Goal: Task Accomplishment & Management: Use online tool/utility

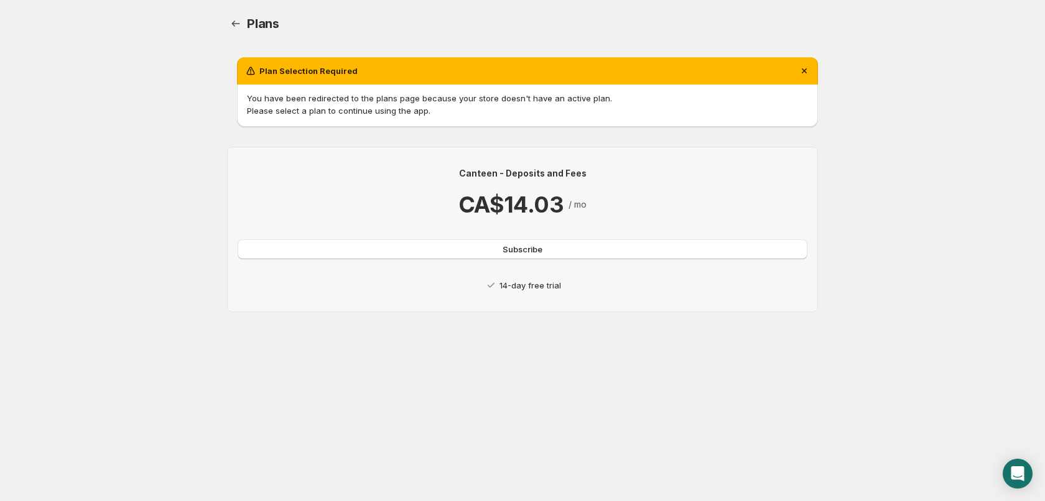
click at [538, 284] on p "14-day free trial" at bounding box center [531, 285] width 62 height 12
click at [523, 248] on span "Subscribe" at bounding box center [523, 249] width 40 height 12
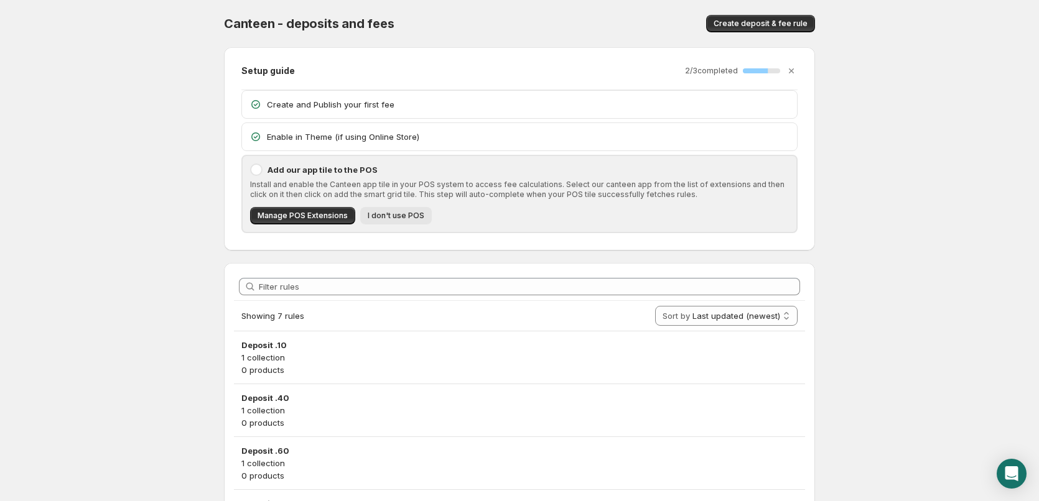
click at [386, 218] on span "I don't use POS" at bounding box center [396, 216] width 57 height 10
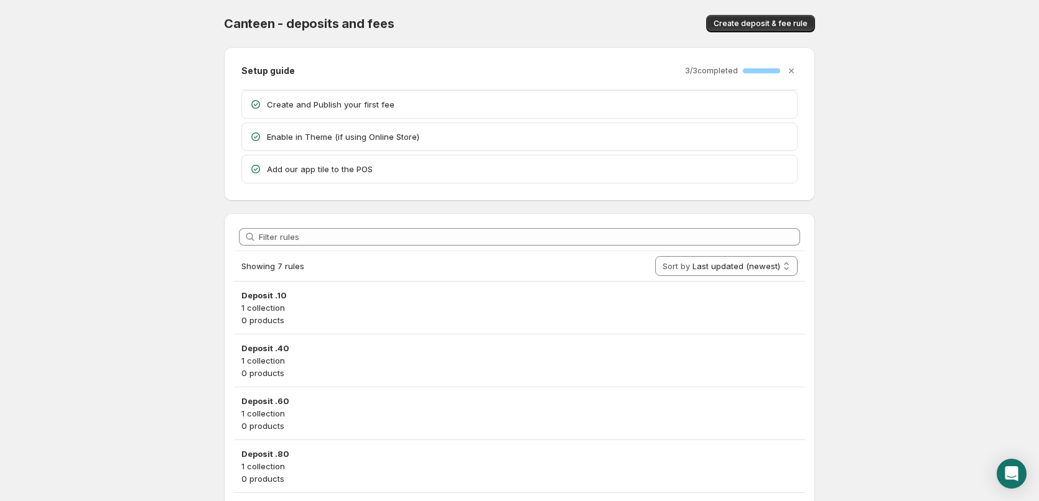
click at [354, 136] on p "Enable in Theme (if using Online Store)" at bounding box center [528, 137] width 523 height 12
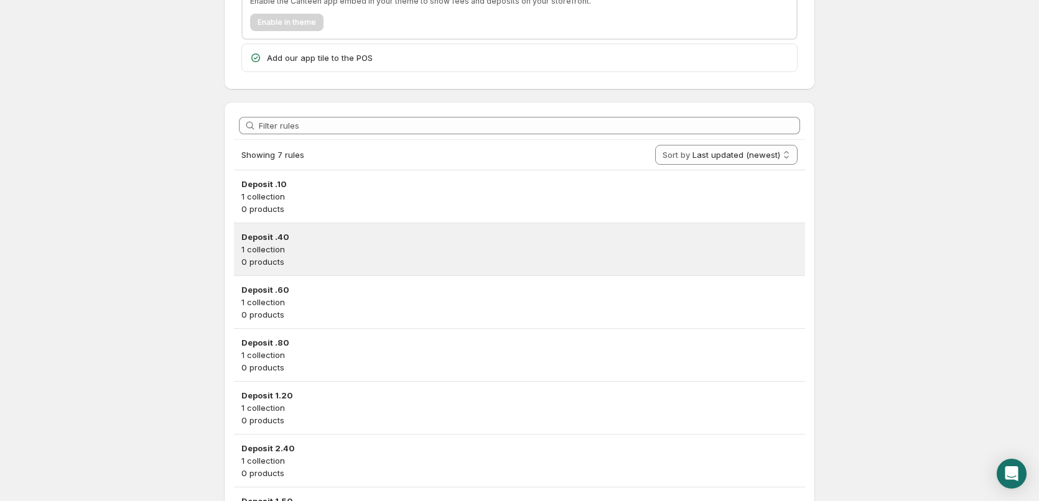
scroll to position [240, 0]
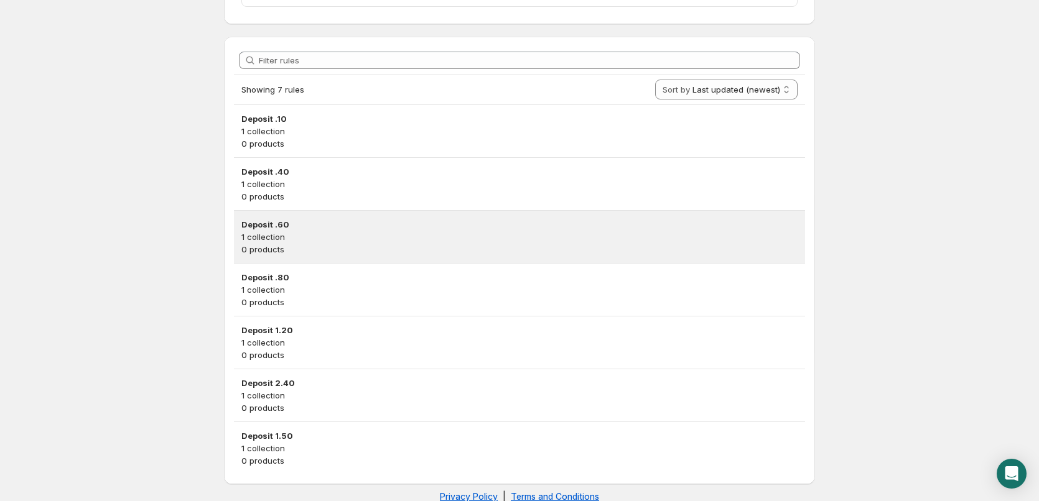
scroll to position [200, 0]
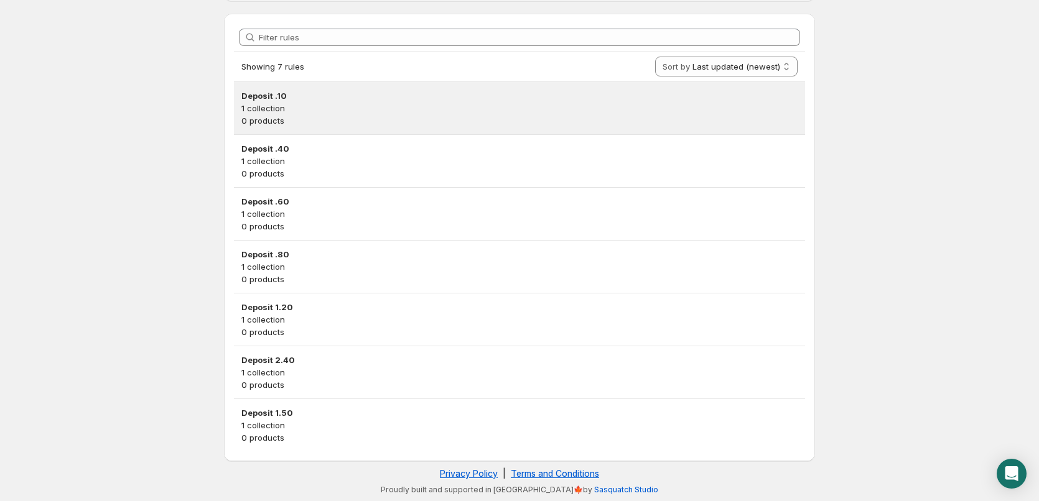
click at [327, 90] on h3 "Deposit .10" at bounding box center [519, 96] width 556 height 12
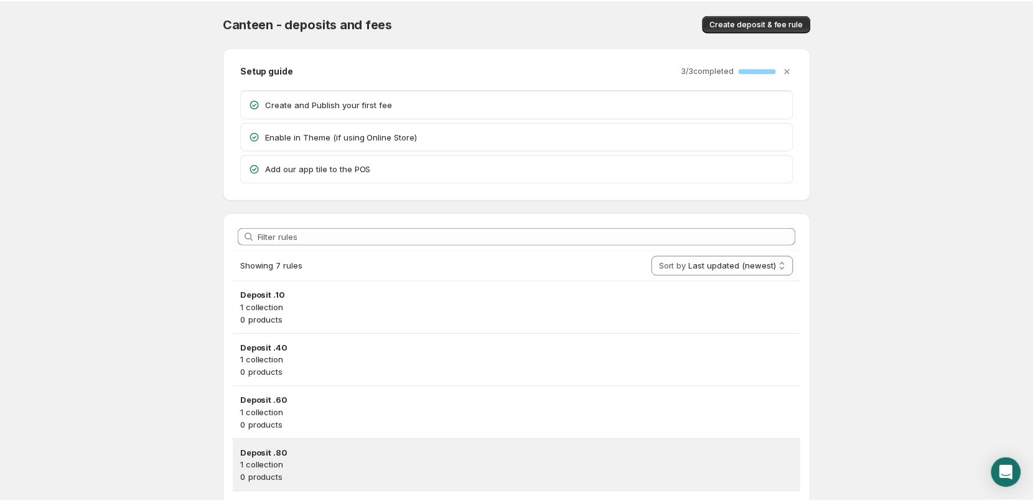
scroll to position [200, 0]
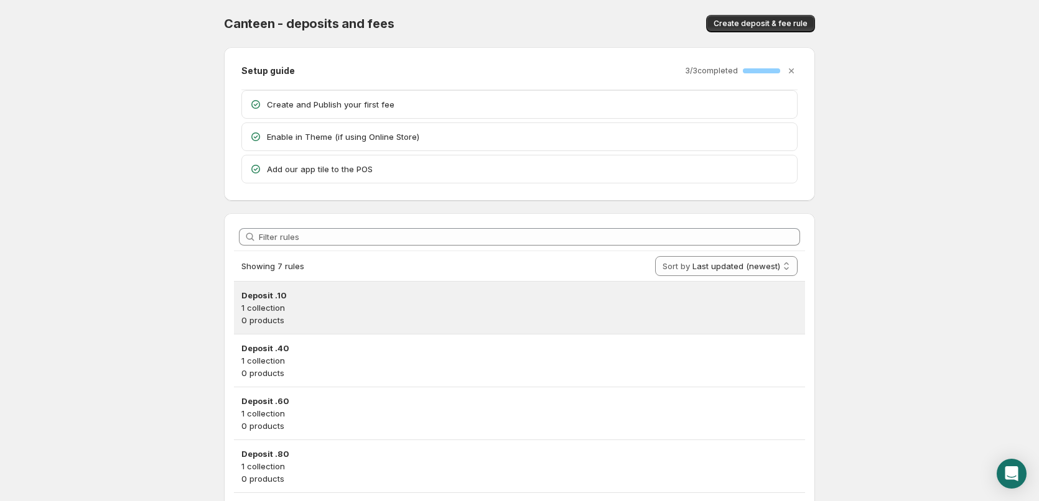
scroll to position [200, 0]
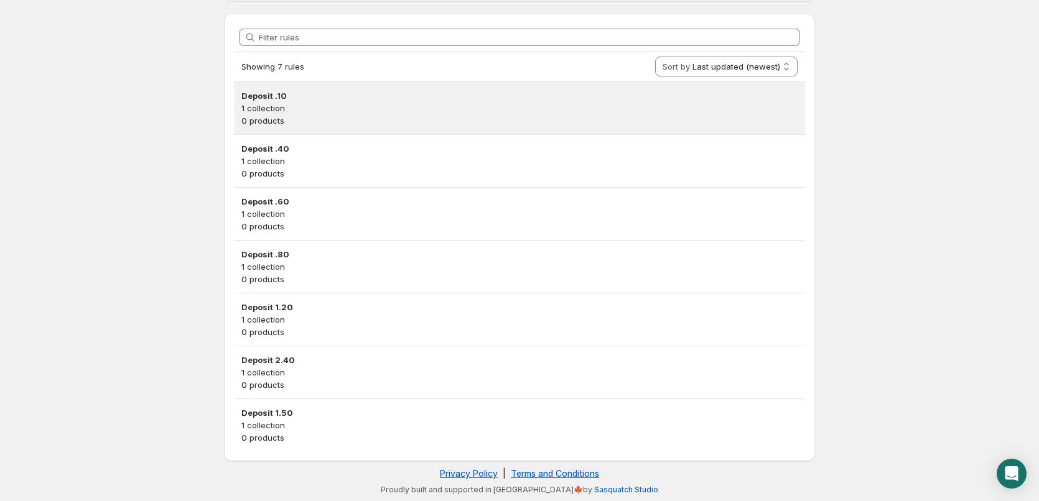
click at [421, 117] on p "0 products" at bounding box center [519, 120] width 556 height 12
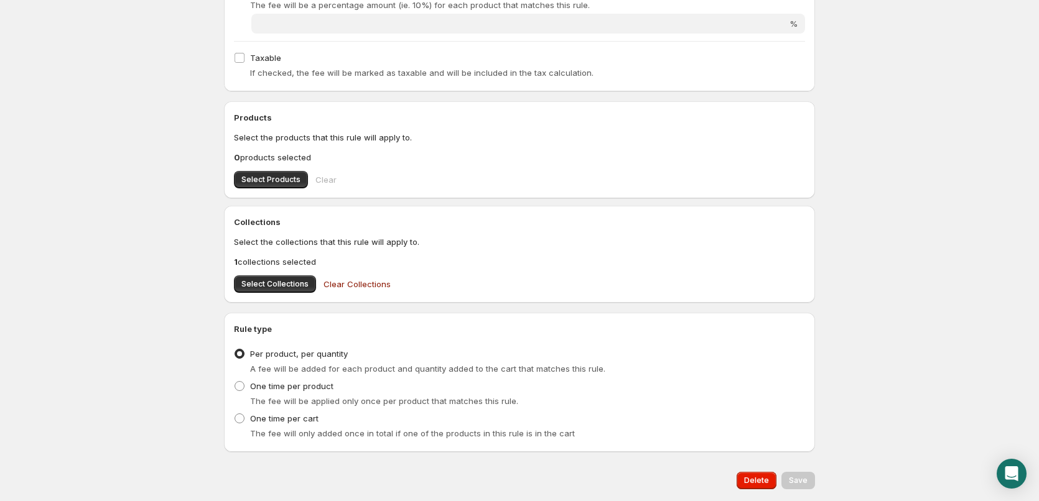
scroll to position [365, 0]
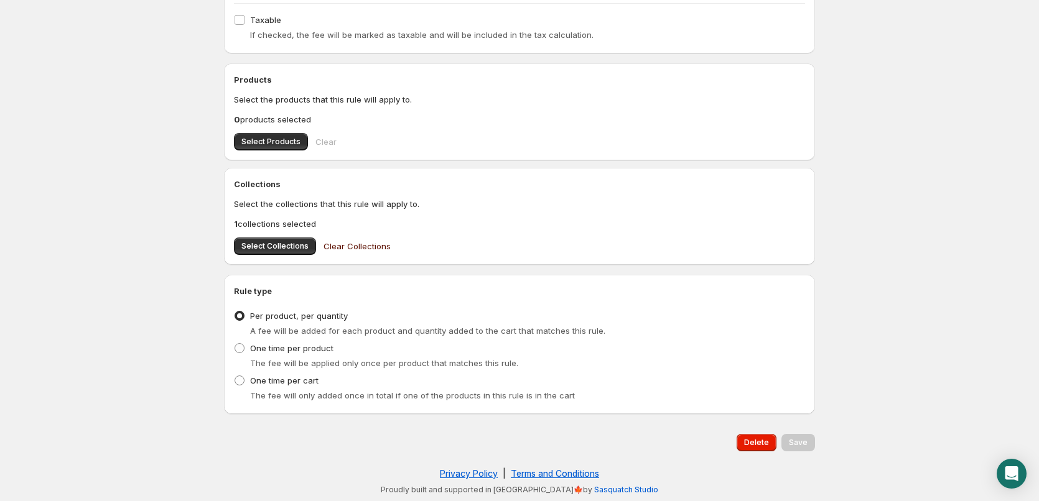
click at [324, 242] on span "Clear Collections" at bounding box center [357, 246] width 67 height 12
click at [282, 246] on span "Select Collections" at bounding box center [274, 246] width 67 height 10
click at [798, 442] on div "Save" at bounding box center [798, 442] width 34 height 17
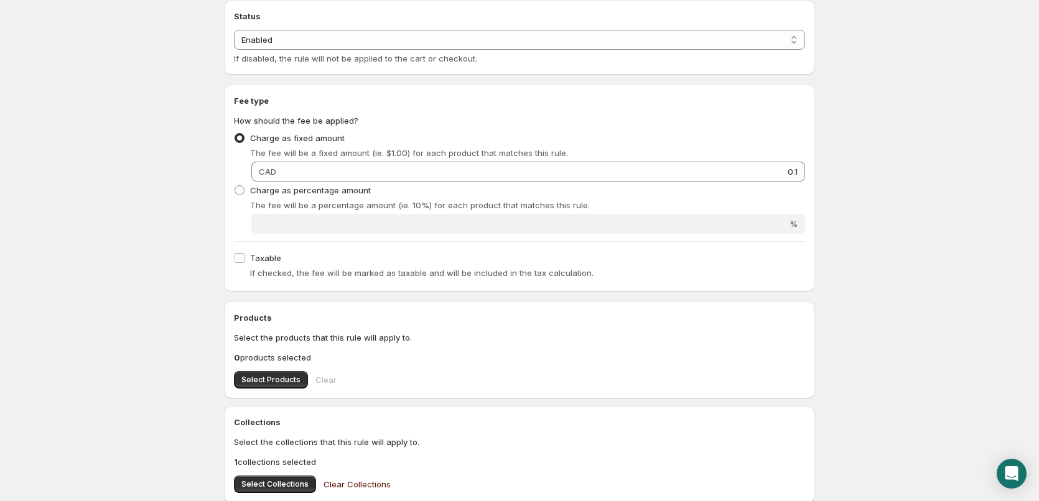
scroll to position [0, 0]
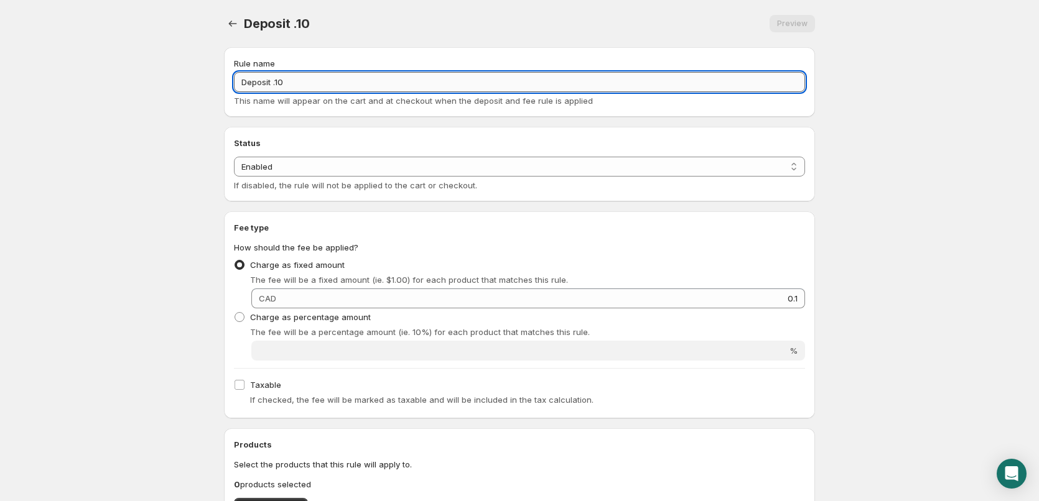
click at [308, 85] on input "Deposit .10" at bounding box center [519, 82] width 571 height 20
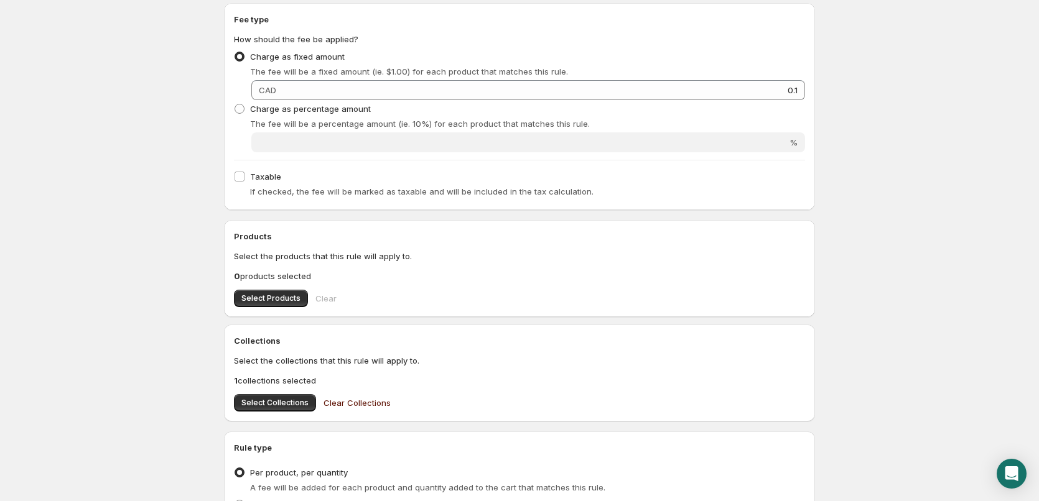
scroll to position [365, 0]
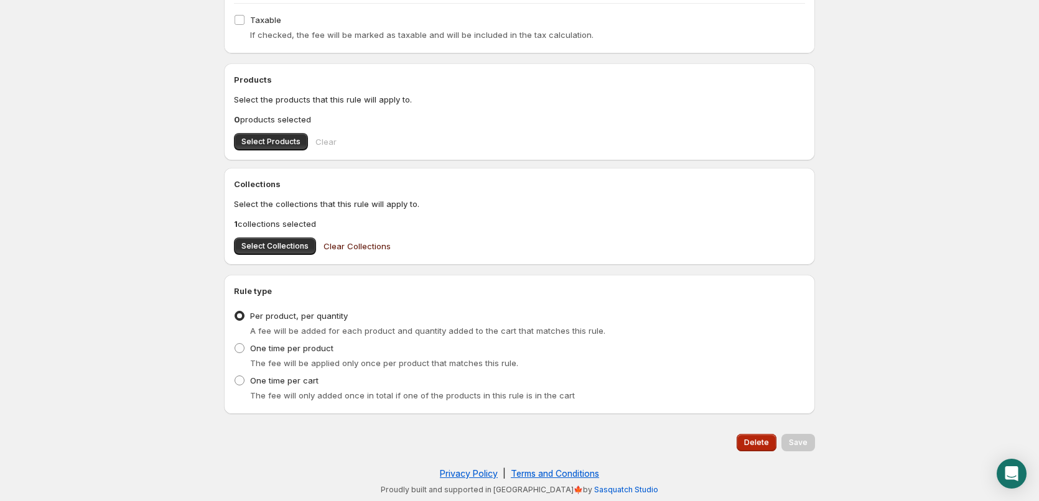
click at [755, 445] on span "Delete" at bounding box center [756, 443] width 25 height 10
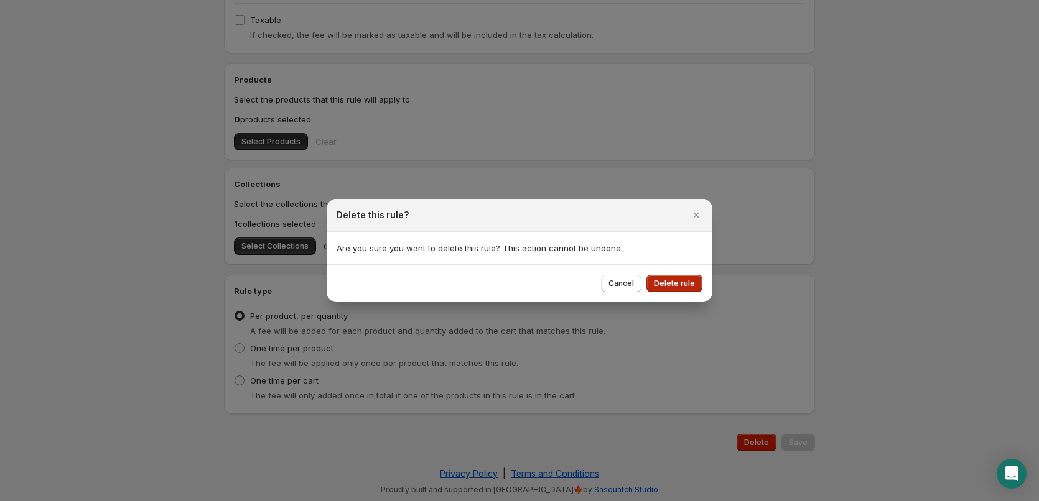
click at [662, 286] on span "Delete rule" at bounding box center [674, 284] width 41 height 10
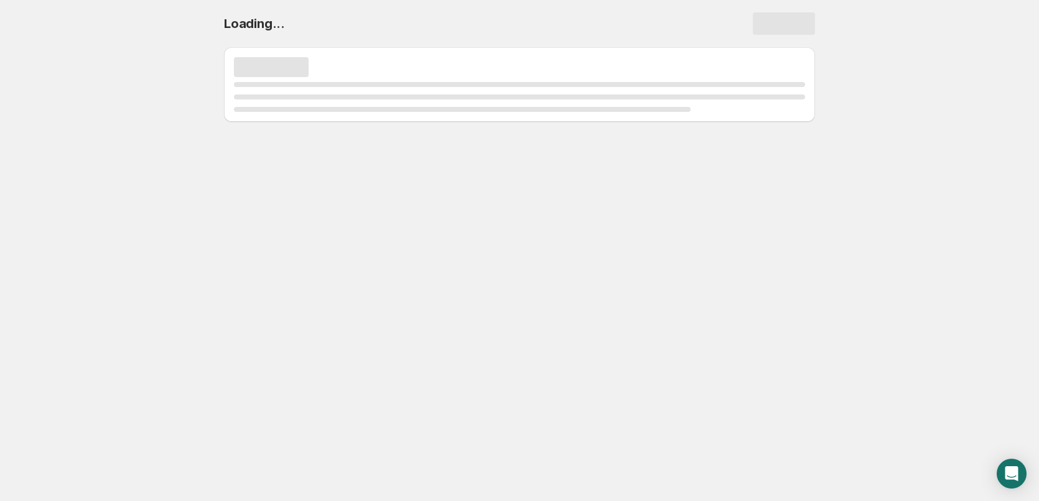
scroll to position [0, 0]
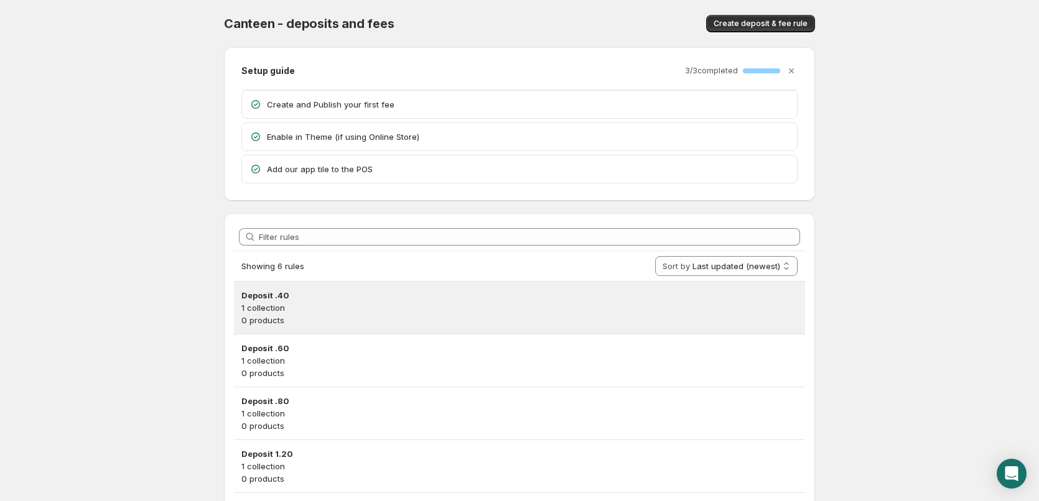
click at [556, 305] on p "1 collection" at bounding box center [519, 308] width 556 height 12
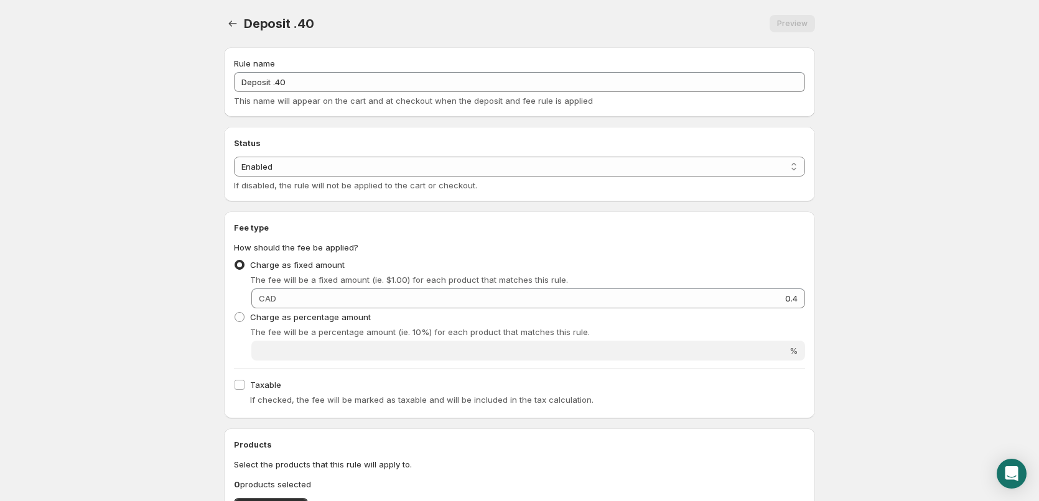
scroll to position [365, 0]
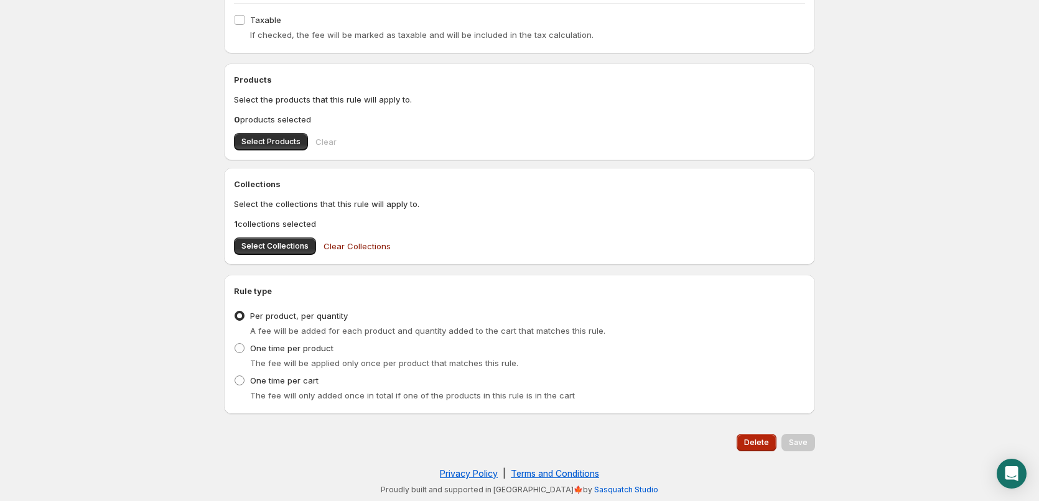
click at [766, 445] on span "Delete" at bounding box center [756, 443] width 25 height 10
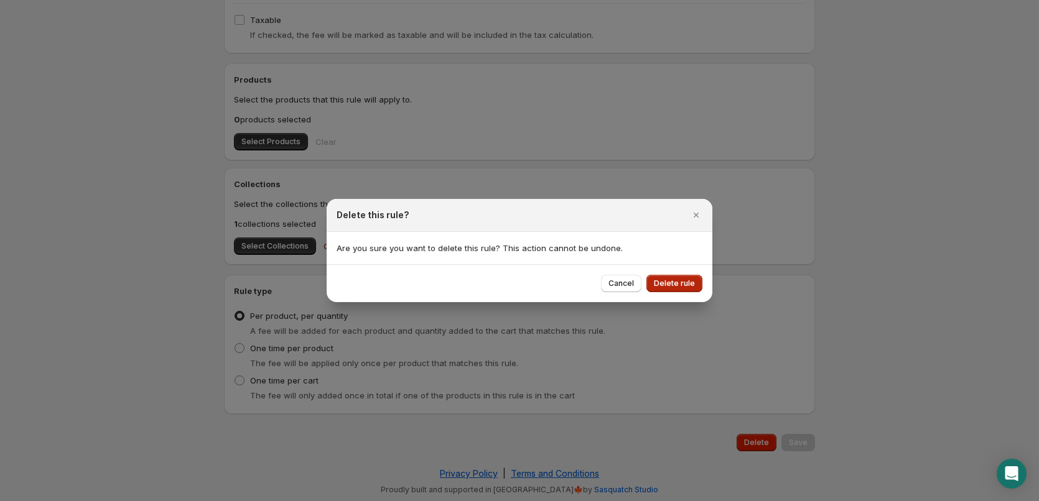
click at [668, 287] on span "Delete rule" at bounding box center [674, 284] width 41 height 10
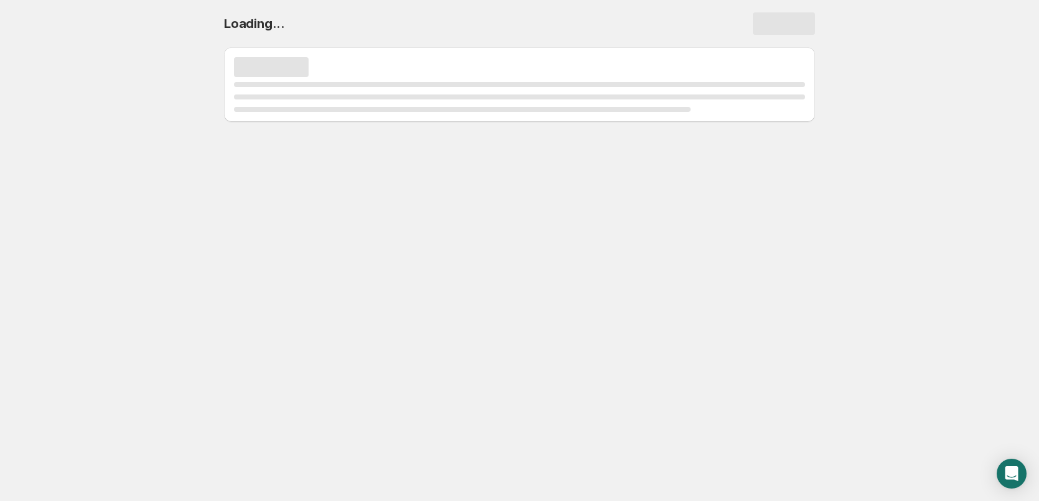
scroll to position [0, 0]
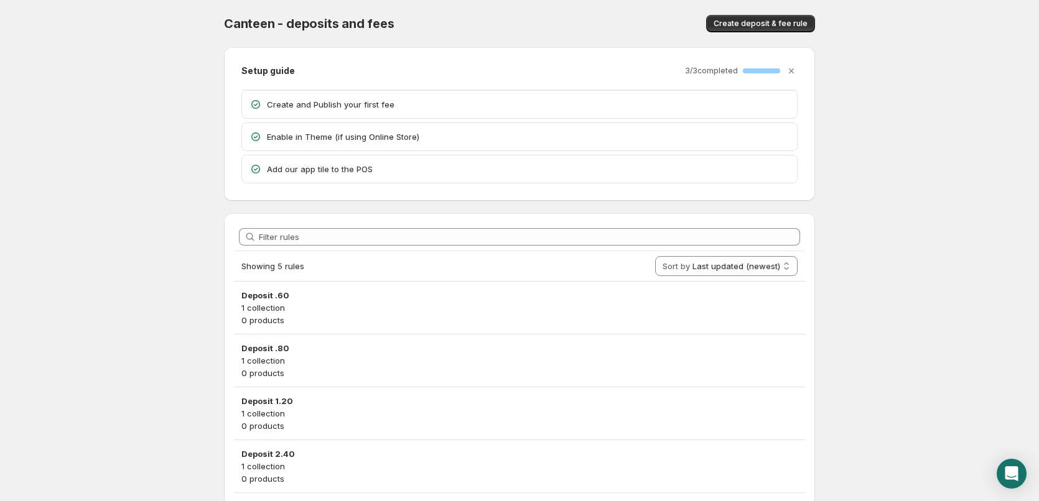
click at [395, 311] on p "1 collection" at bounding box center [519, 308] width 556 height 12
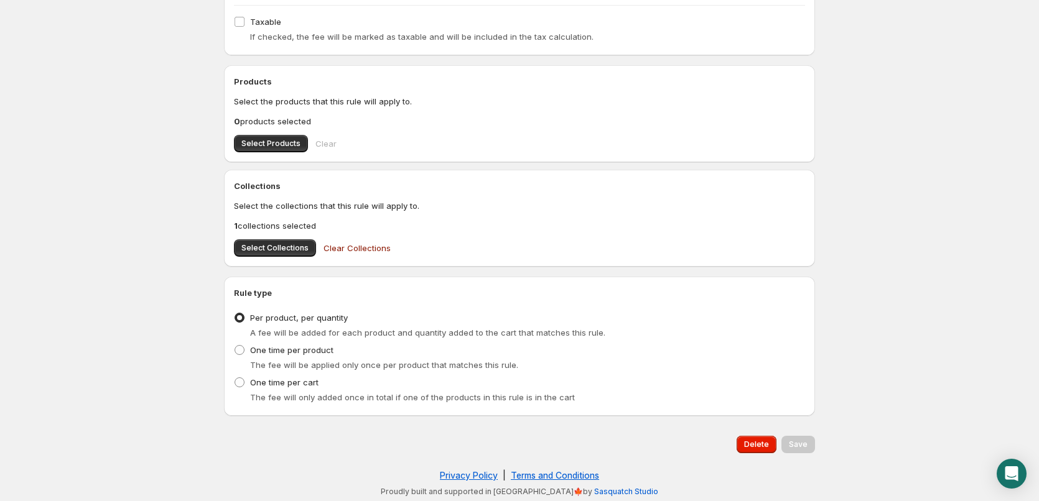
scroll to position [365, 0]
click at [746, 447] on button "Delete" at bounding box center [757, 442] width 40 height 17
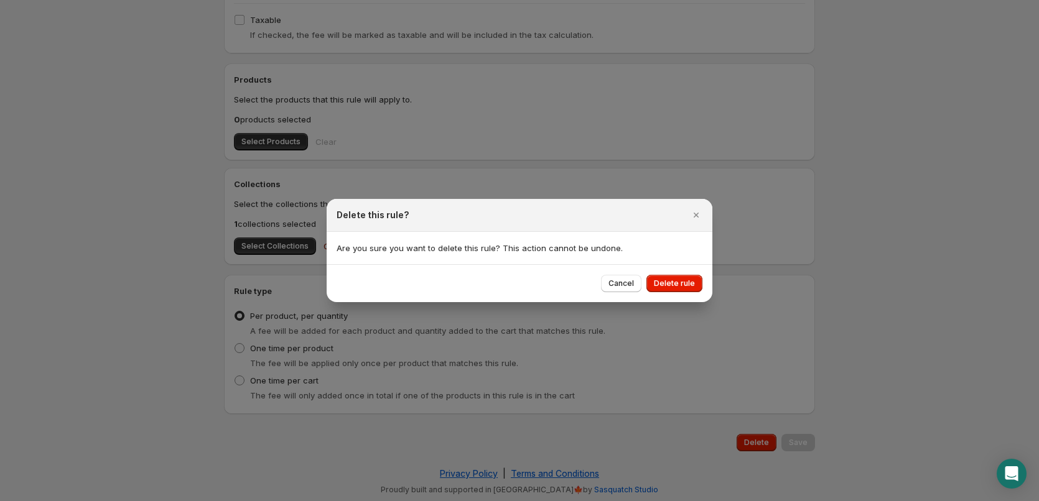
click at [692, 300] on div "Cancel Delete rule" at bounding box center [520, 283] width 386 height 38
click at [690, 296] on div "Cancel Delete rule" at bounding box center [520, 283] width 386 height 38
click at [688, 289] on button "Delete rule" at bounding box center [674, 283] width 56 height 17
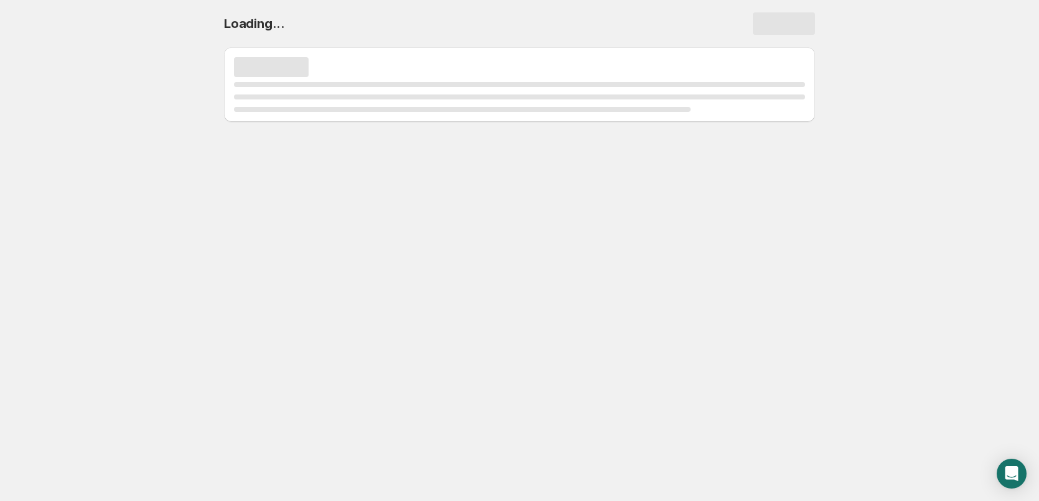
scroll to position [0, 0]
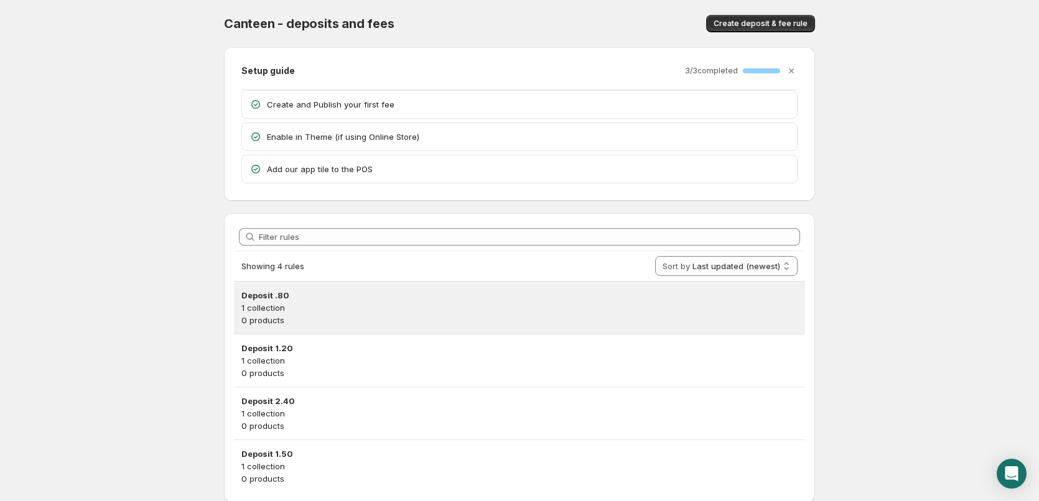
click at [411, 312] on p "1 collection" at bounding box center [519, 308] width 556 height 12
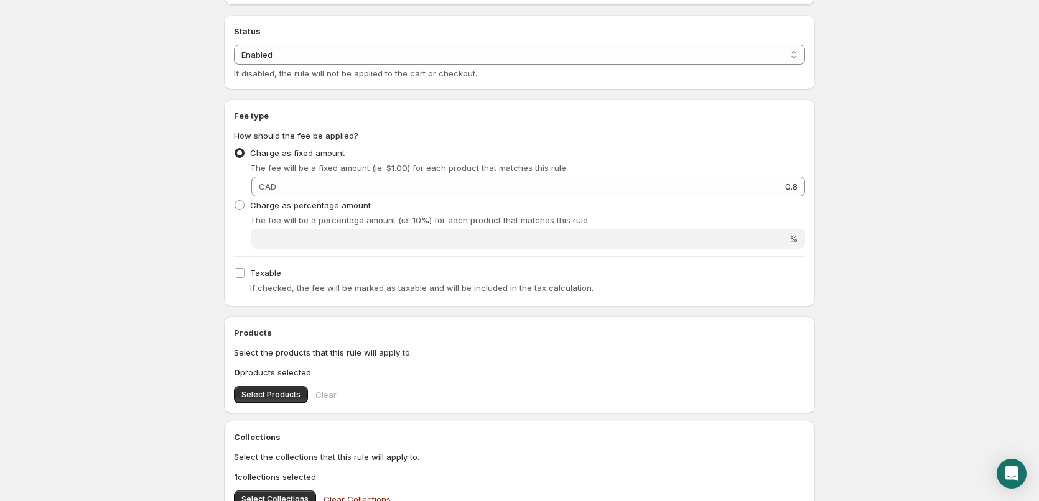
scroll to position [365, 0]
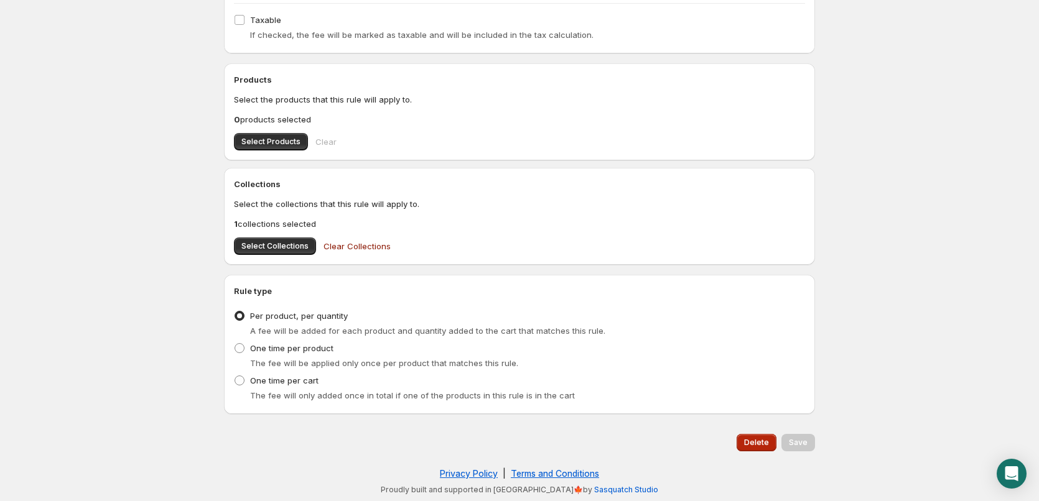
drag, startPoint x: 763, startPoint y: 419, endPoint x: 764, endPoint y: 444, distance: 24.3
click at [763, 431] on div "Rule name Deposit .80 This name will appear on the cart and at checkout when th…" at bounding box center [514, 66] width 601 height 789
click at [764, 444] on span "Delete" at bounding box center [756, 443] width 25 height 10
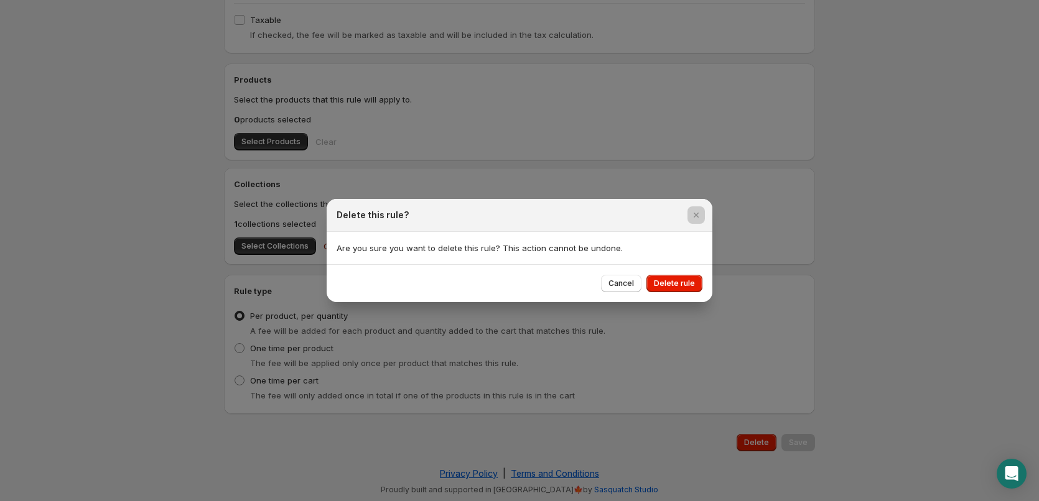
click at [694, 304] on div at bounding box center [519, 250] width 1039 height 501
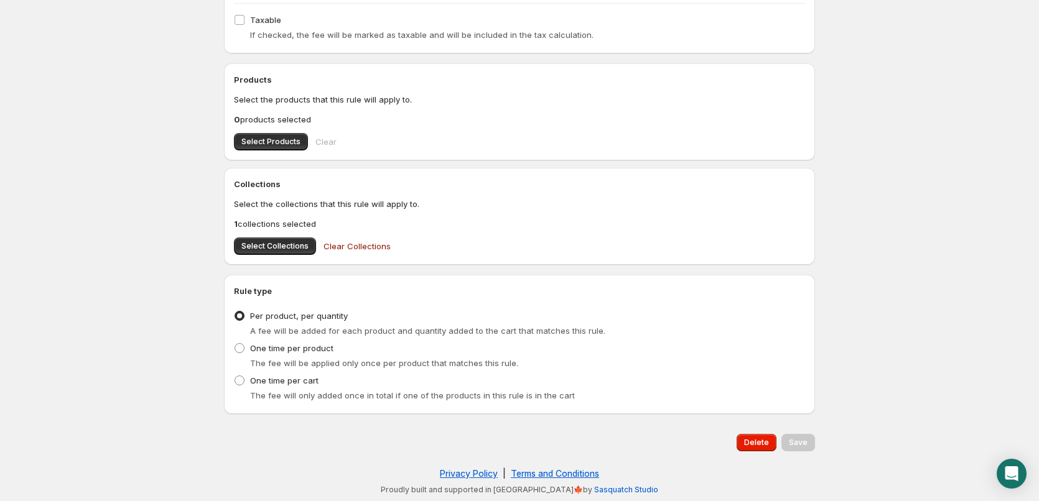
click at [688, 287] on h2 "Rule type" at bounding box center [519, 291] width 571 height 12
drag, startPoint x: 746, startPoint y: 429, endPoint x: 748, endPoint y: 439, distance: 10.9
click at [746, 430] on div "Delete Save" at bounding box center [519, 442] width 591 height 37
click at [748, 439] on span "Delete" at bounding box center [756, 443] width 25 height 10
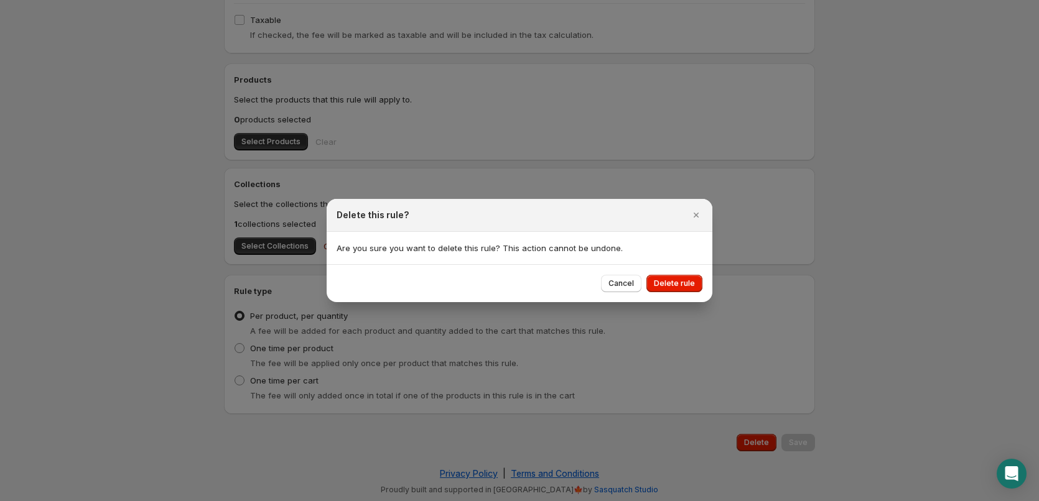
click at [686, 293] on div "Cancel Delete rule" at bounding box center [520, 283] width 386 height 38
click at [685, 287] on span "Delete rule" at bounding box center [674, 284] width 41 height 10
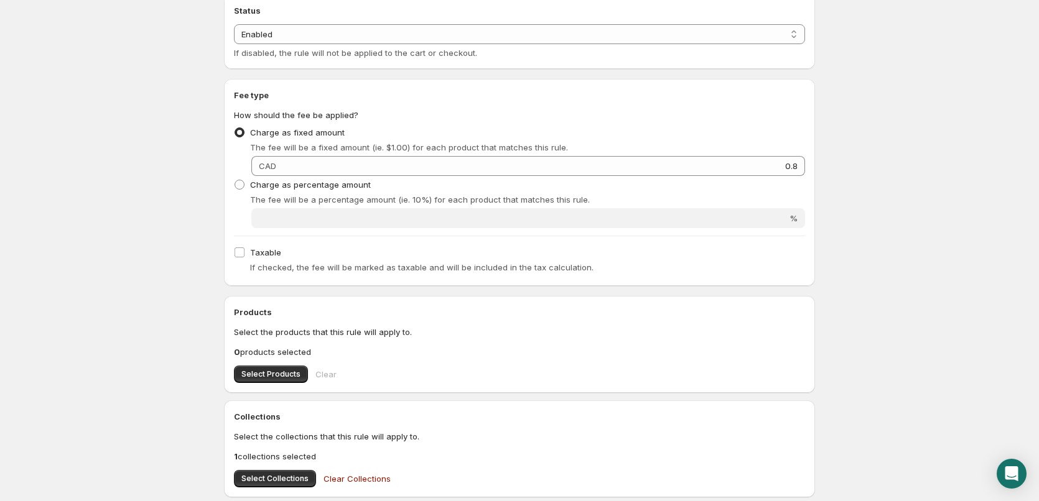
scroll to position [0, 0]
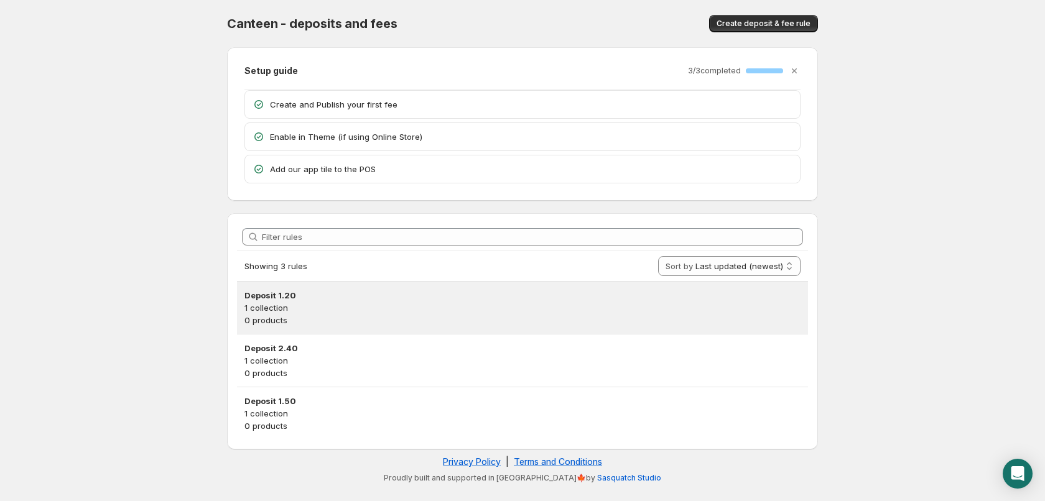
drag, startPoint x: 426, startPoint y: 322, endPoint x: 437, endPoint y: 327, distance: 12.3
click at [434, 326] on p "0 products" at bounding box center [522, 320] width 556 height 12
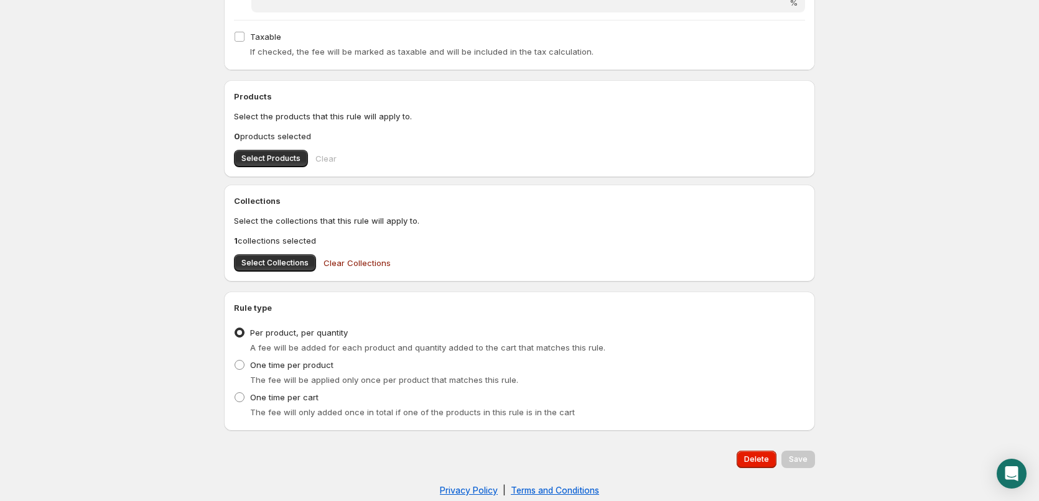
scroll to position [365, 0]
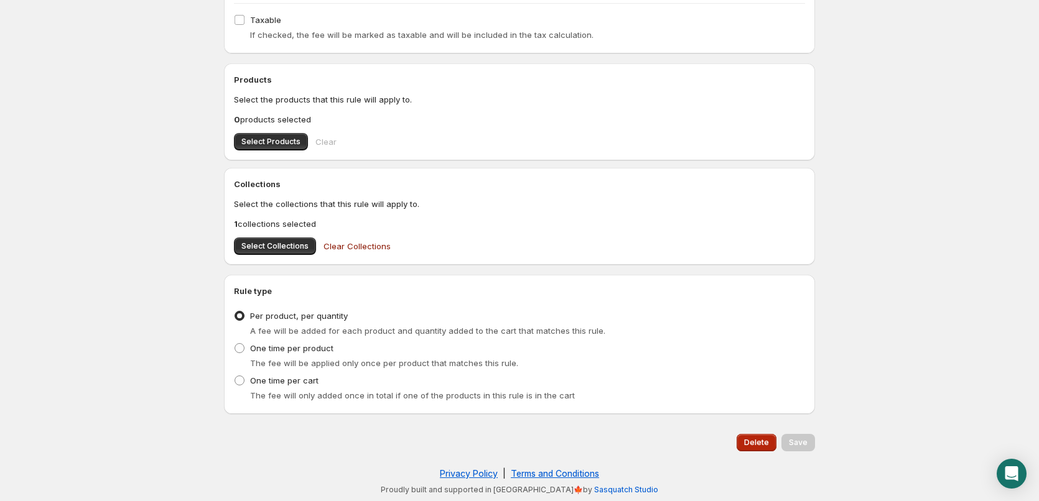
click at [742, 445] on button "Delete" at bounding box center [757, 442] width 40 height 17
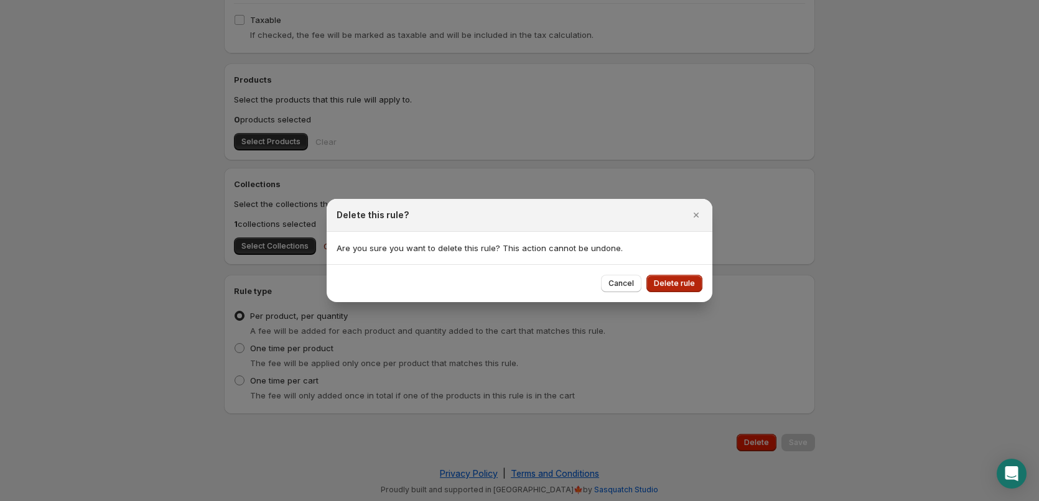
click at [678, 284] on span "Delete rule" at bounding box center [674, 284] width 41 height 10
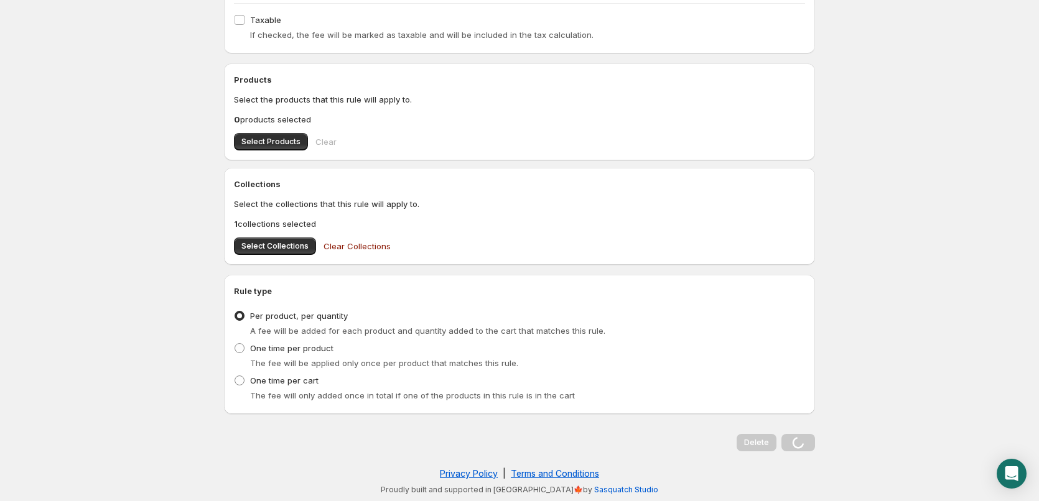
scroll to position [0, 0]
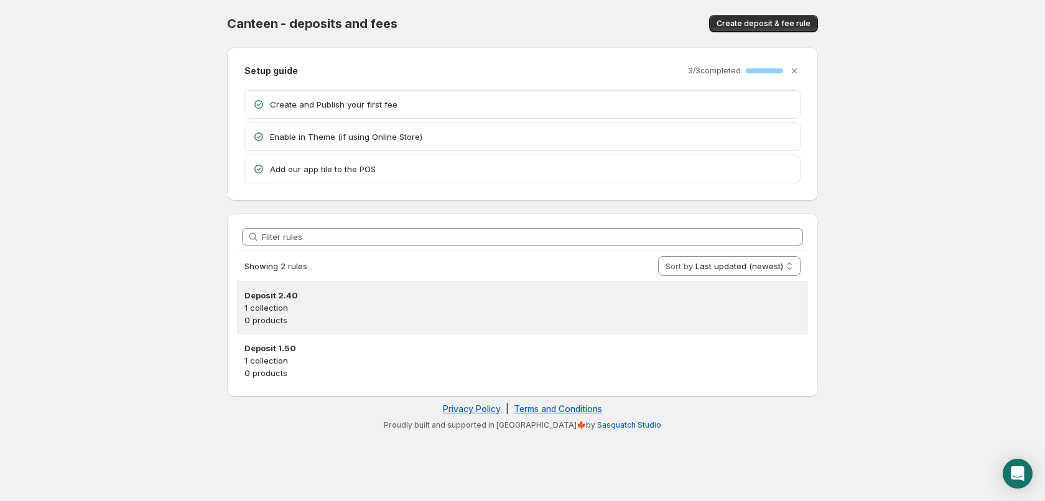
click at [497, 328] on div "Deposit 2.40 1 collection 0 products" at bounding box center [522, 308] width 571 height 52
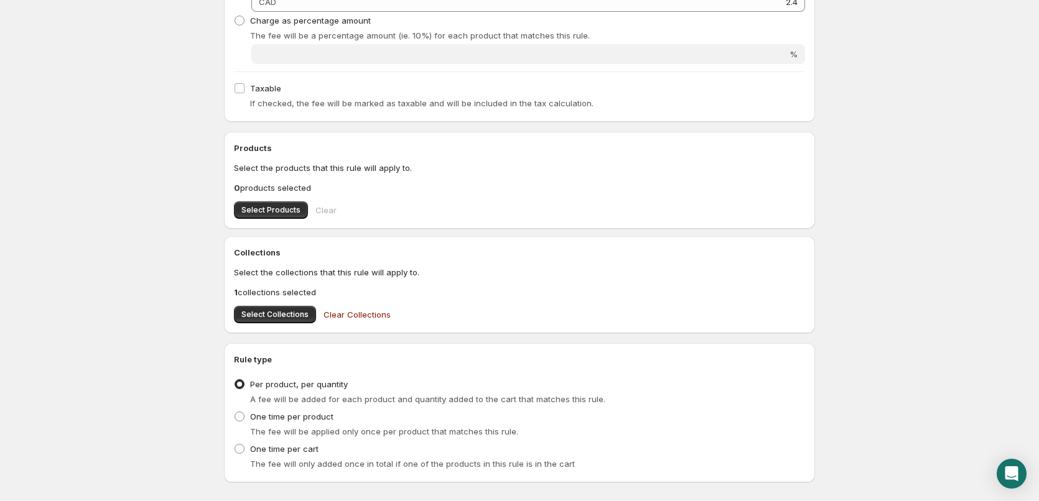
scroll to position [365, 0]
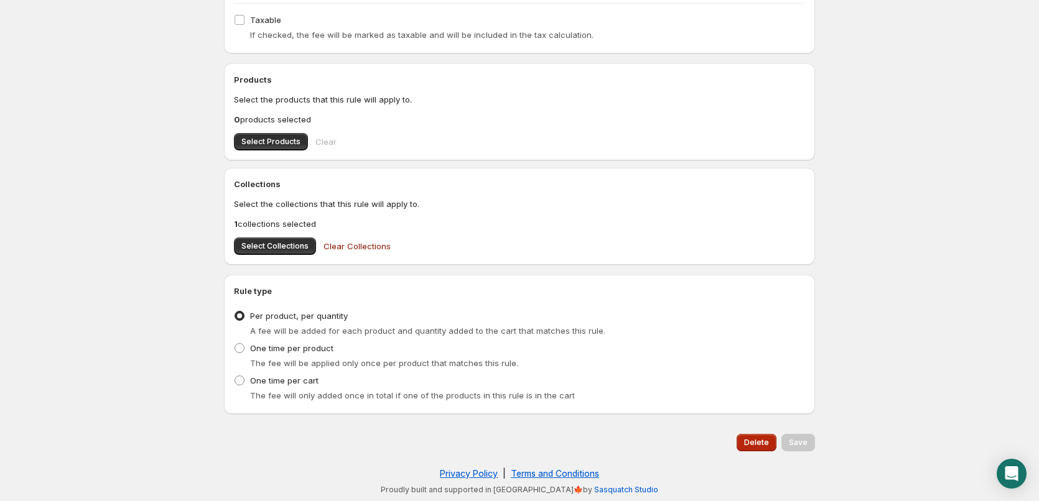
click at [753, 445] on span "Delete" at bounding box center [756, 443] width 25 height 10
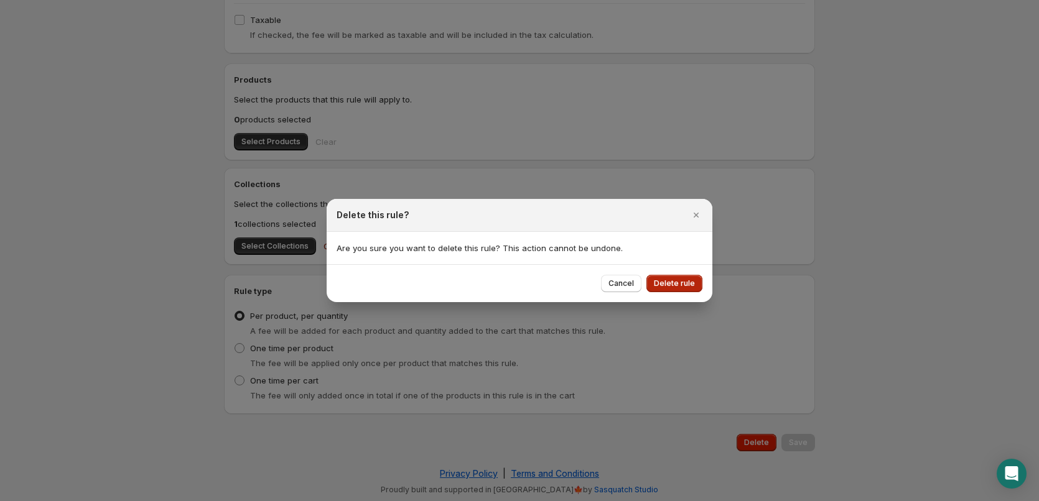
click at [679, 287] on span "Delete rule" at bounding box center [674, 284] width 41 height 10
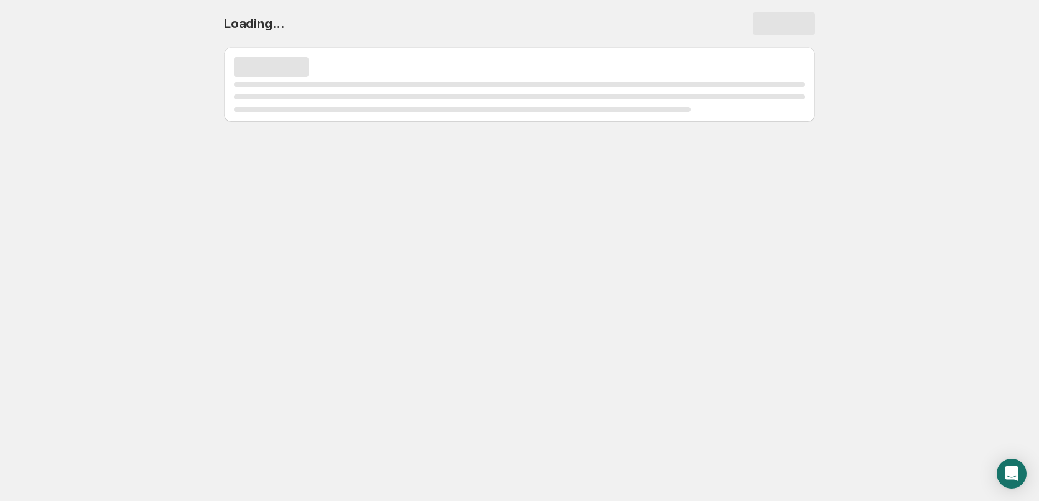
scroll to position [0, 0]
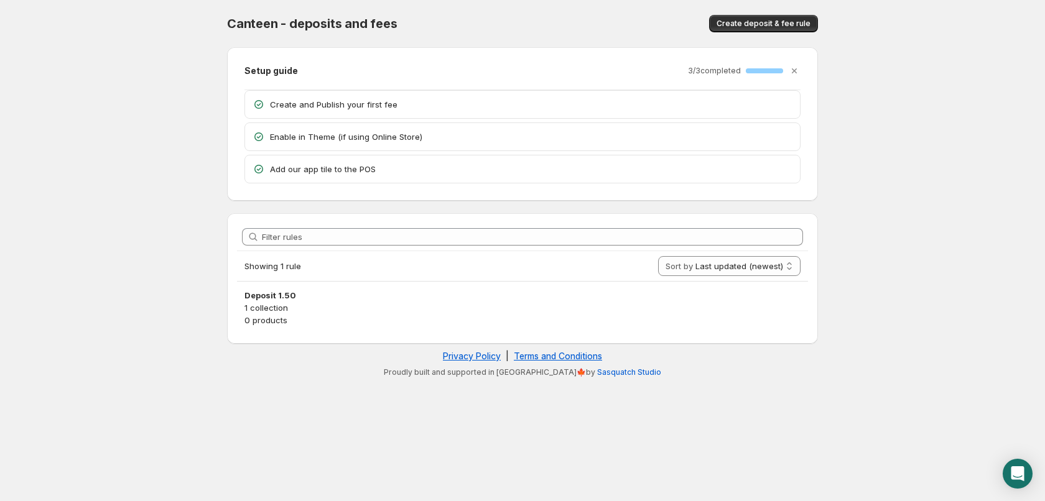
drag, startPoint x: 411, startPoint y: 305, endPoint x: 581, endPoint y: 341, distance: 174.1
click at [413, 307] on p "1 collection" at bounding box center [522, 308] width 556 height 12
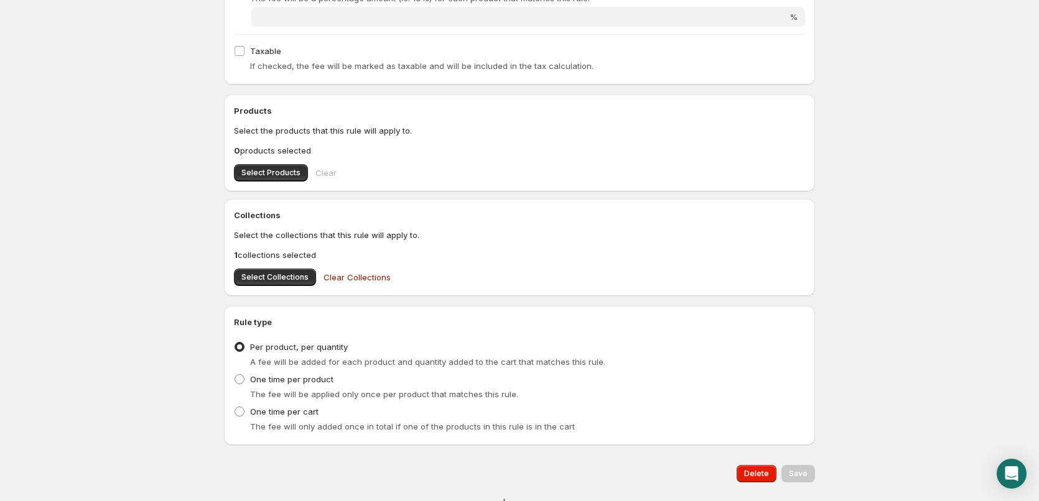
scroll to position [365, 0]
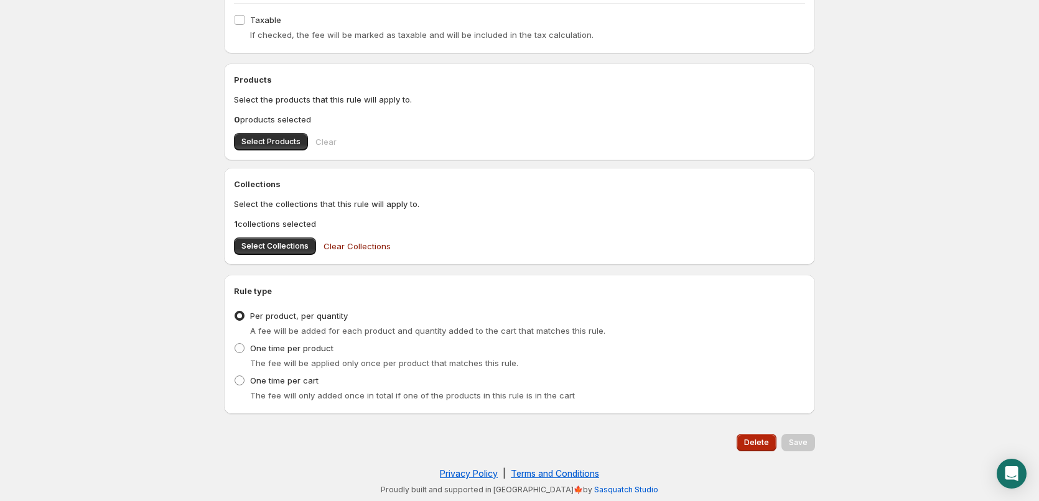
click at [761, 449] on button "Delete" at bounding box center [757, 442] width 40 height 17
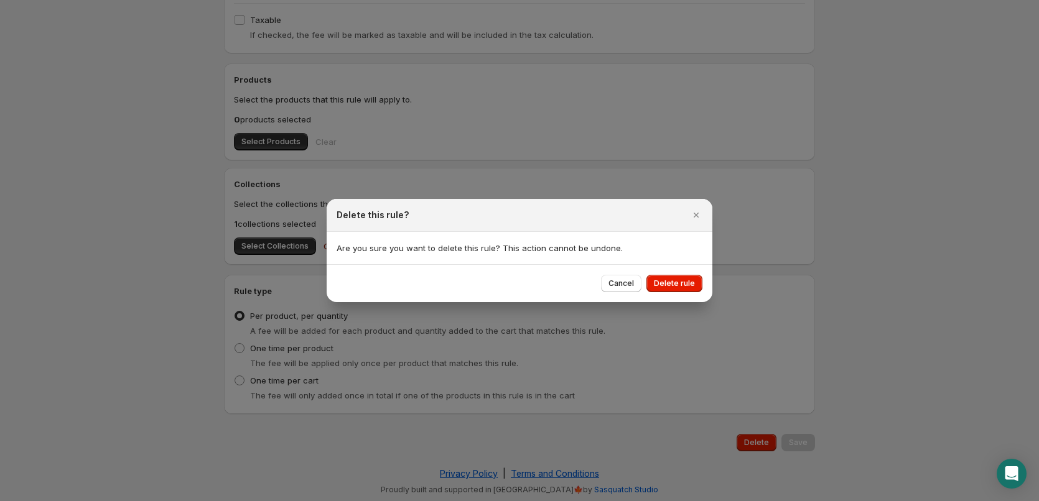
drag, startPoint x: 682, startPoint y: 287, endPoint x: 659, endPoint y: 305, distance: 28.9
click at [683, 291] on button "Delete rule" at bounding box center [674, 283] width 56 height 17
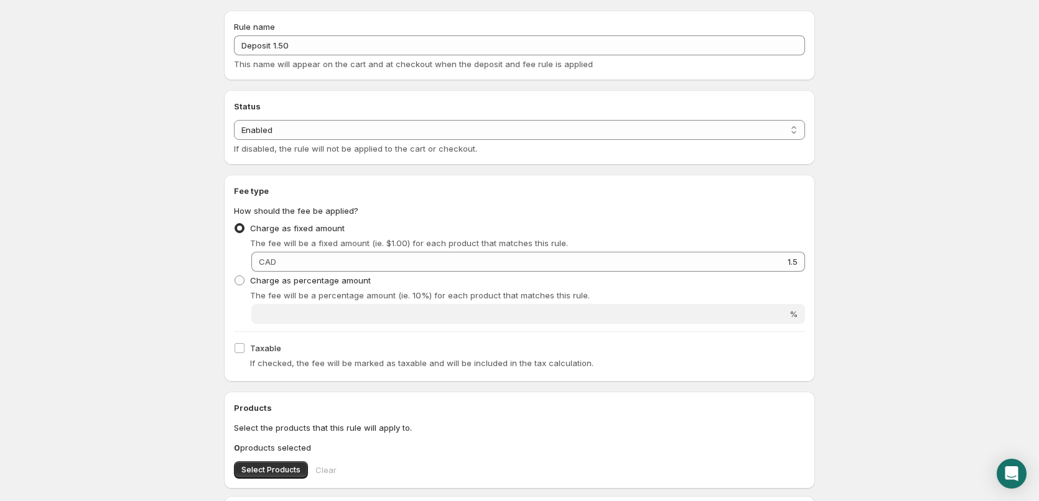
scroll to position [0, 0]
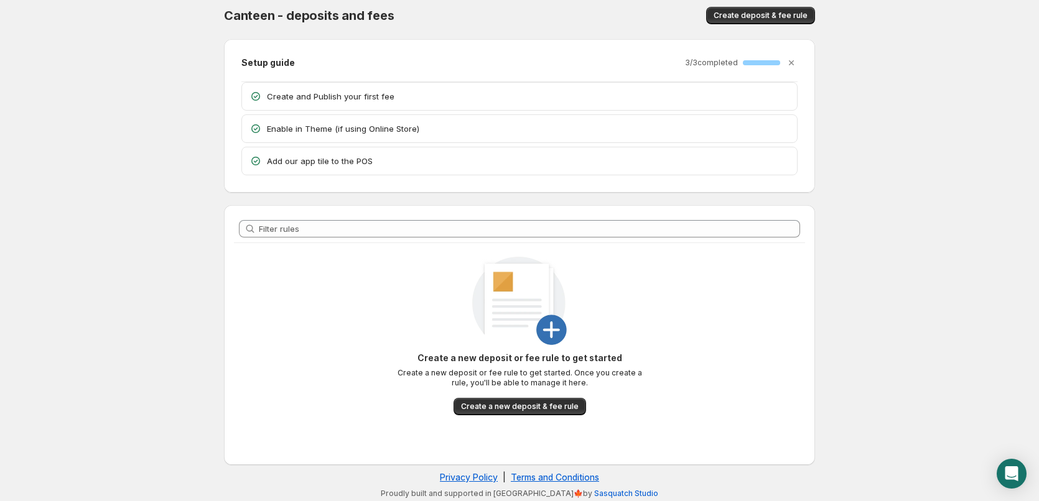
scroll to position [12, 0]
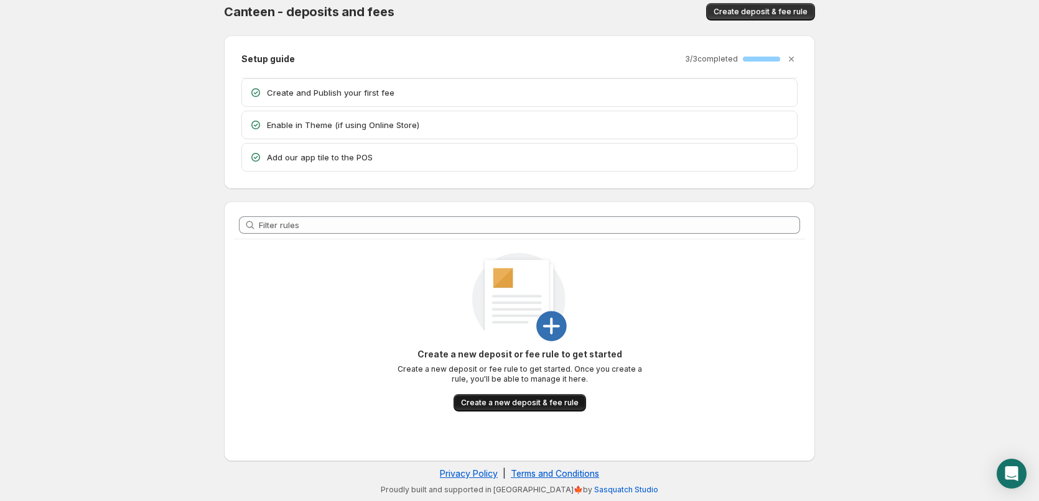
click at [551, 398] on button "Create a new deposit & fee rule" at bounding box center [520, 402] width 133 height 17
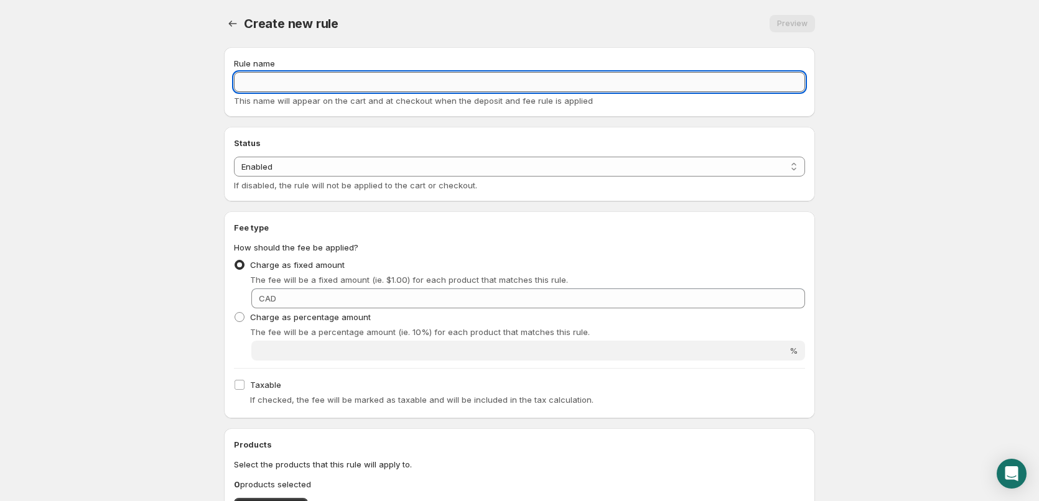
click at [334, 76] on input "Rule name" at bounding box center [519, 82] width 571 height 20
paste input "Deposit .10"
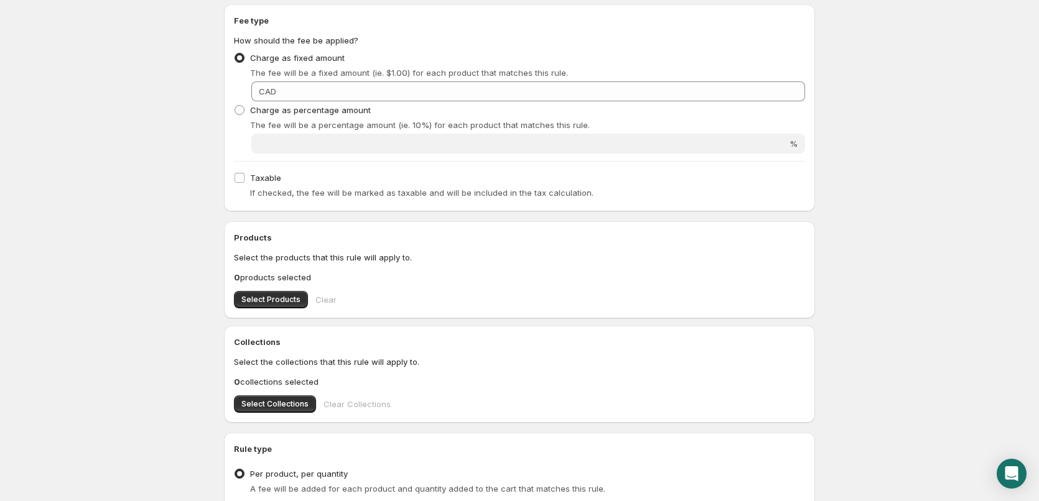
type input "Deposit .10"
drag, startPoint x: 270, startPoint y: 290, endPoint x: 269, endPoint y: 302, distance: 12.5
click at [270, 291] on div "Products Select the products that this rule will apply to. 0 products selected …" at bounding box center [519, 269] width 571 height 77
drag, startPoint x: 273, startPoint y: 381, endPoint x: 274, endPoint y: 401, distance: 20.6
click at [273, 388] on p "0 collections selected" at bounding box center [519, 382] width 571 height 12
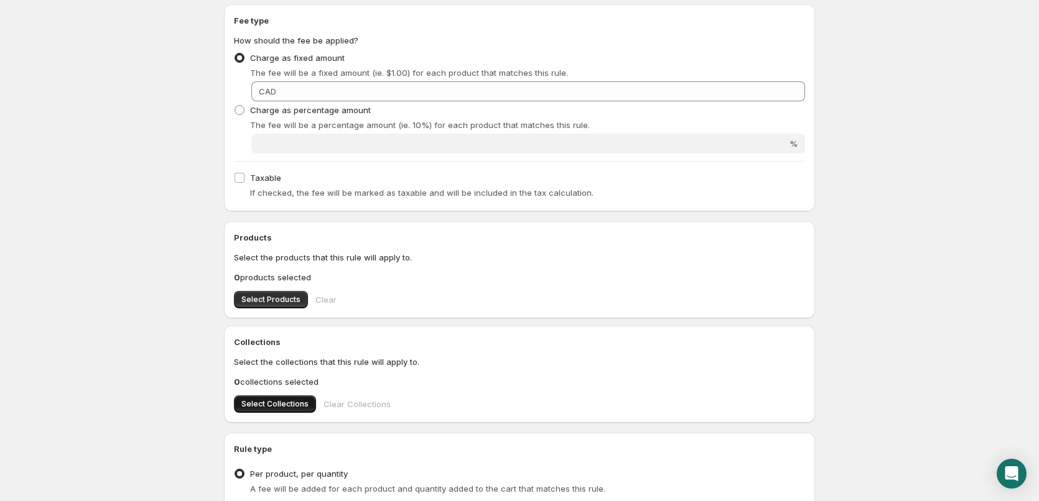
click at [274, 402] on span "Select Collections" at bounding box center [274, 404] width 67 height 10
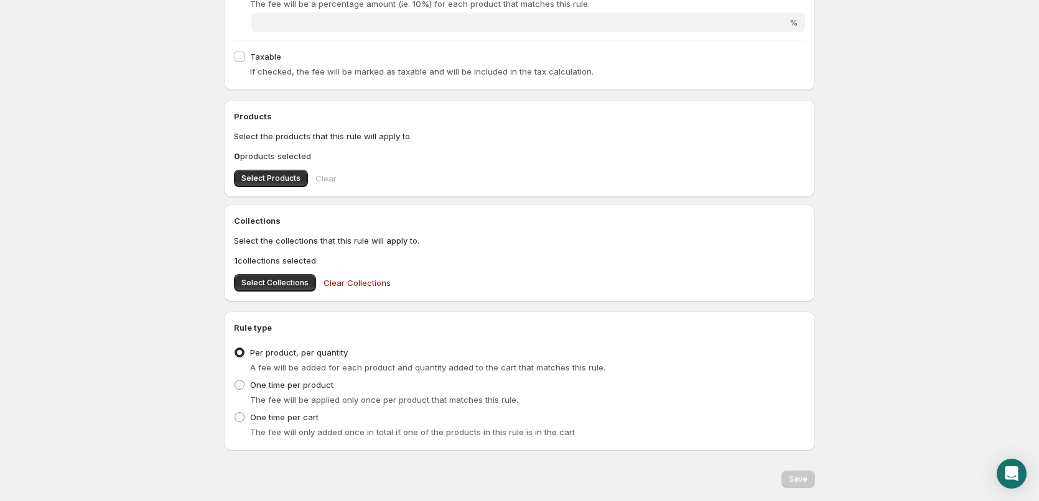
scroll to position [365, 0]
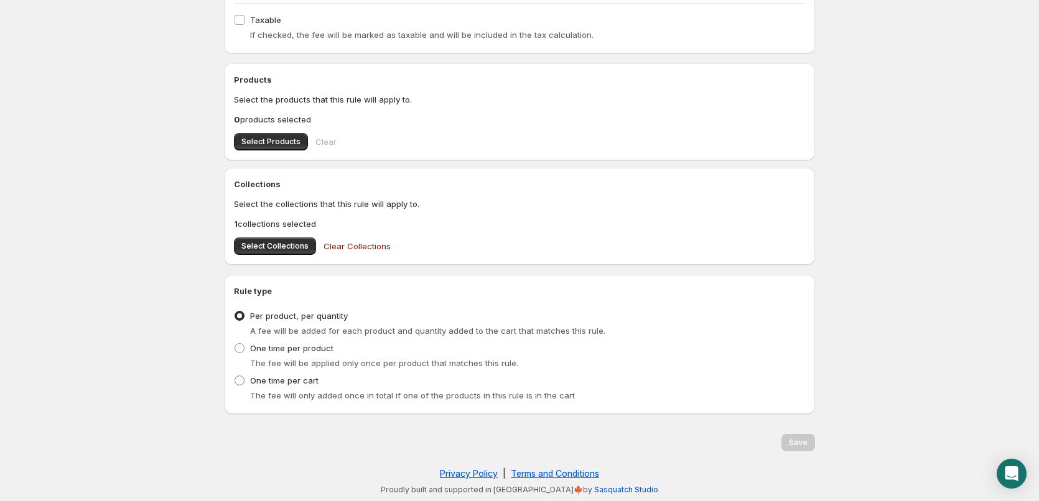
drag, startPoint x: 842, startPoint y: 314, endPoint x: 822, endPoint y: 383, distance: 71.9
click at [784, 442] on div "Save" at bounding box center [798, 442] width 34 height 17
click at [796, 446] on div "Save" at bounding box center [798, 442] width 34 height 17
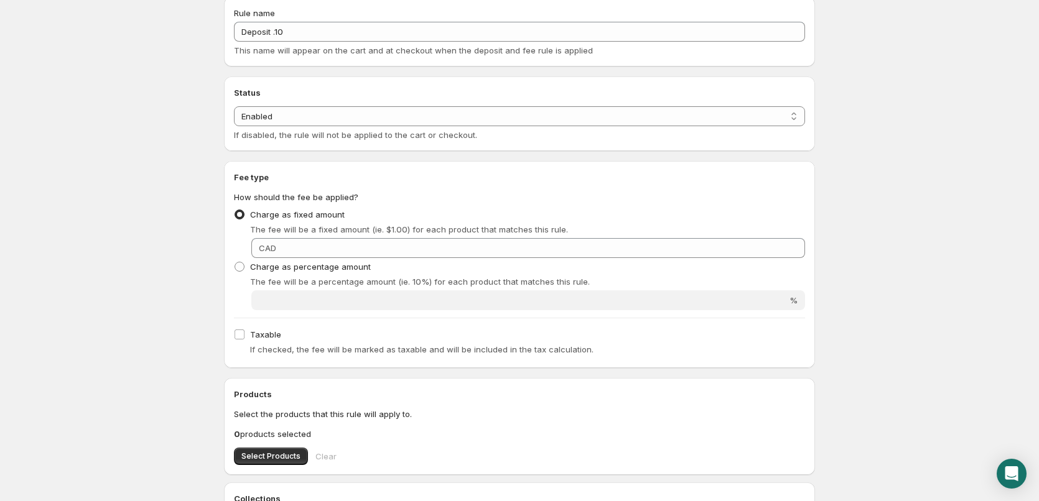
scroll to position [0, 0]
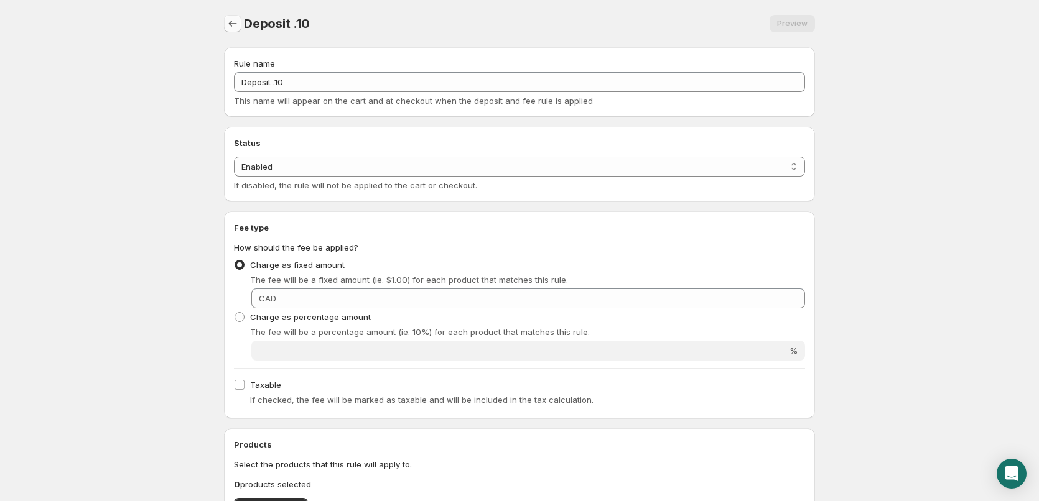
click at [226, 31] on button "Settings" at bounding box center [232, 23] width 17 height 17
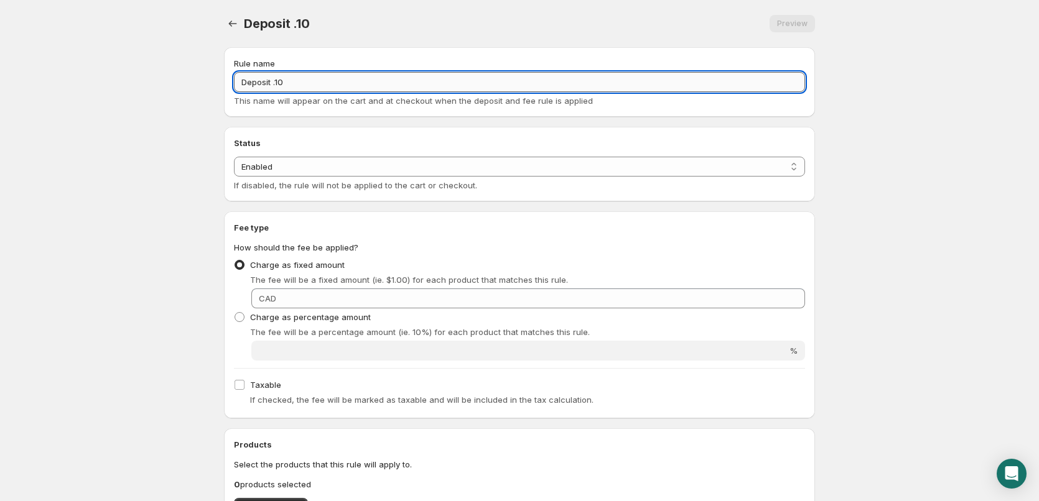
click at [416, 85] on input "Deposit .10" at bounding box center [519, 82] width 571 height 20
click at [572, 37] on div "Deposit .10. This page is ready Deposit .10 Preview More actions Preview" at bounding box center [519, 23] width 591 height 47
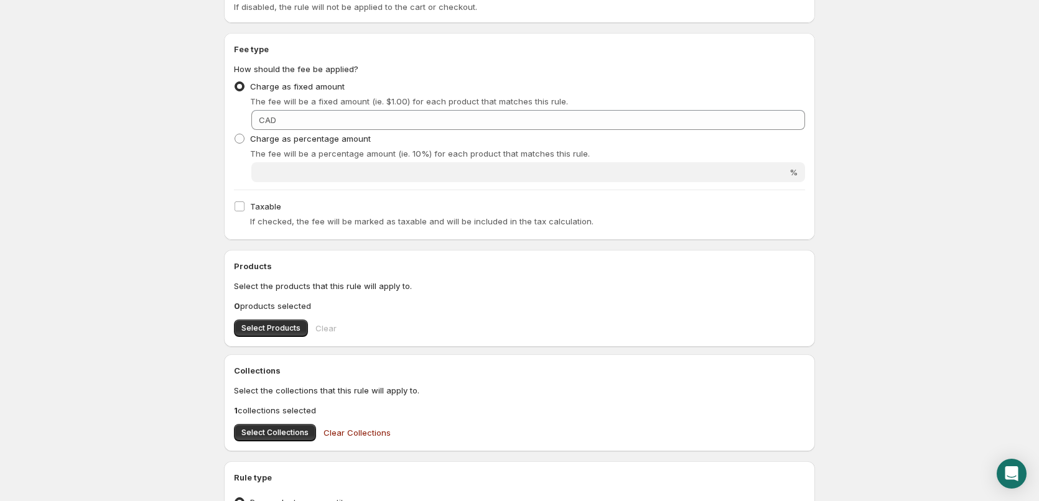
scroll to position [158, 0]
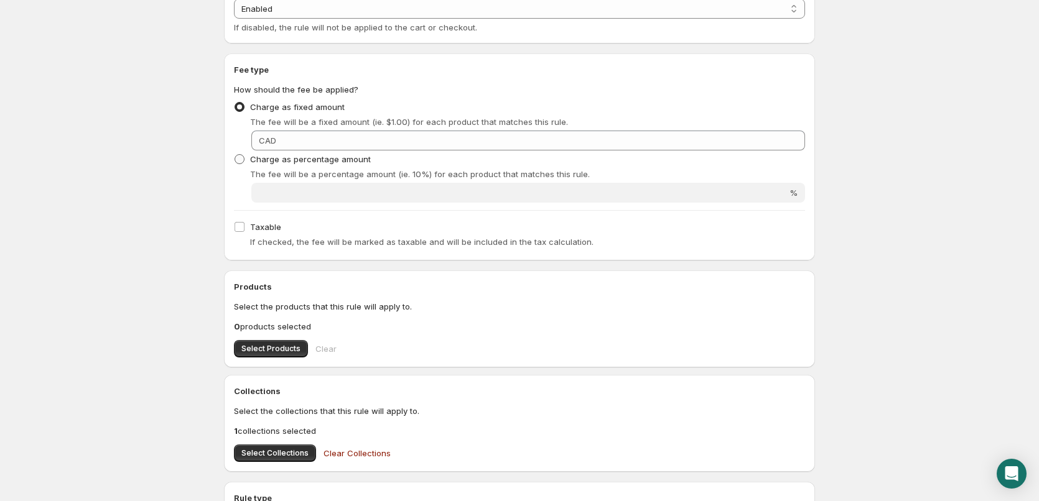
click at [293, 163] on span "Charge as percentage amount" at bounding box center [310, 159] width 121 height 10
click at [235, 155] on input "Charge as percentage amount" at bounding box center [235, 154] width 1 height 1
radio input "true"
click at [301, 110] on span "Charge as fixed amount" at bounding box center [297, 107] width 95 height 10
click at [235, 103] on input "Charge as fixed amount" at bounding box center [235, 102] width 1 height 1
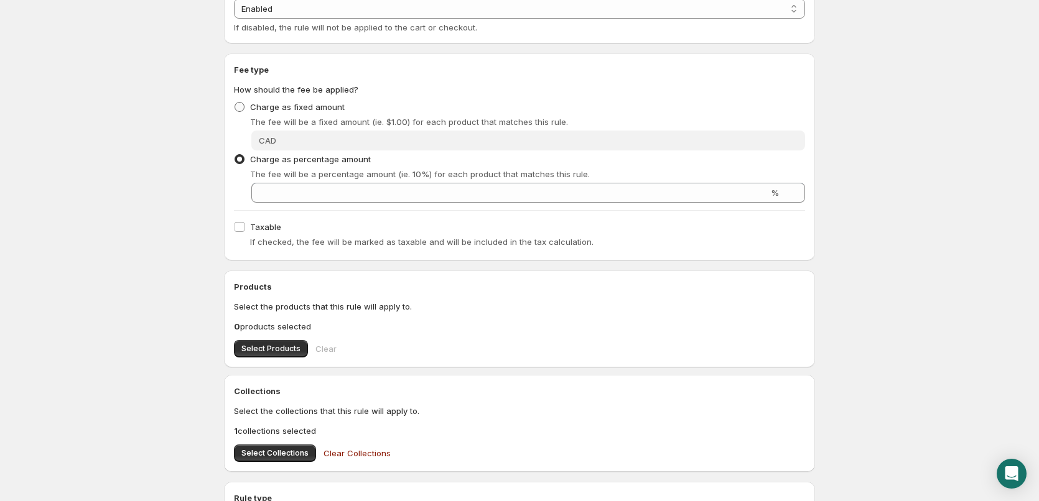
radio input "true"
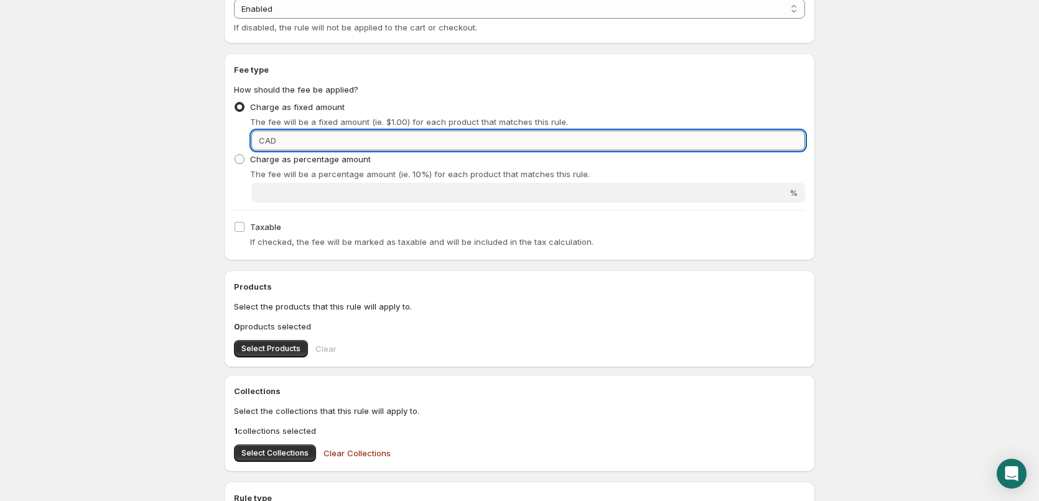
click at [324, 141] on input "Fixed amount" at bounding box center [542, 141] width 525 height 20
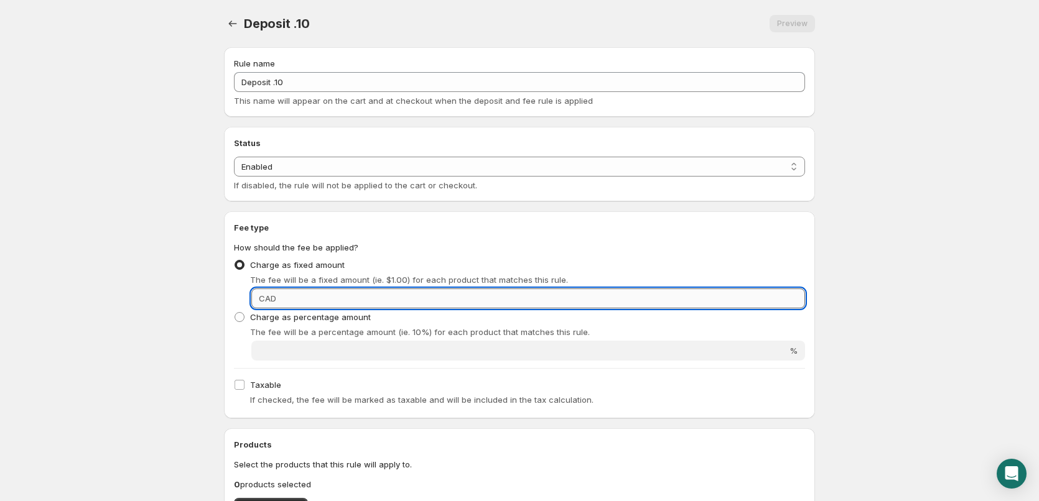
click at [457, 304] on input "Fixed amount" at bounding box center [542, 299] width 525 height 20
click at [424, 294] on input "Fixed amount" at bounding box center [542, 299] width 525 height 20
click at [424, 294] on input "1" at bounding box center [542, 299] width 525 height 20
click at [399, 299] on input "1" at bounding box center [542, 299] width 525 height 20
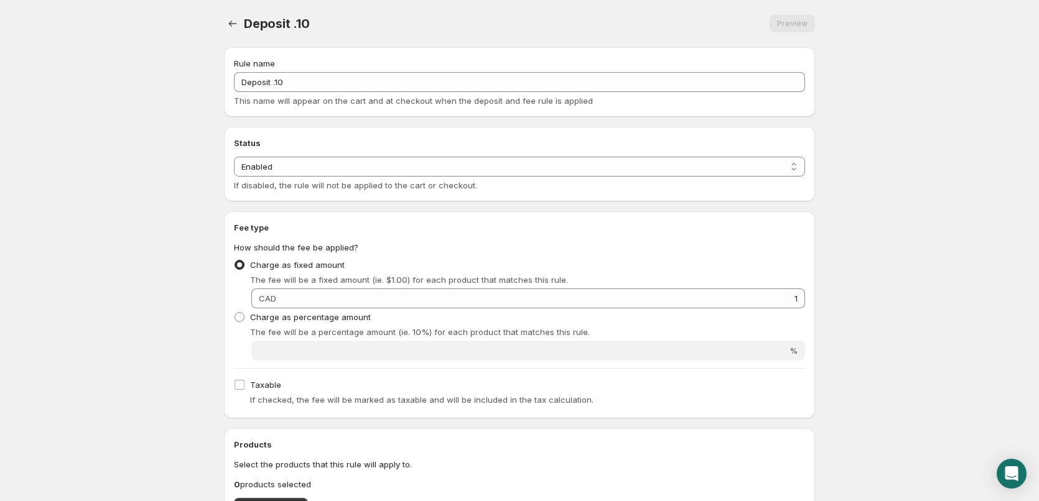
click at [403, 284] on span "The fee will be a fixed amount (ie. $1.00) for each product that matches this r…" at bounding box center [409, 280] width 318 height 10
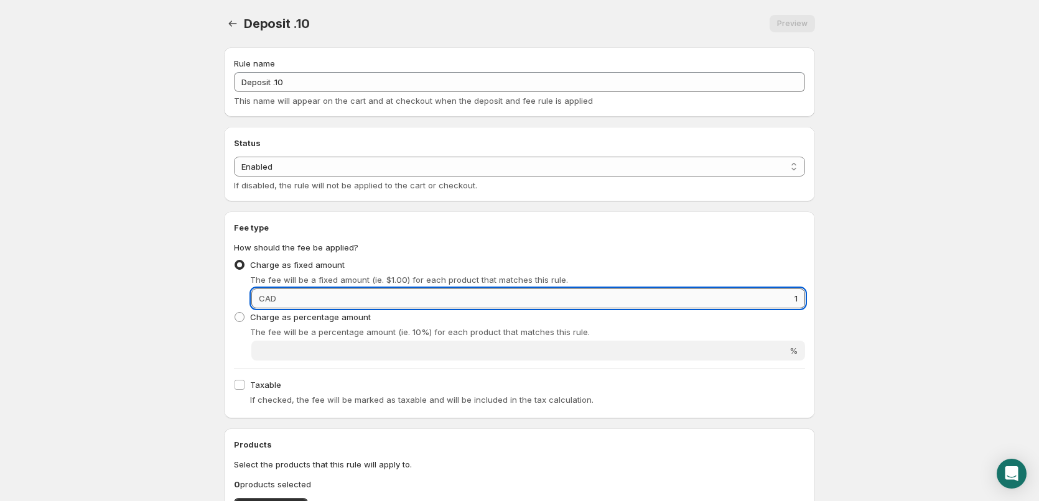
drag, startPoint x: 416, startPoint y: 307, endPoint x: 509, endPoint y: 305, distance: 93.4
click at [417, 307] on input "1" at bounding box center [542, 299] width 525 height 20
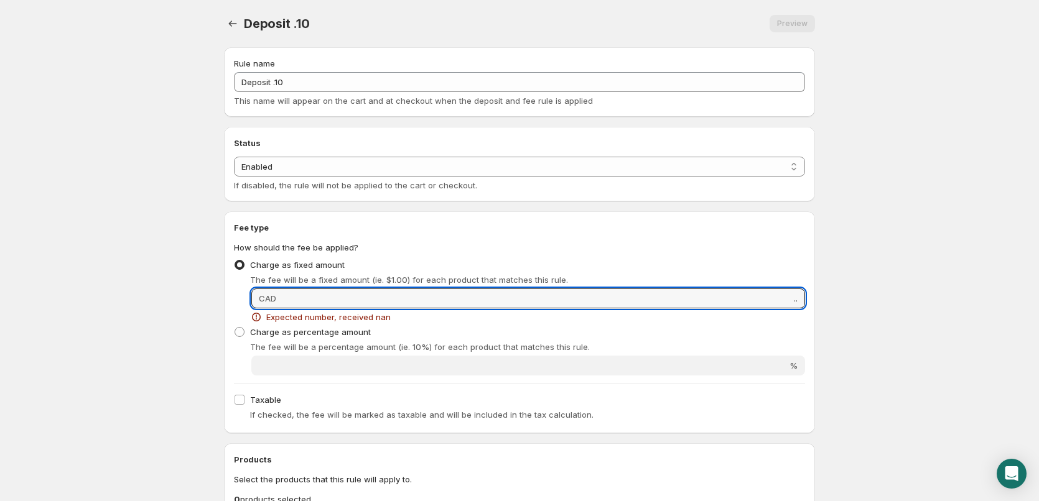
type input "."
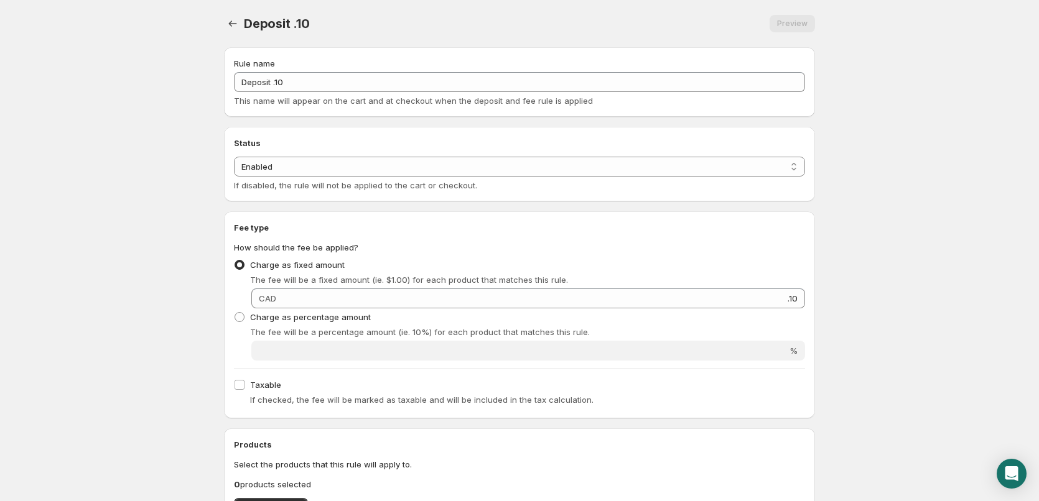
type input "0.1"
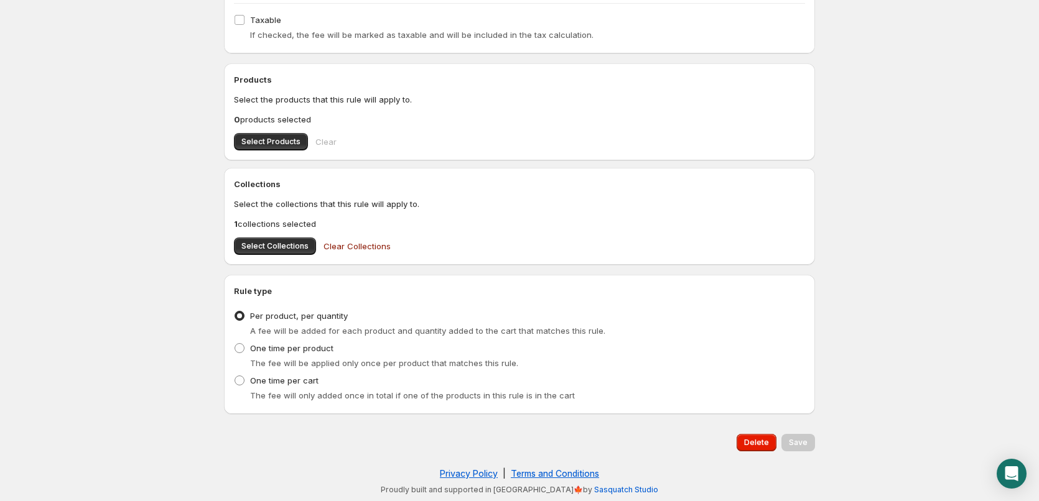
click at [803, 440] on div "Save" at bounding box center [798, 442] width 34 height 17
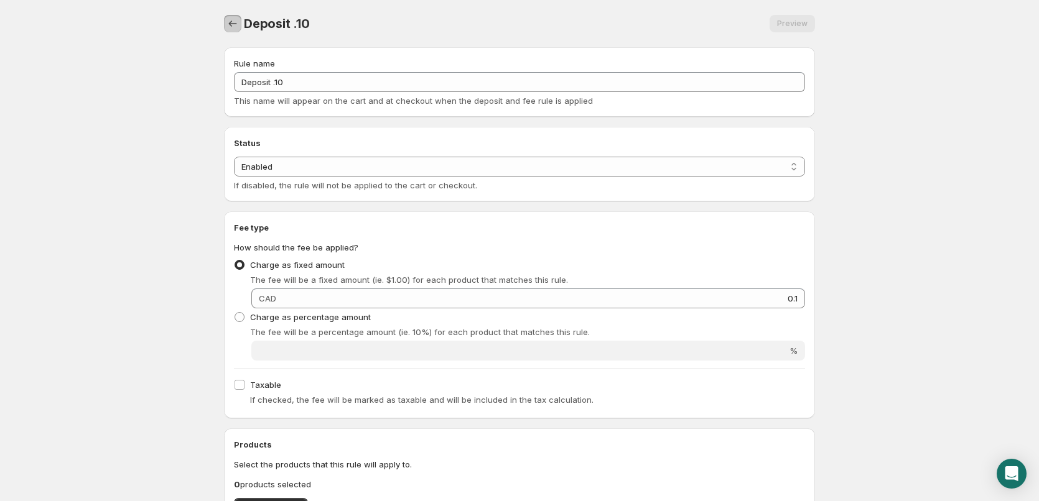
click at [233, 31] on button "Settings" at bounding box center [232, 23] width 17 height 17
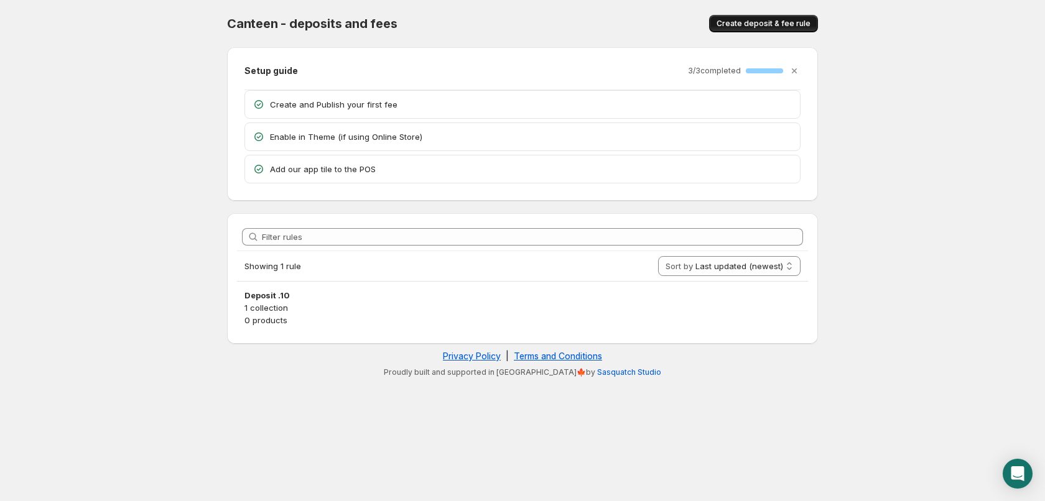
click at [760, 23] on span "Create deposit & fee rule" at bounding box center [764, 24] width 94 height 10
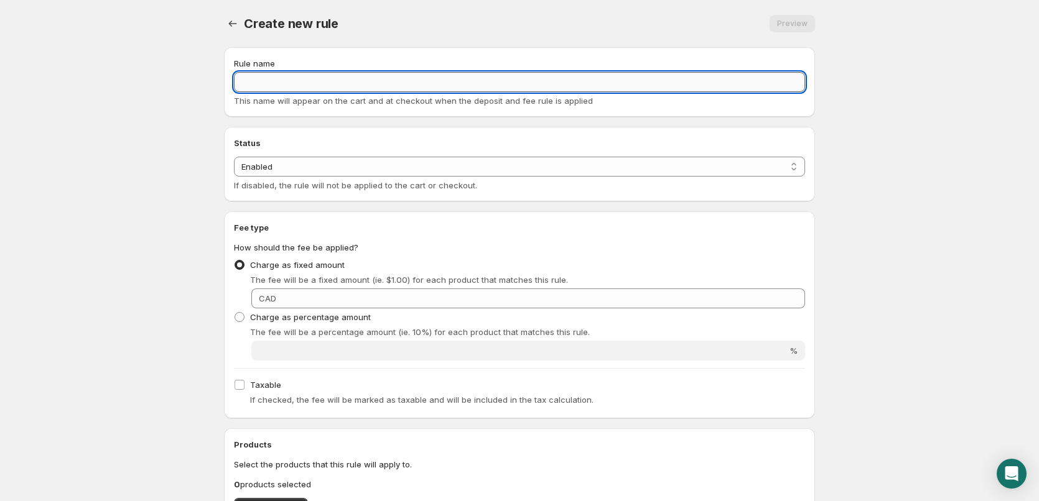
click at [444, 80] on input "Rule name" at bounding box center [519, 82] width 571 height 20
paste input "*Artesa Los Carneros Chardonnay"
type input "*Artesa Los Carneros Chardonnay"
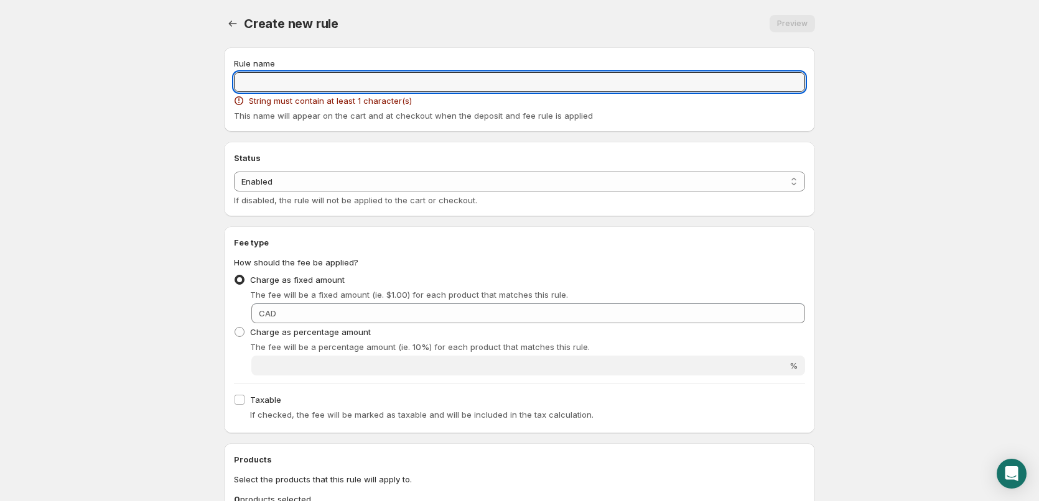
paste input "Deposit .10"
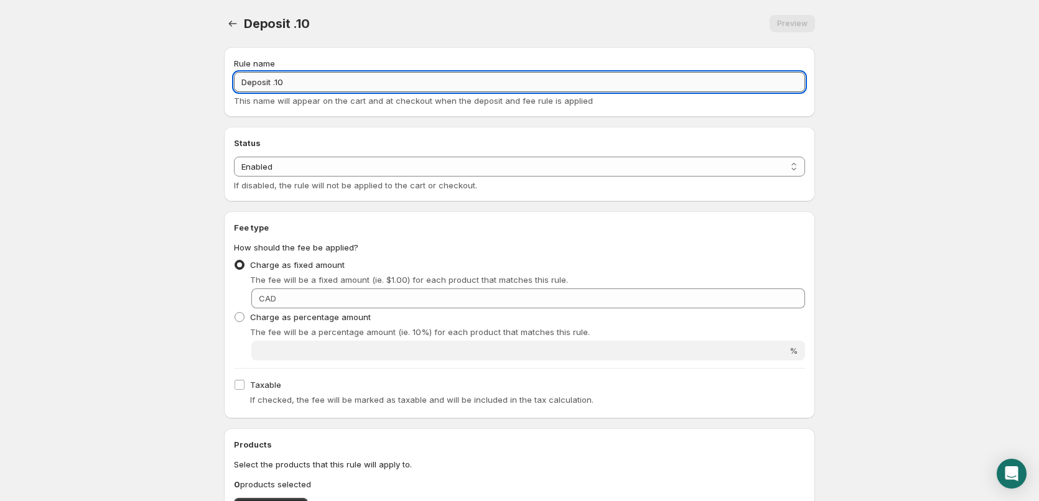
drag, startPoint x: 277, startPoint y: 81, endPoint x: 317, endPoint y: 87, distance: 39.7
click at [316, 87] on input "Deposit .10" at bounding box center [519, 82] width 571 height 20
type input "Deposit .20"
click at [647, 176] on select "Enabled Disabled" at bounding box center [519, 167] width 571 height 20
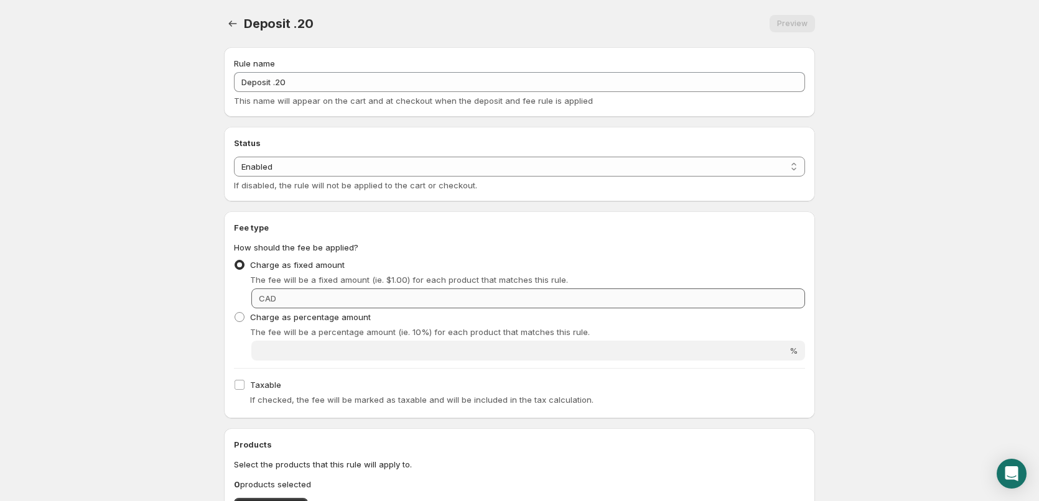
drag, startPoint x: 766, startPoint y: 261, endPoint x: 784, endPoint y: 291, distance: 34.9
click at [778, 262] on div "Charge as fixed amount The fee will be a fixed amount (ie. $1.00) for each prod…" at bounding box center [519, 271] width 571 height 30
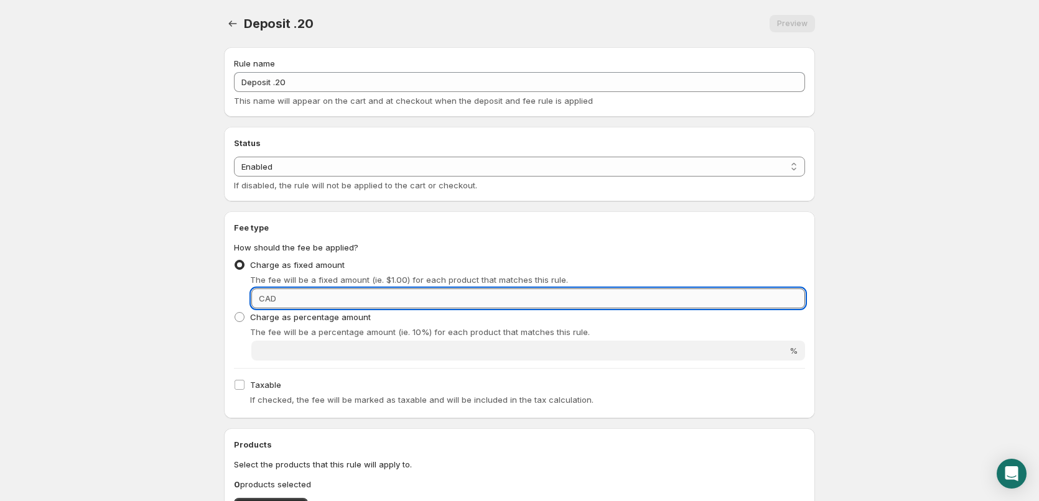
click at [784, 301] on input "Fixed amount" at bounding box center [542, 299] width 525 height 20
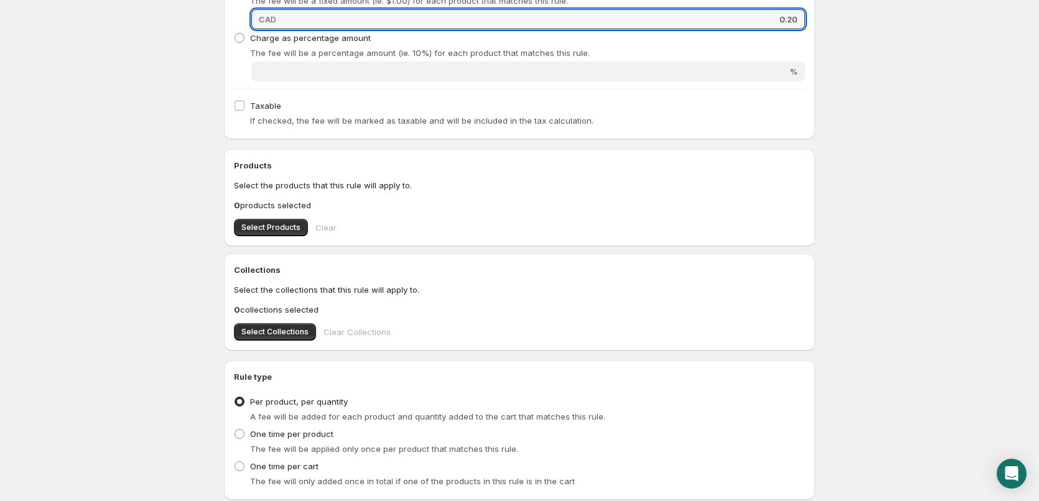
scroll to position [365, 0]
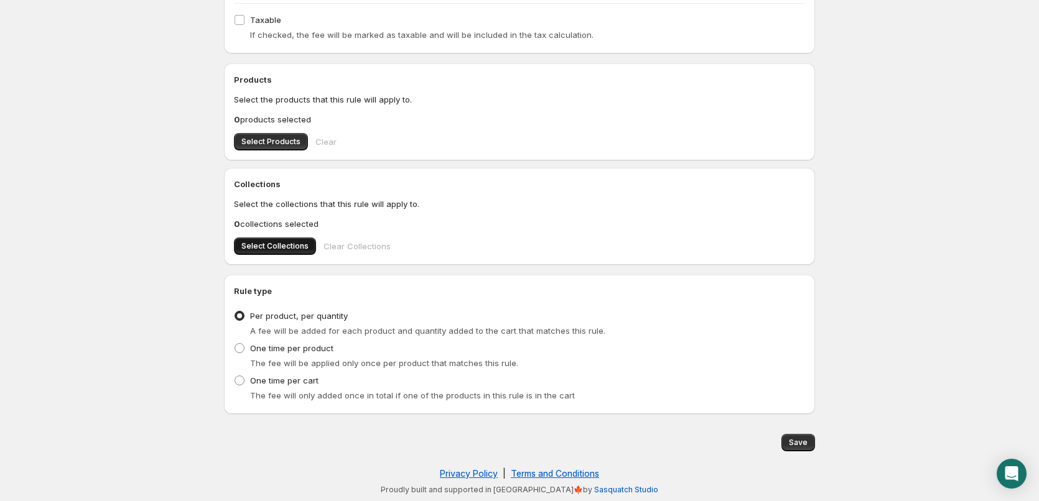
type input "0.20"
click at [273, 246] on span "Select Collections" at bounding box center [274, 246] width 67 height 10
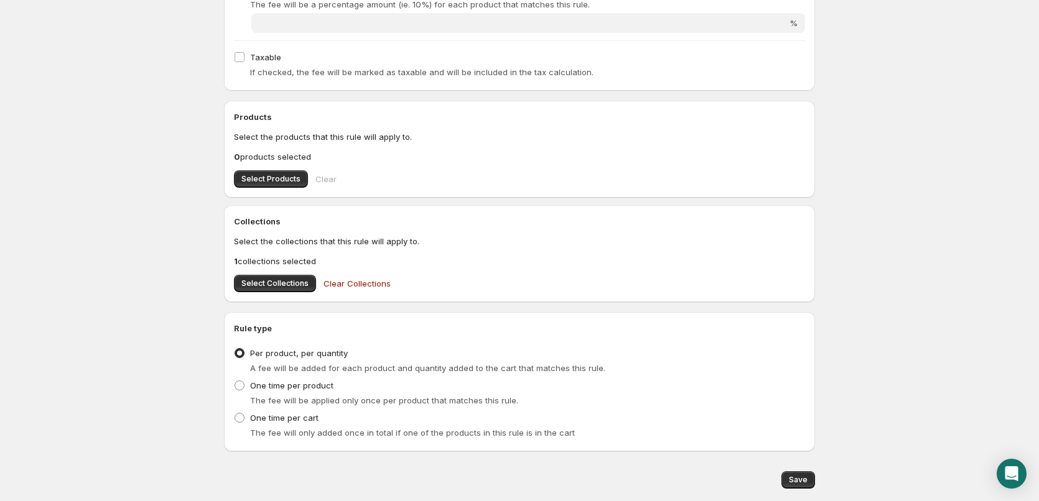
scroll to position [0, 0]
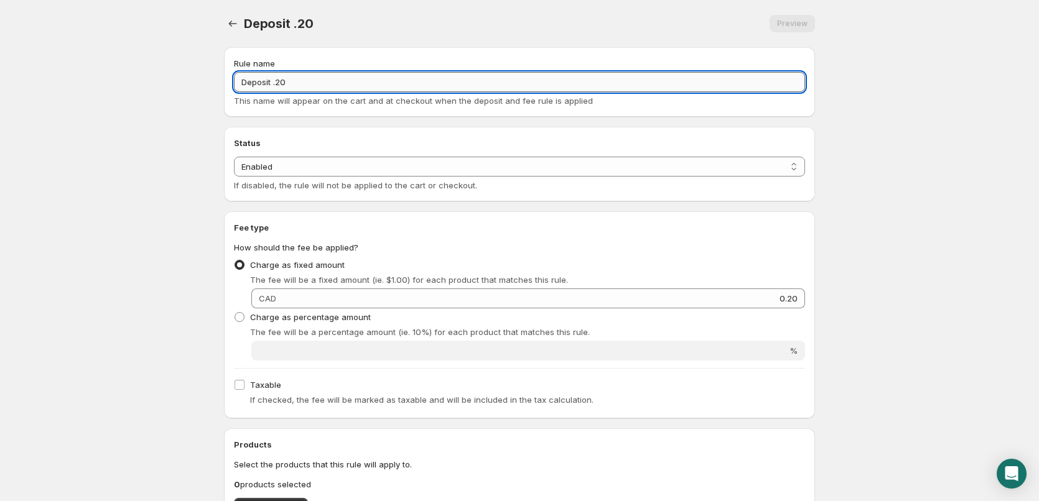
drag, startPoint x: 279, startPoint y: 78, endPoint x: 330, endPoint y: 88, distance: 51.4
click at [328, 88] on input "Deposit .20" at bounding box center [519, 82] width 571 height 20
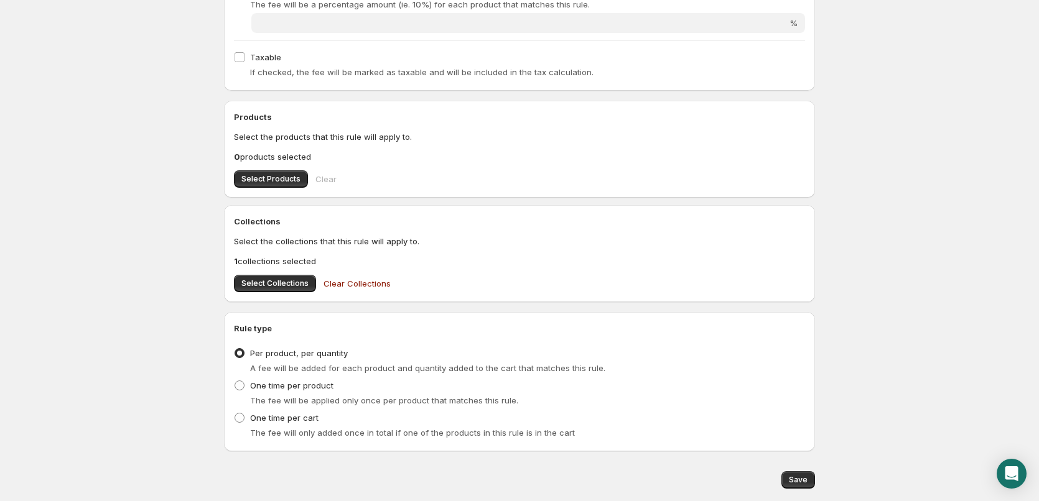
scroll to position [365, 0]
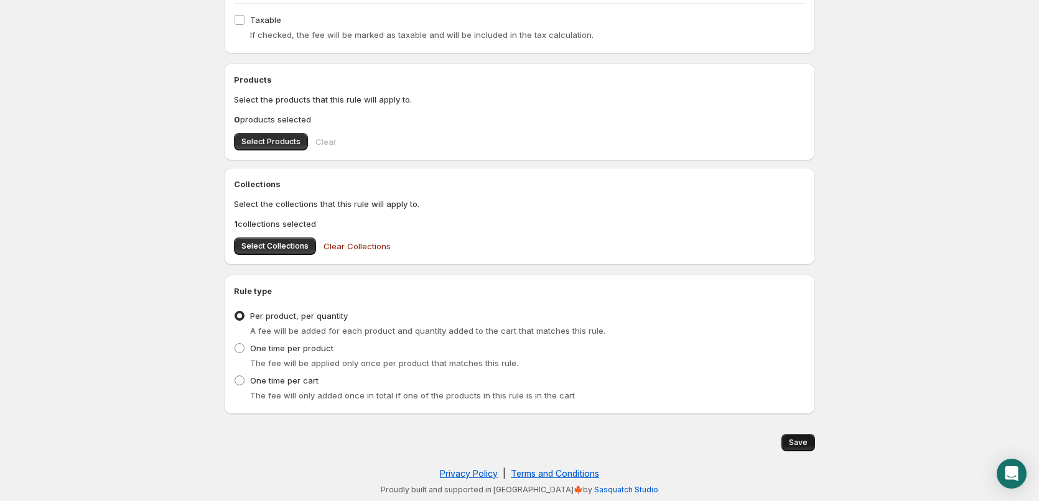
type input "Deposit .40"
click at [791, 441] on span "Save" at bounding box center [798, 443] width 19 height 10
type input "0.2"
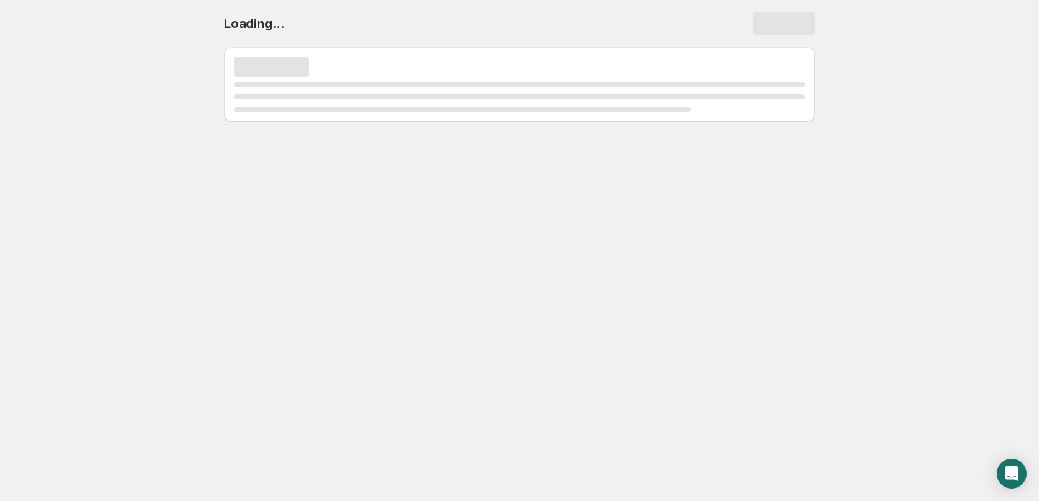
scroll to position [0, 0]
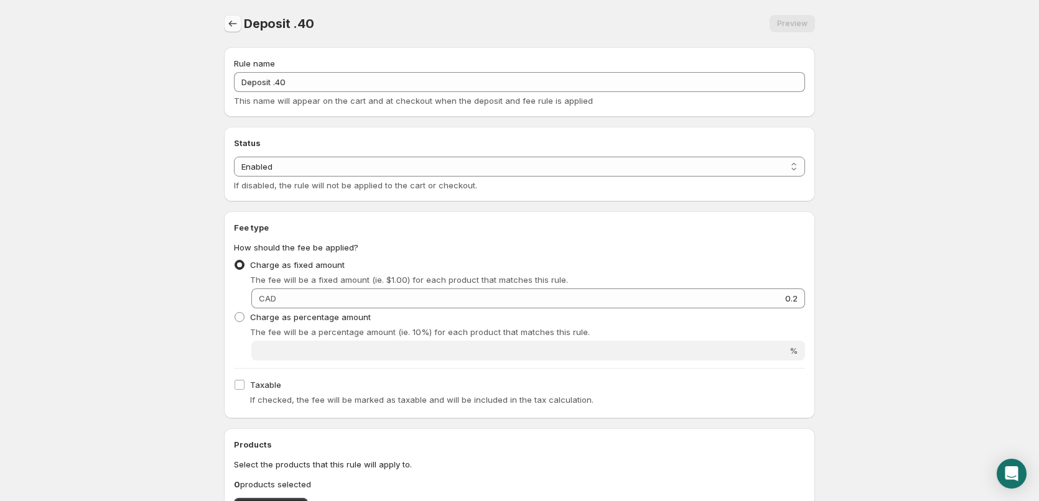
click at [243, 23] on div "Deposit .40 Preview More actions Preview" at bounding box center [519, 23] width 591 height 17
click at [241, 23] on button "Settings" at bounding box center [232, 23] width 17 height 17
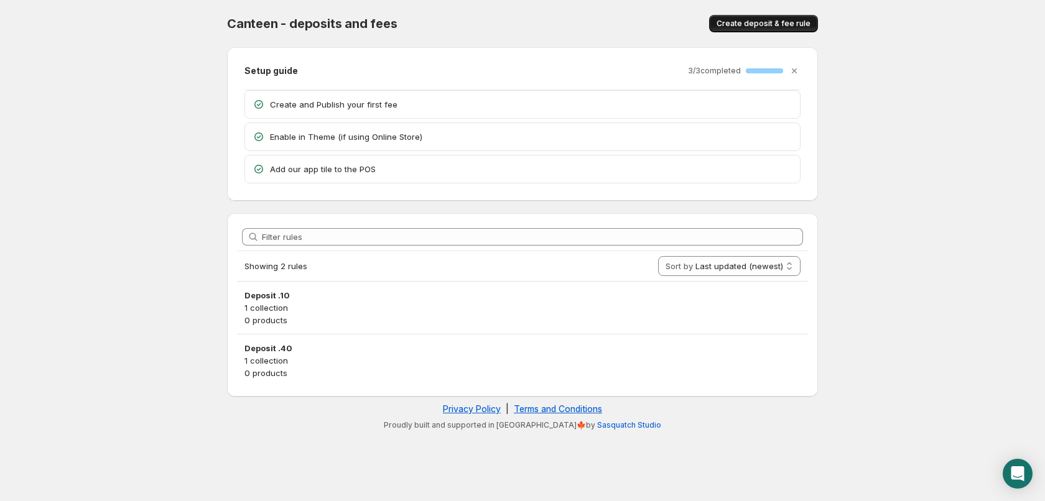
click at [763, 29] on button "Create deposit & fee rule" at bounding box center [763, 23] width 109 height 17
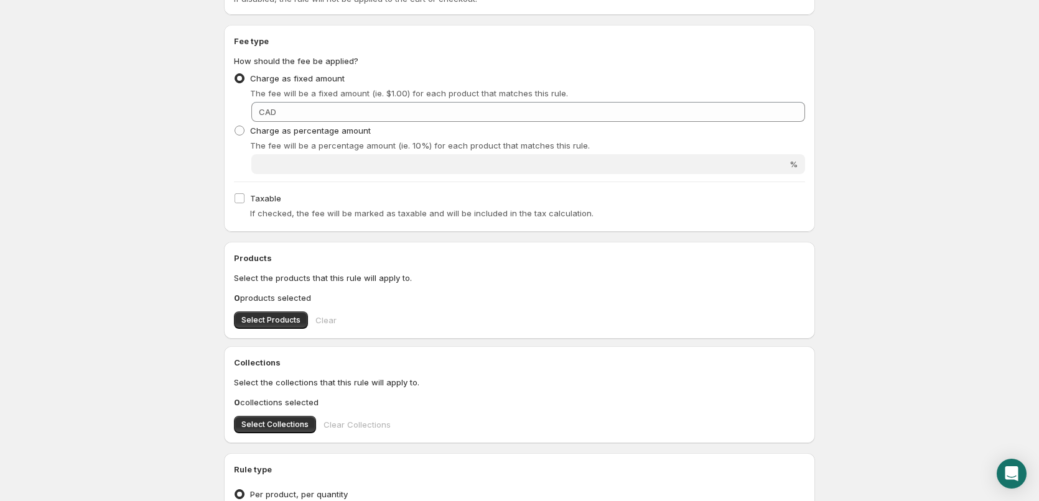
scroll to position [207, 0]
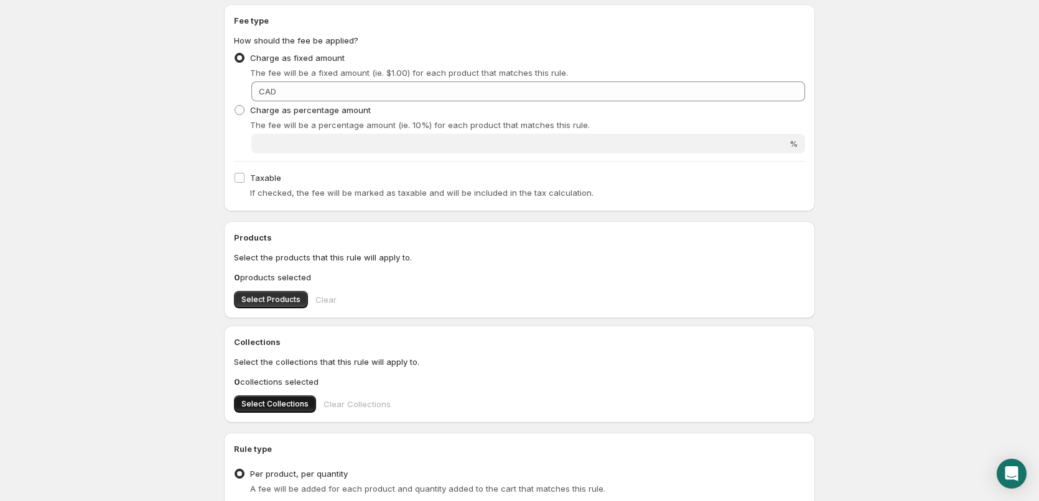
click at [256, 398] on button "Select Collections" at bounding box center [275, 404] width 82 height 17
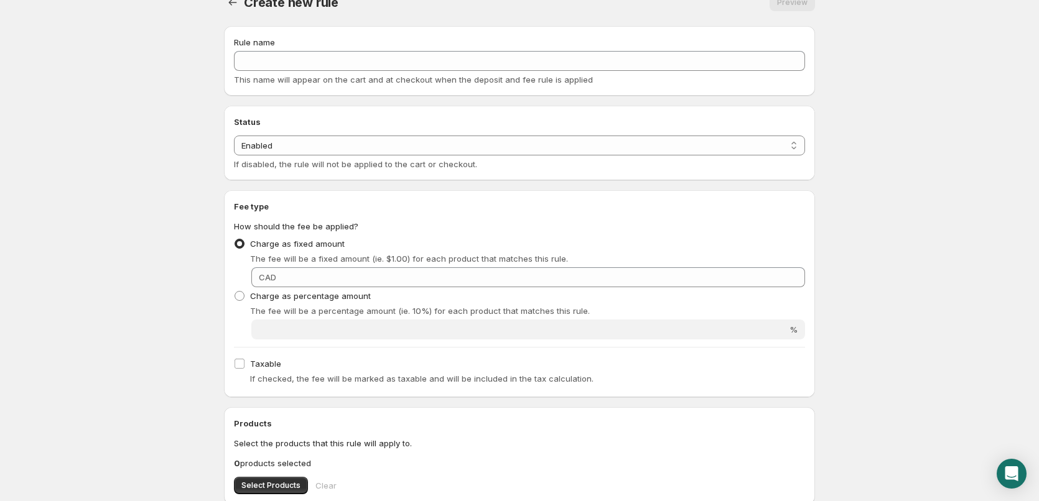
scroll to position [0, 0]
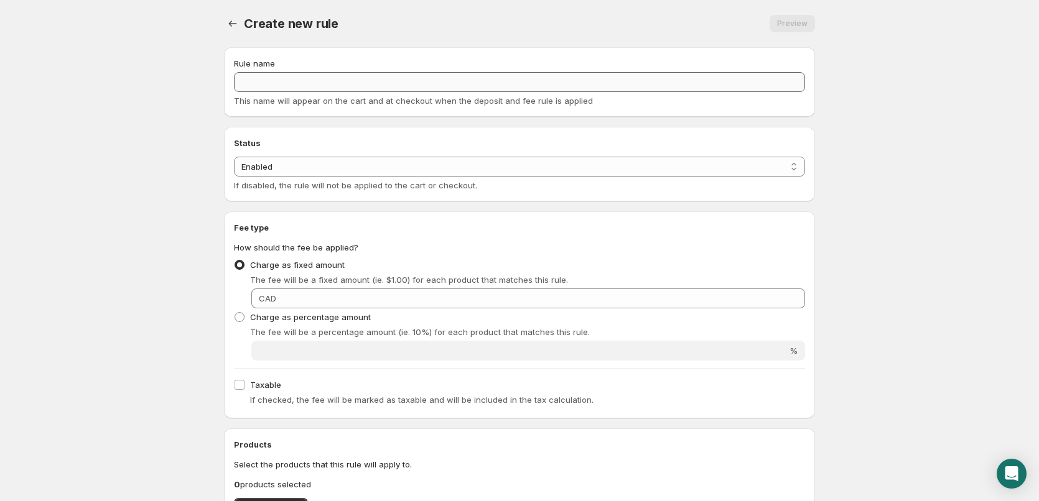
drag, startPoint x: 301, startPoint y: 70, endPoint x: 301, endPoint y: 84, distance: 13.7
click at [301, 72] on div "Rule name This name will appear on the cart and at checkout when the deposit an…" at bounding box center [519, 82] width 571 height 50
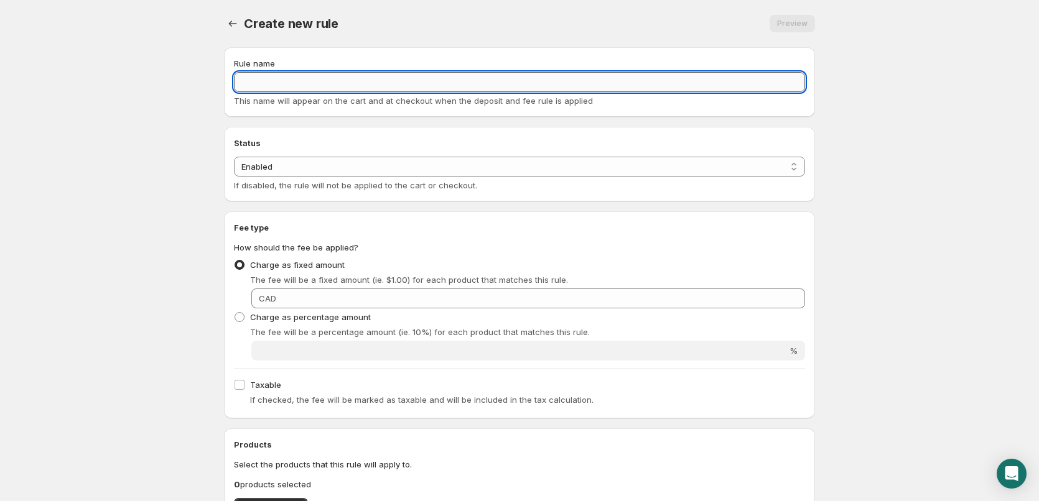
click at [301, 84] on input "Rule name" at bounding box center [519, 82] width 571 height 20
paste input "Deposit .10"
drag, startPoint x: 274, startPoint y: 82, endPoint x: 412, endPoint y: 124, distance: 144.3
click at [412, 124] on div "Rule name Deposit .10 This name will appear on the cart and at checkout when th…" at bounding box center [514, 431] width 601 height 789
type input "Deposit .40"
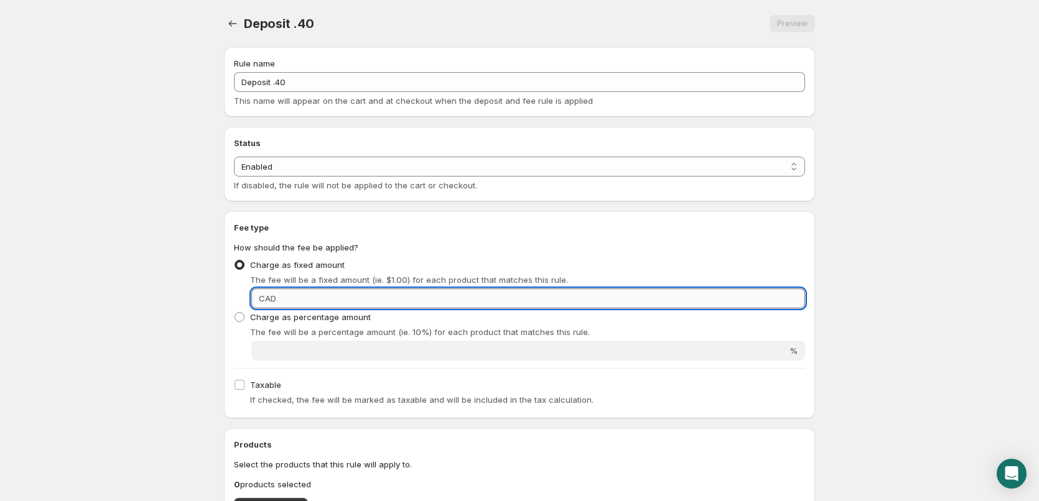
click at [694, 302] on input "Fixed amount" at bounding box center [542, 299] width 525 height 20
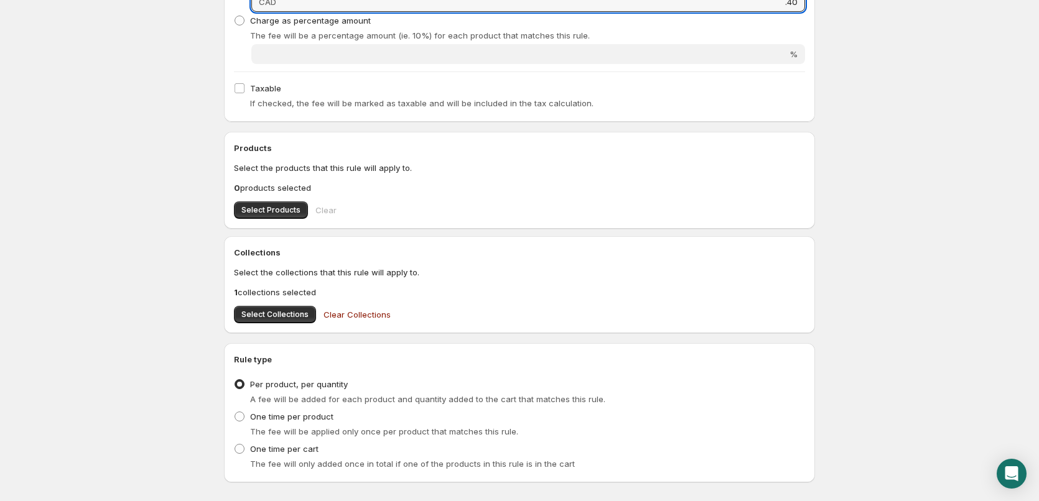
scroll to position [365, 0]
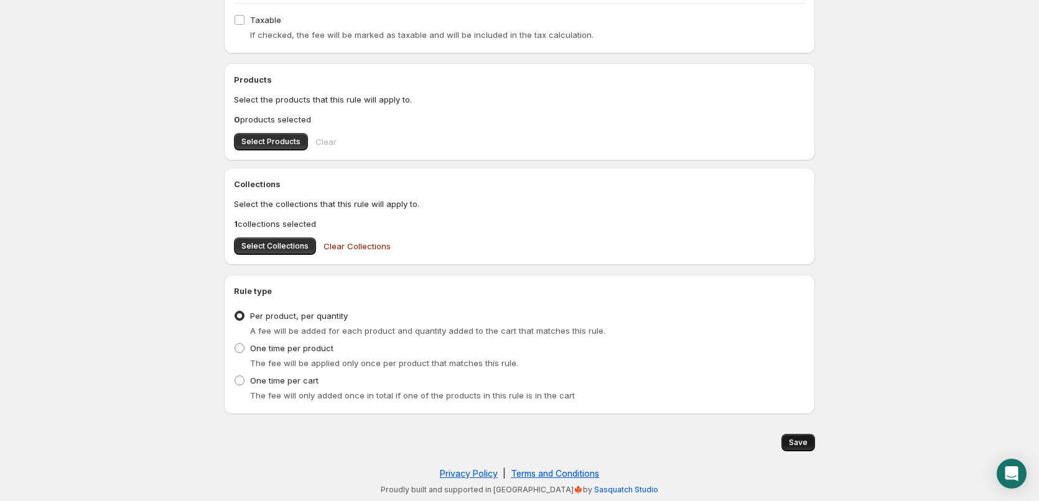
click at [798, 440] on span "Save" at bounding box center [798, 443] width 19 height 10
type input "0.4"
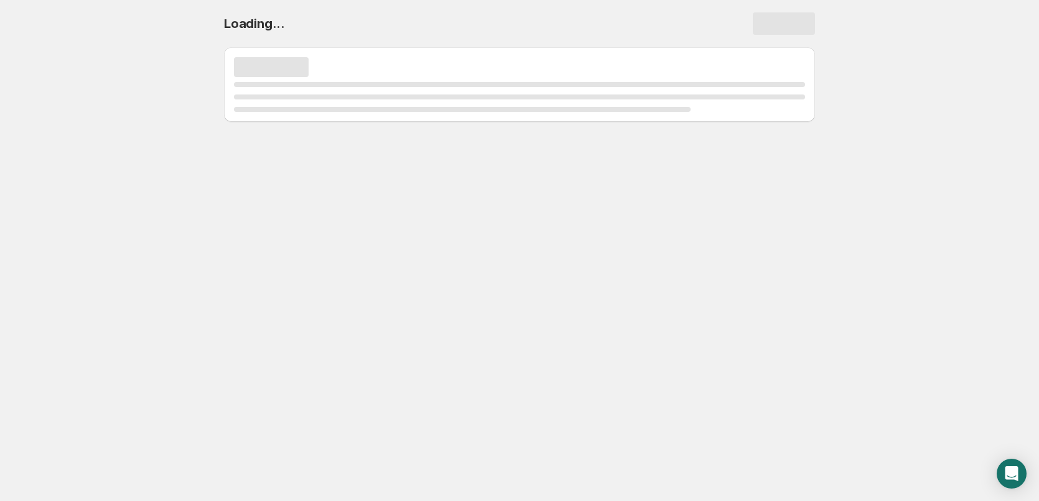
scroll to position [0, 0]
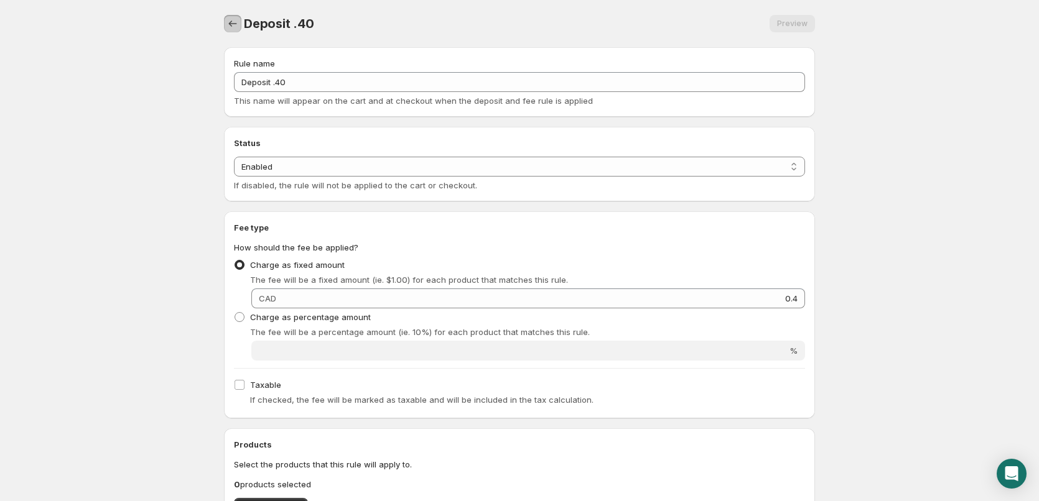
click at [231, 21] on icon "Settings" at bounding box center [232, 23] width 12 height 12
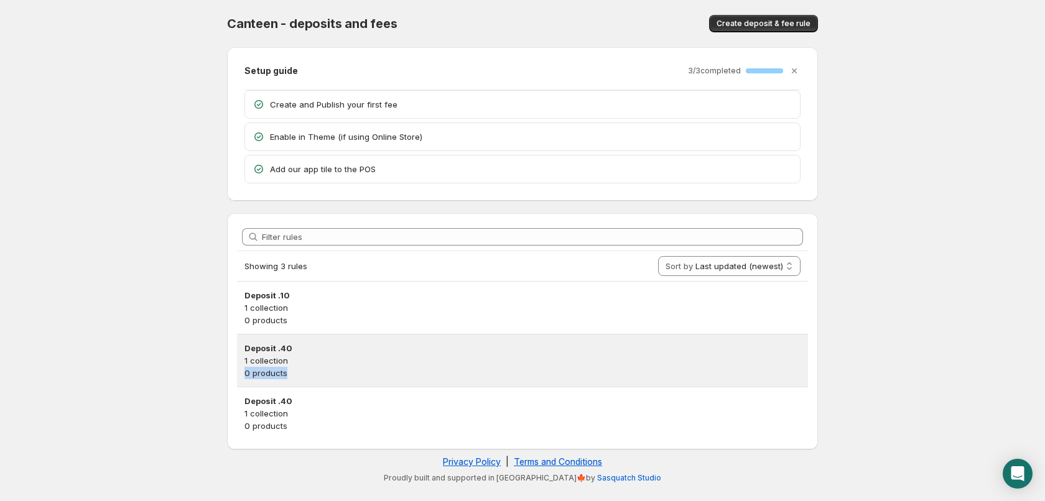
drag, startPoint x: 309, startPoint y: 383, endPoint x: 331, endPoint y: 355, distance: 35.4
click at [331, 355] on div "Deposit .40 1 collection 0 products" at bounding box center [522, 361] width 571 height 52
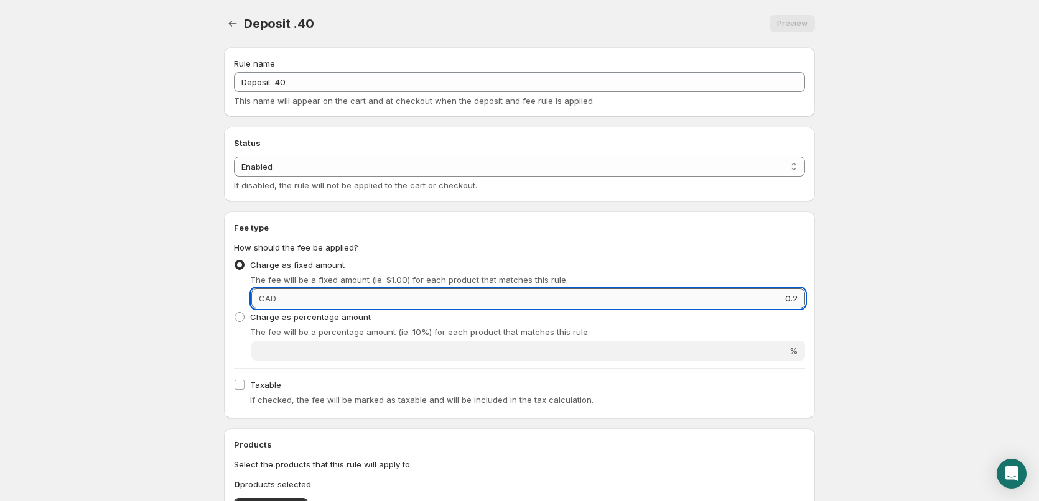
click at [798, 300] on input "0.2" at bounding box center [542, 299] width 525 height 20
drag, startPoint x: 798, startPoint y: 297, endPoint x: 832, endPoint y: 307, distance: 35.6
click at [819, 301] on div "Deposit .40. This page is ready Deposit .40 Preview More actions Preview Rule n…" at bounding box center [519, 433] width 621 height 867
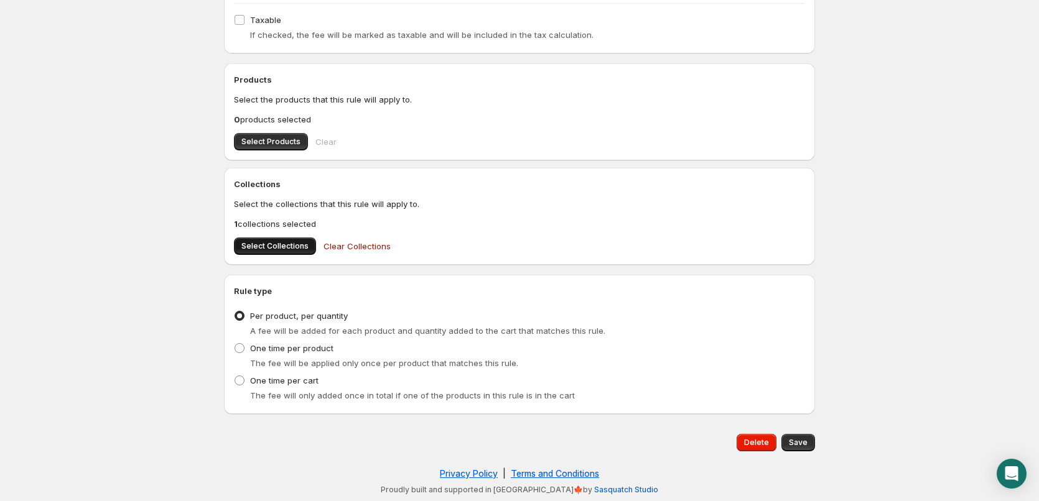
click at [275, 251] on button "Select Collections" at bounding box center [275, 246] width 82 height 17
click at [810, 446] on button "Save" at bounding box center [798, 442] width 34 height 17
type input "0.4"
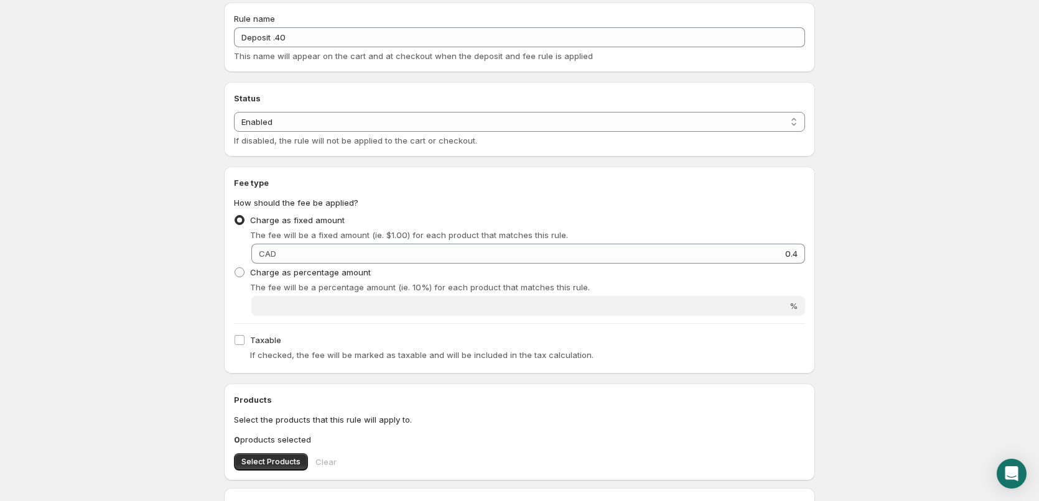
scroll to position [0, 0]
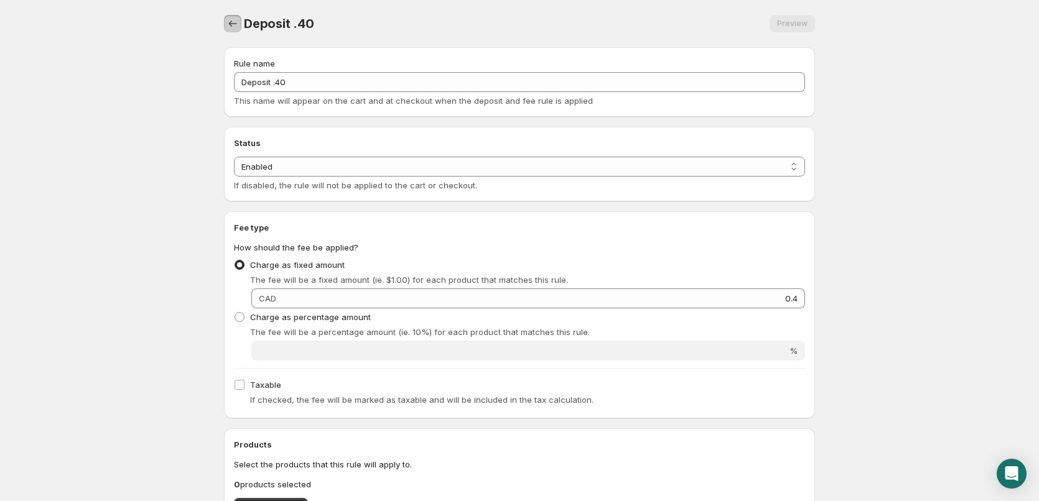
click at [238, 23] on icon "Settings" at bounding box center [232, 23] width 12 height 12
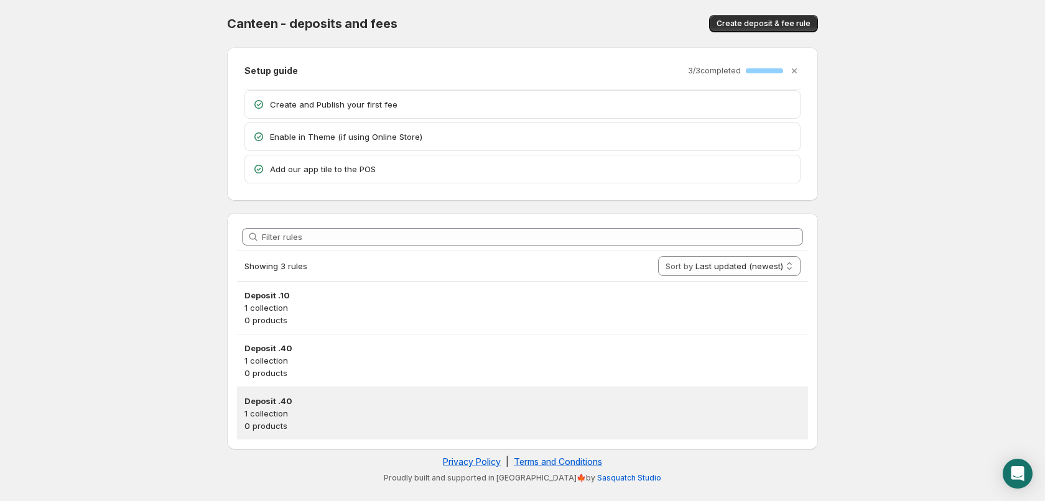
click at [322, 419] on p "1 collection" at bounding box center [522, 413] width 556 height 12
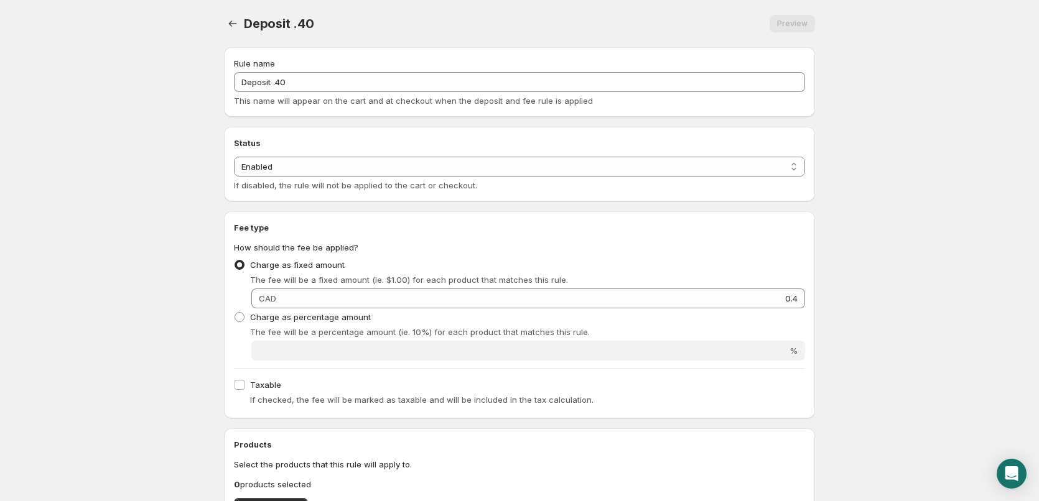
scroll to position [365, 0]
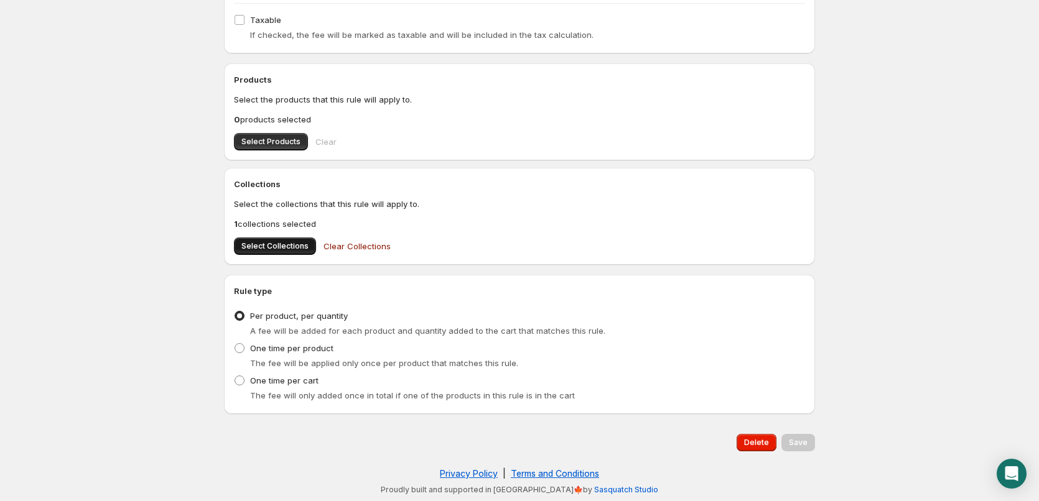
click at [277, 244] on span "Select Collections" at bounding box center [274, 246] width 67 height 10
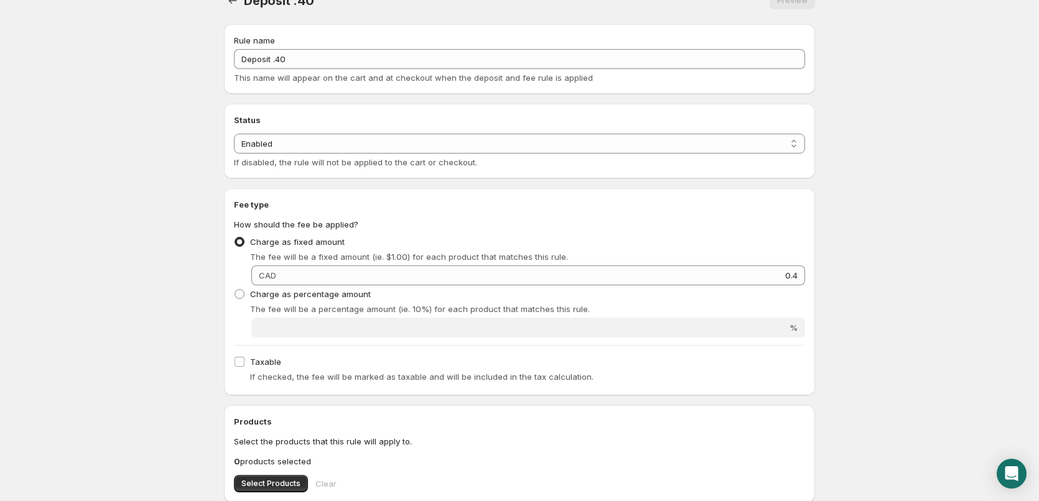
scroll to position [0, 0]
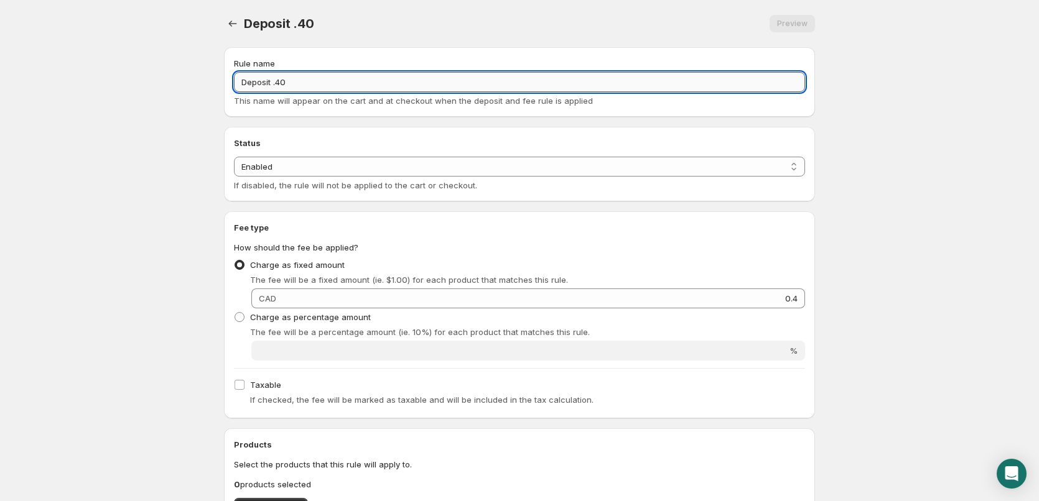
drag, startPoint x: 274, startPoint y: 88, endPoint x: 296, endPoint y: 85, distance: 22.0
click at [295, 85] on input "Deposit .40" at bounding box center [519, 82] width 571 height 20
type input "Deposit .60"
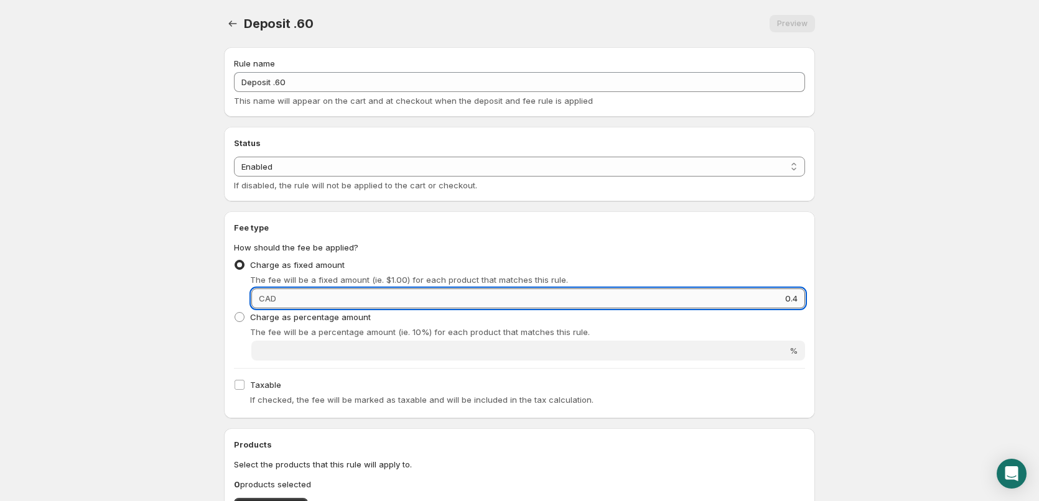
click at [797, 296] on input "0.4" at bounding box center [542, 299] width 525 height 20
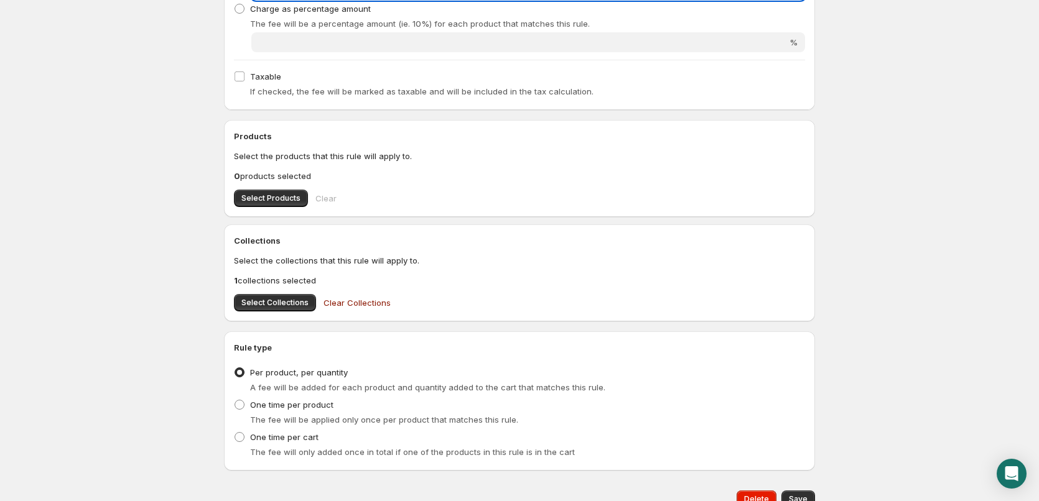
scroll to position [365, 0]
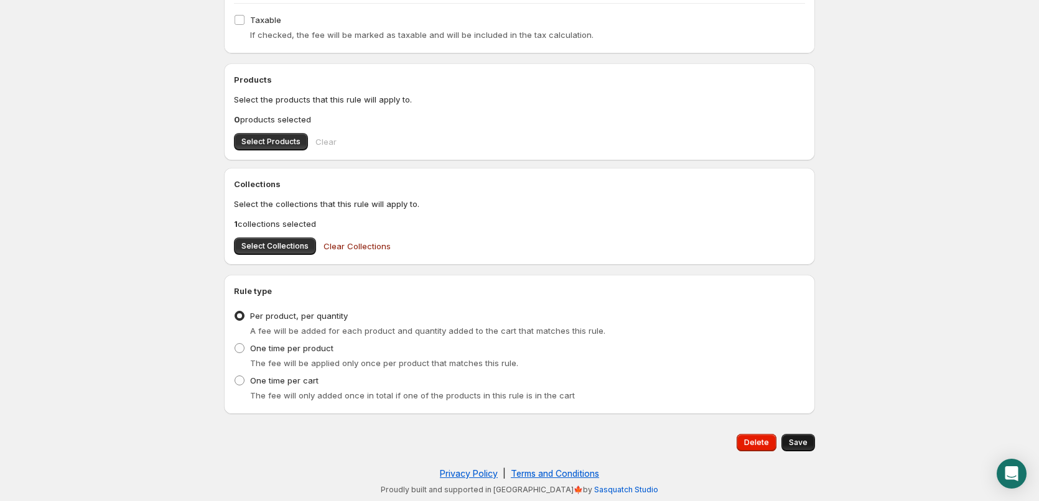
drag, startPoint x: 796, startPoint y: 456, endPoint x: 798, endPoint y: 444, distance: 12.0
click at [796, 456] on div "Delete Save" at bounding box center [519, 442] width 591 height 37
click at [798, 444] on span "Save" at bounding box center [798, 443] width 19 height 10
type input "0.6"
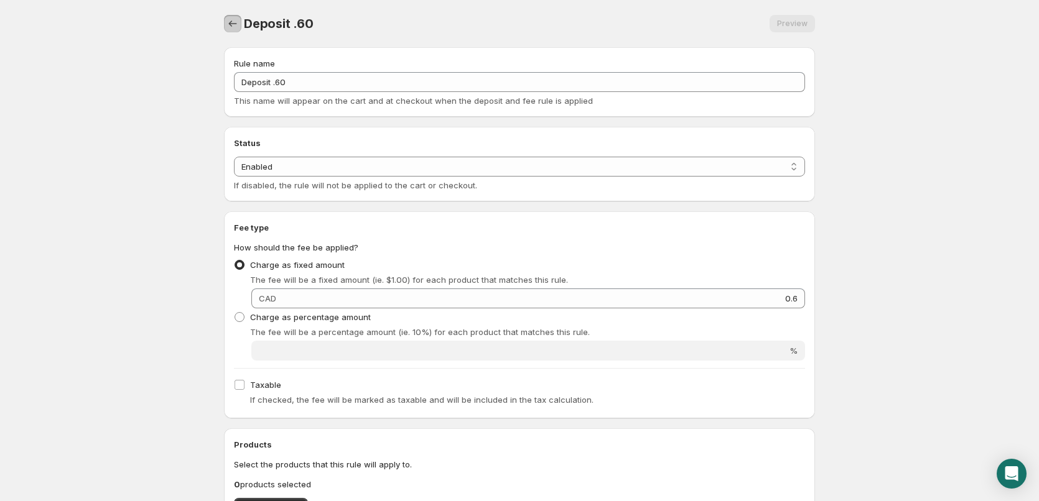
click at [232, 22] on icon "Settings" at bounding box center [232, 23] width 12 height 12
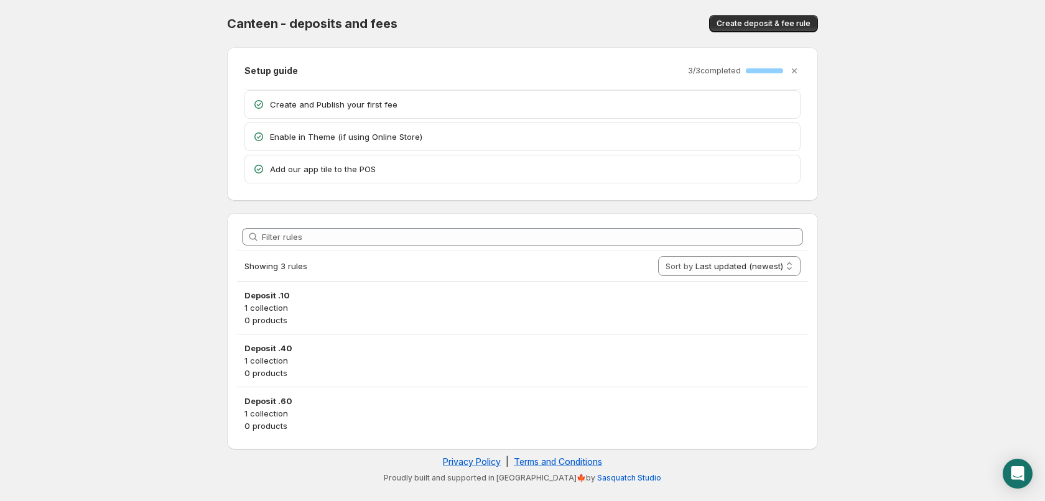
click at [729, 34] on div "Canteen - deposits and fees. This page is ready Canteen - deposits and fees Cre…" at bounding box center [522, 23] width 591 height 47
click at [730, 29] on button "Create deposit & fee rule" at bounding box center [763, 23] width 109 height 17
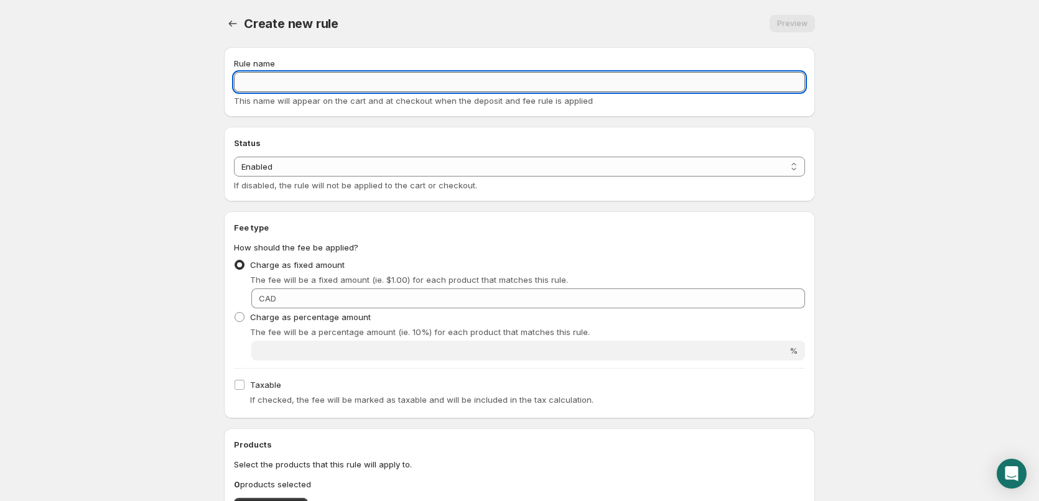
click at [378, 88] on input "Rule name" at bounding box center [519, 82] width 571 height 20
paste input "Deposit .10"
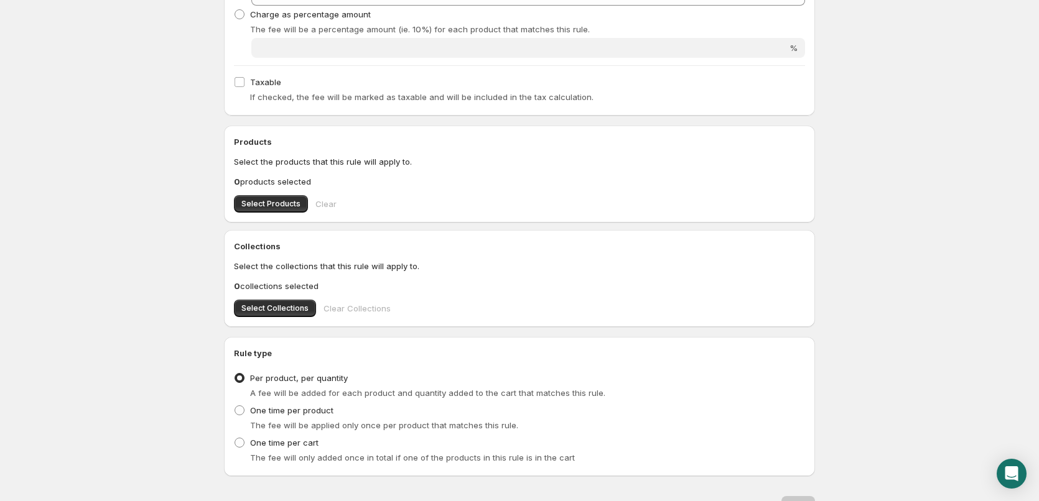
scroll to position [365, 0]
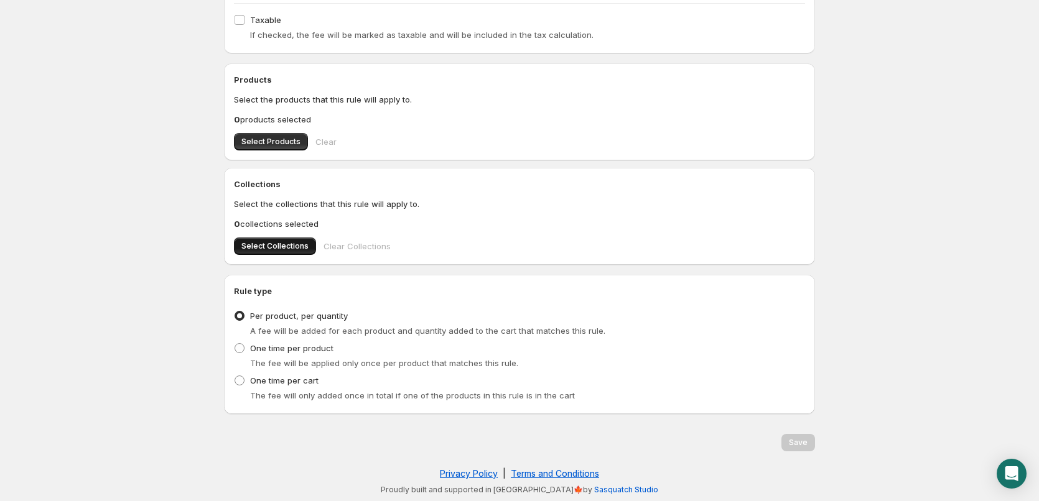
click at [261, 245] on span "Select Collections" at bounding box center [274, 246] width 67 height 10
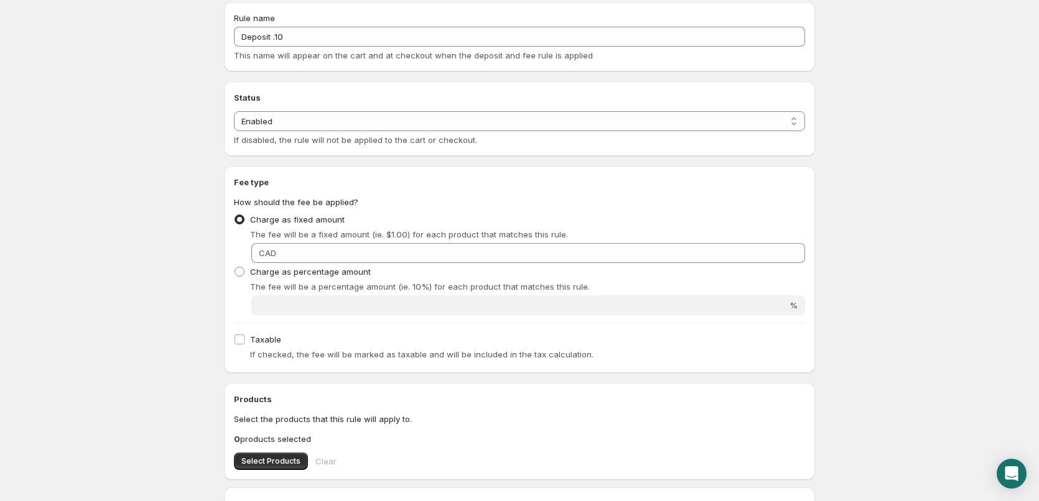
scroll to position [0, 0]
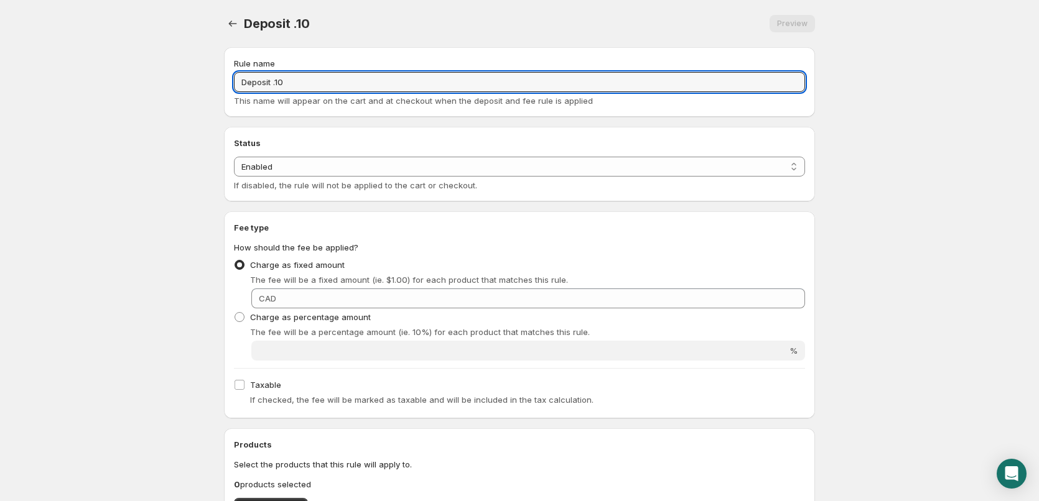
drag, startPoint x: 277, startPoint y: 87, endPoint x: 408, endPoint y: 103, distance: 131.6
click at [355, 92] on div "Rule name Deposit .10 This name will appear on the cart and at checkout when th…" at bounding box center [519, 82] width 571 height 50
drag, startPoint x: 271, startPoint y: 85, endPoint x: 337, endPoint y: 86, distance: 66.0
click at [332, 85] on input "Deposit .80" at bounding box center [519, 82] width 571 height 20
type input "Deposit .80"
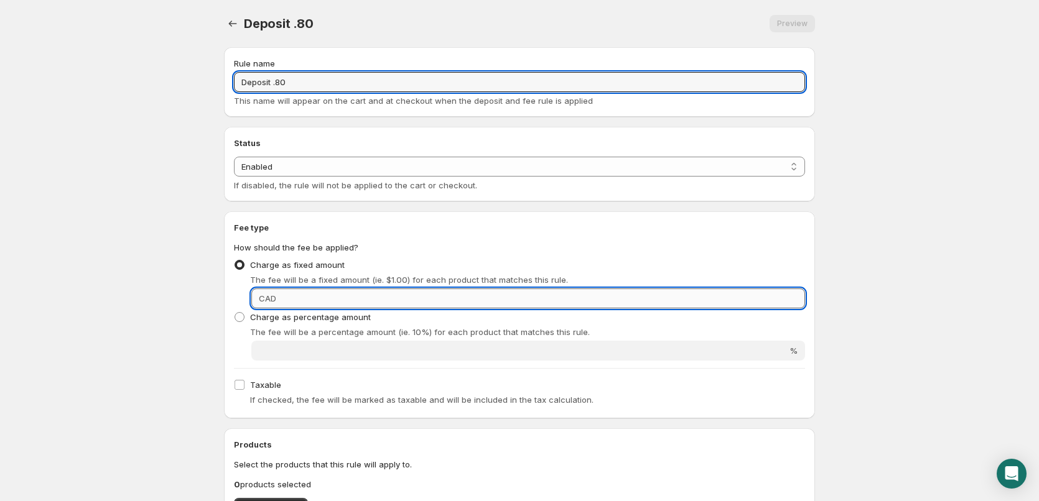
click at [719, 303] on input "Fixed amount" at bounding box center [542, 299] width 525 height 20
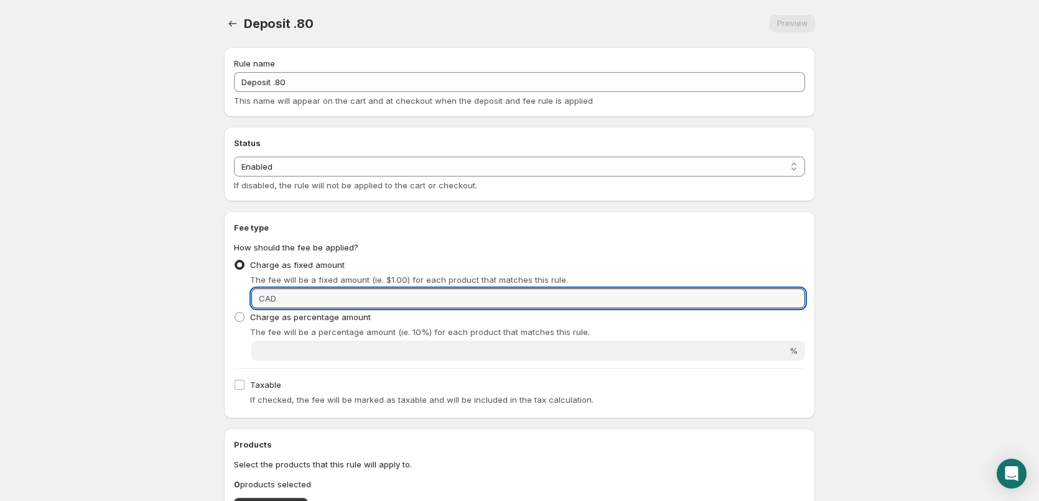
paste input ".80"
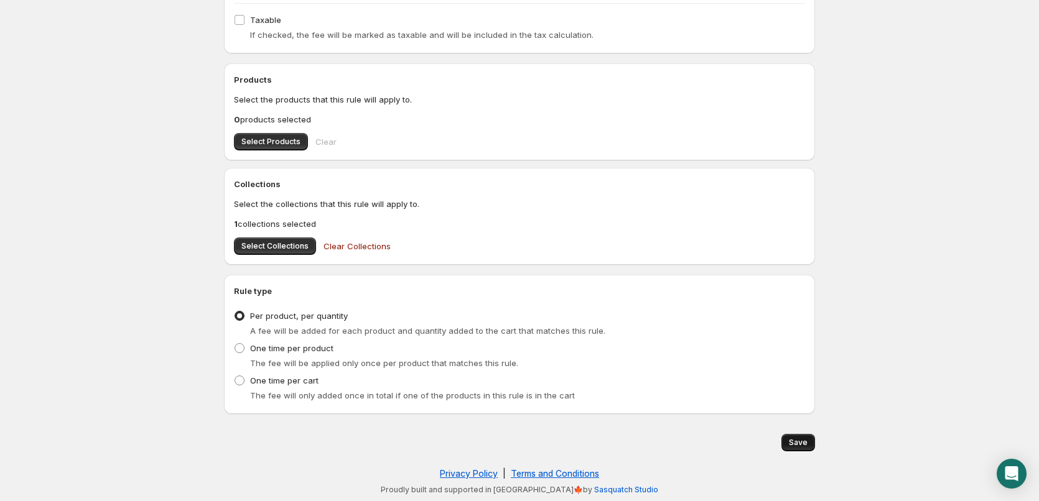
click at [810, 446] on button "Save" at bounding box center [798, 442] width 34 height 17
type input "0.8"
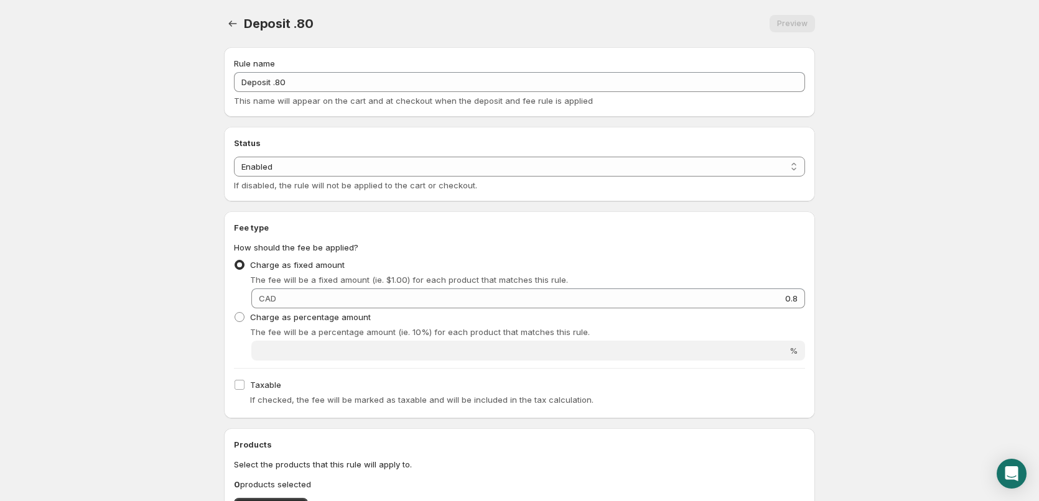
click at [778, 22] on div "Preview" at bounding box center [792, 23] width 45 height 17
click at [233, 24] on icon "Settings" at bounding box center [232, 23] width 12 height 12
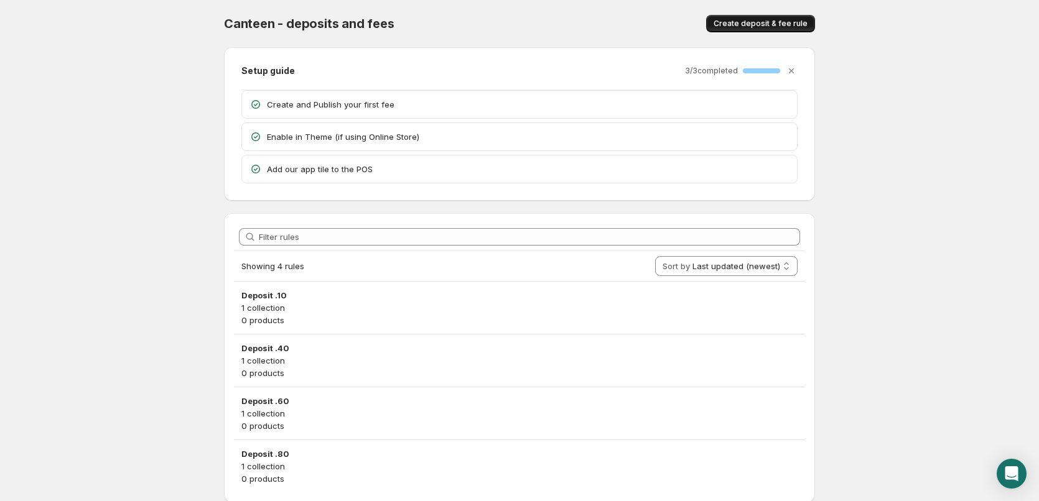
click at [764, 20] on span "Create deposit & fee rule" at bounding box center [761, 24] width 94 height 10
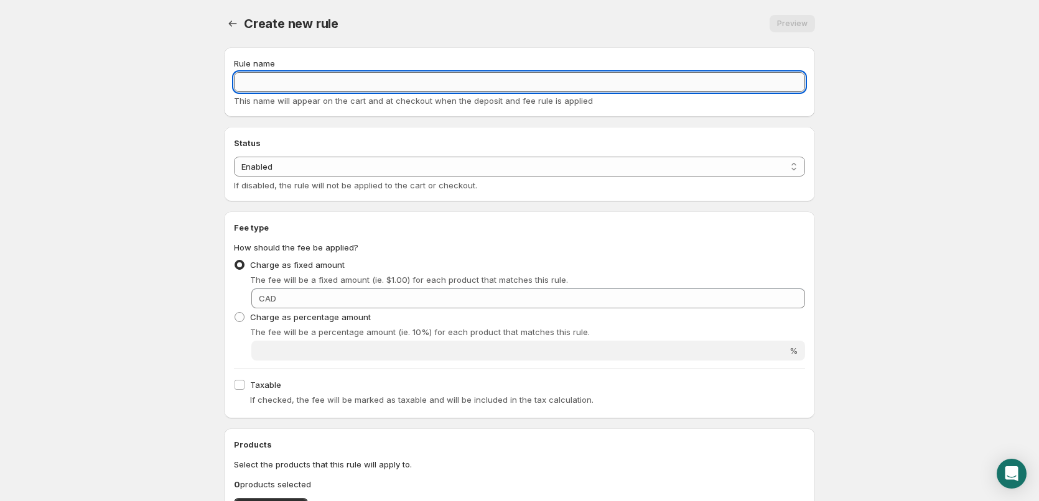
click at [531, 87] on input "Rule name" at bounding box center [519, 82] width 571 height 20
paste input "Deposit .10"
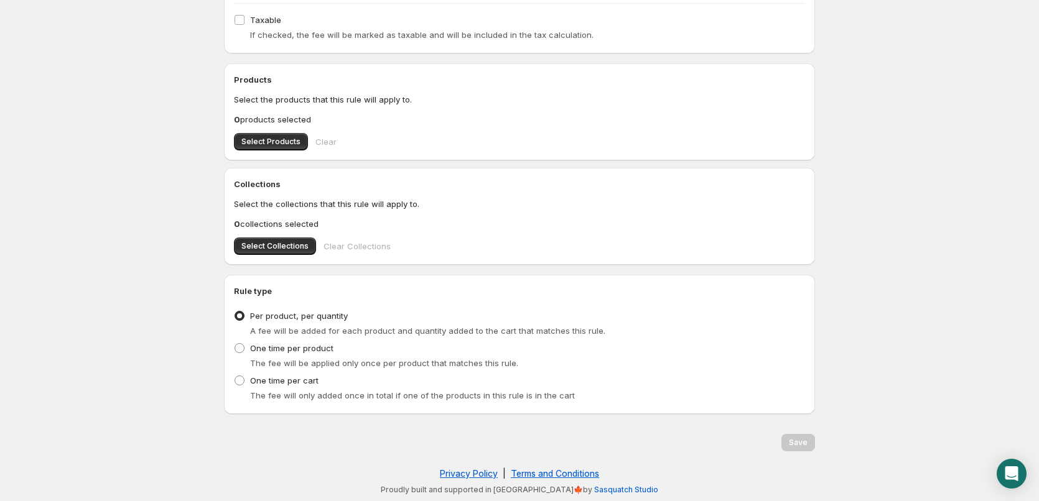
click at [297, 255] on div "Collections Select the collections that this rule will apply to. 0 collections …" at bounding box center [519, 216] width 591 height 97
click at [297, 249] on span "Select Collections" at bounding box center [274, 246] width 67 height 10
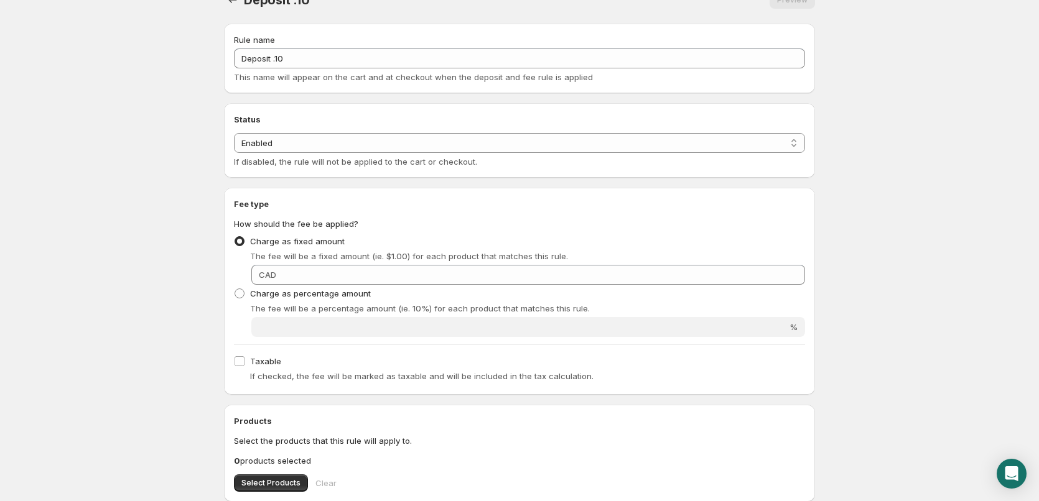
scroll to position [0, 0]
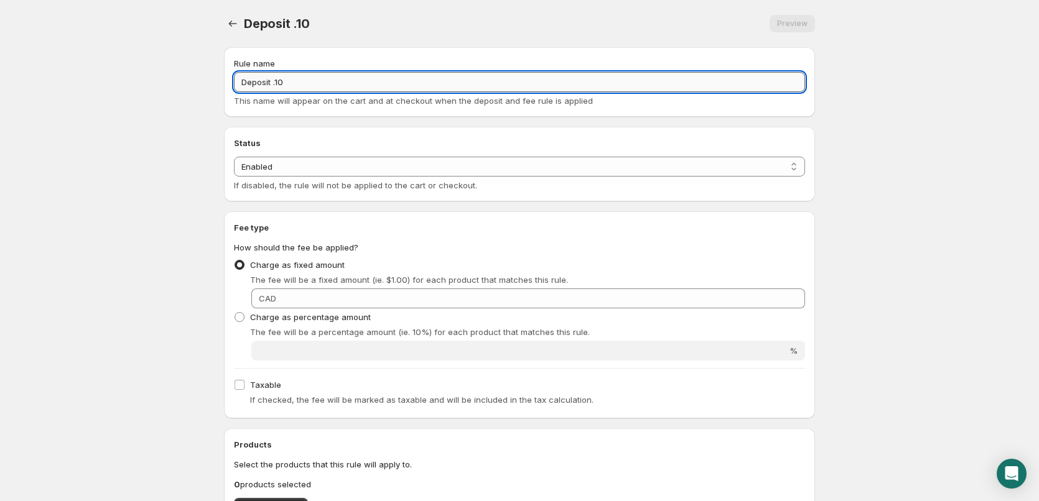
drag, startPoint x: 279, startPoint y: 82, endPoint x: 305, endPoint y: 82, distance: 26.1
click at [305, 82] on input "Deposit .10" at bounding box center [519, 82] width 571 height 20
type input "Deposit 1.20"
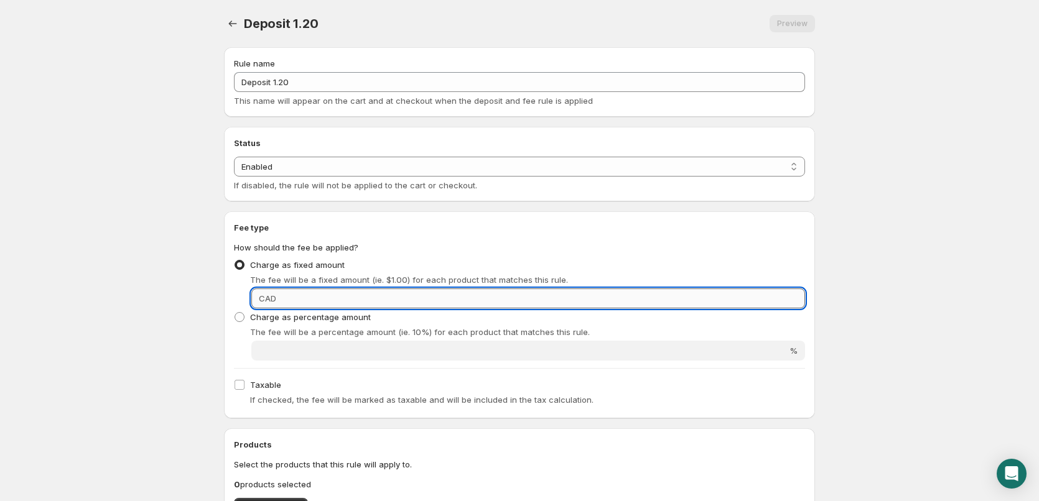
click at [562, 307] on input "Fixed amount" at bounding box center [542, 299] width 525 height 20
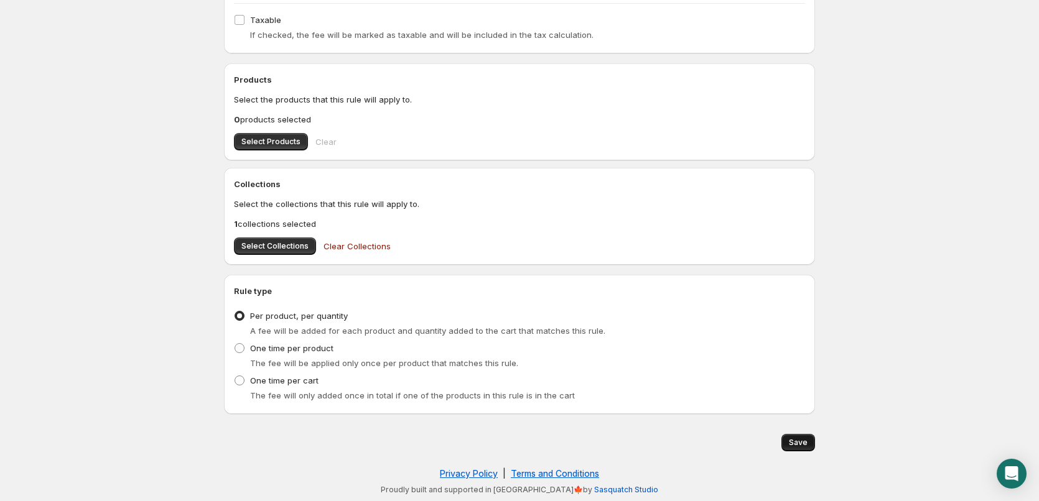
click at [796, 439] on span "Save" at bounding box center [798, 443] width 19 height 10
type input "1.2"
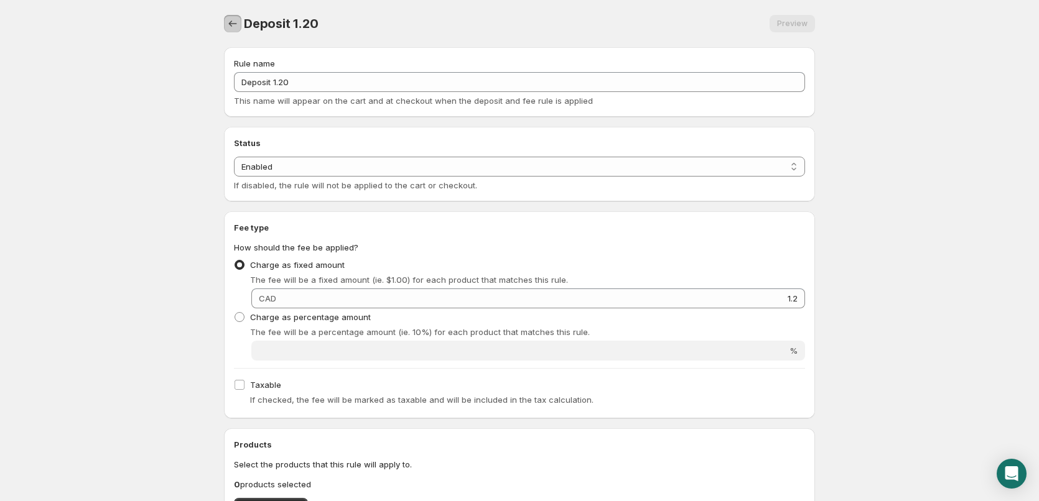
click at [238, 19] on icon "Settings" at bounding box center [232, 23] width 12 height 12
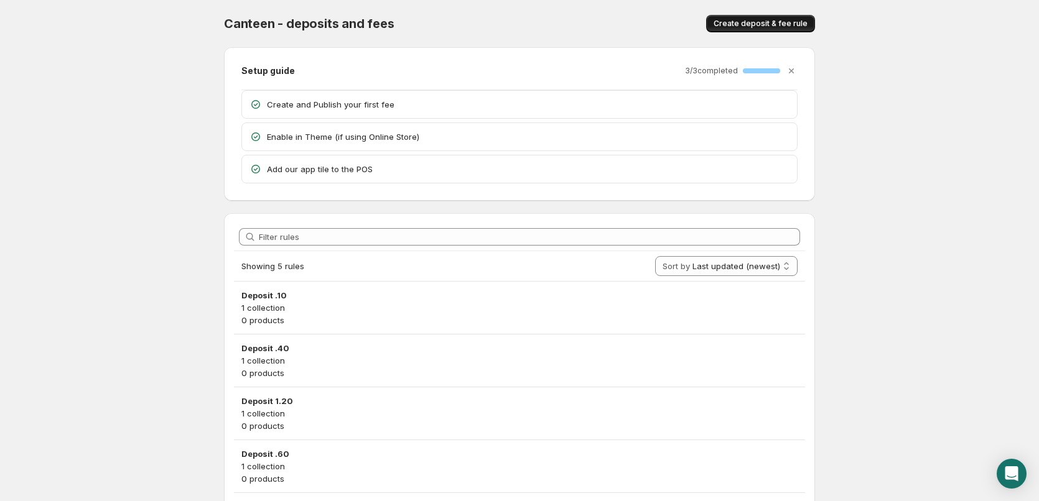
click at [749, 26] on span "Create deposit & fee rule" at bounding box center [761, 24] width 94 height 10
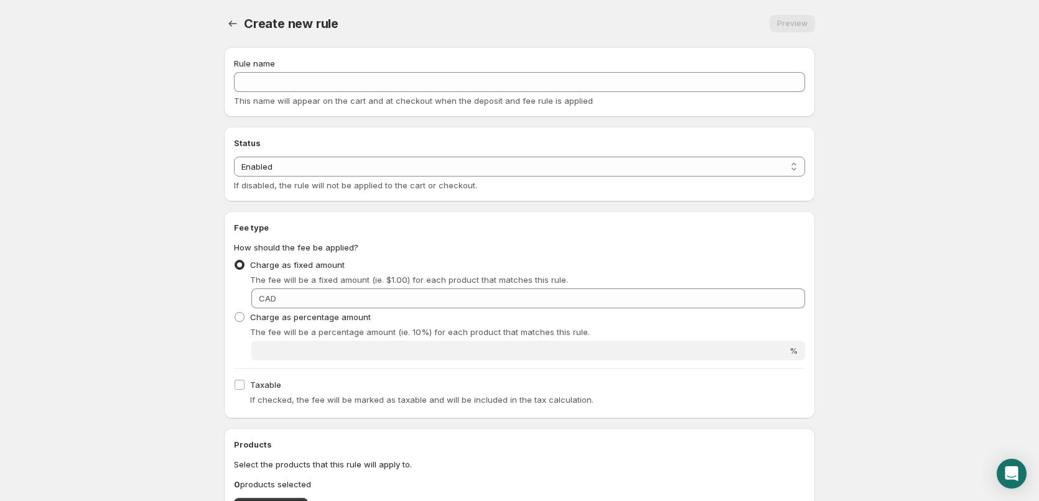
click at [332, 68] on div "Rule name" at bounding box center [519, 63] width 571 height 12
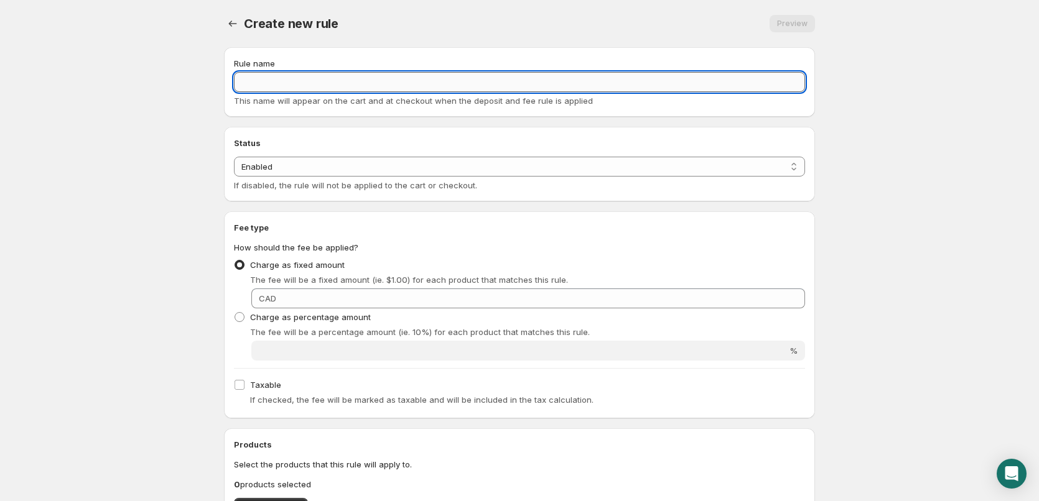
click at [328, 81] on input "Rule name" at bounding box center [519, 82] width 571 height 20
paste input "Deposit .10"
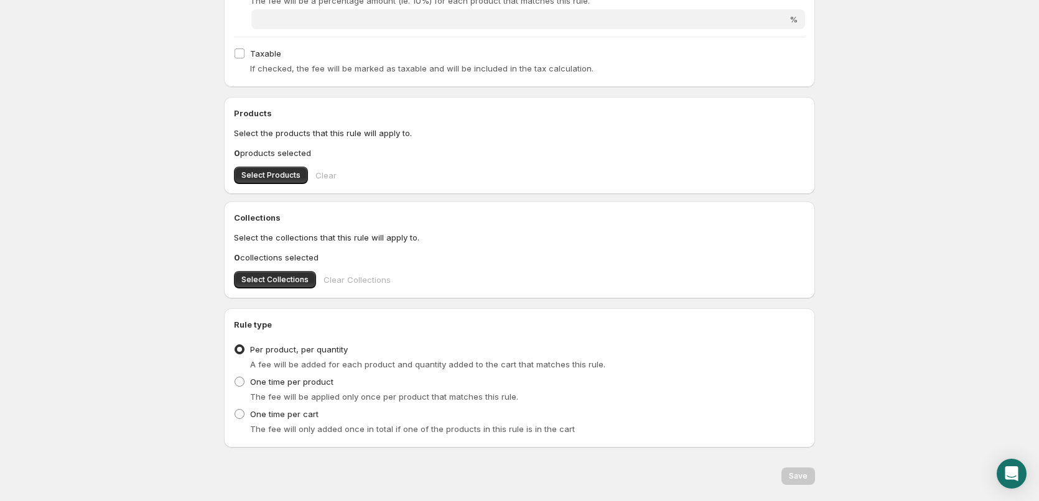
scroll to position [365, 0]
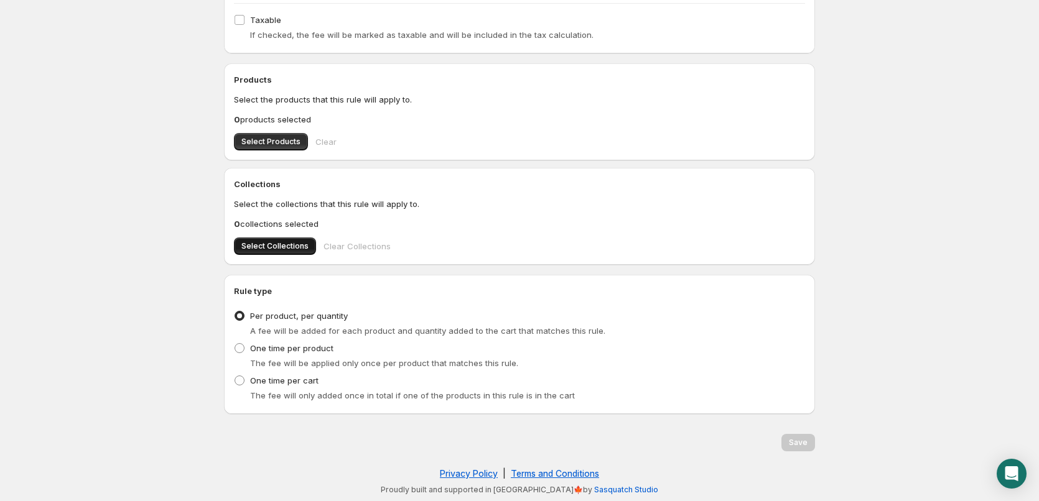
type input "Deposit .10"
click at [271, 253] on button "Select Collections" at bounding box center [275, 246] width 82 height 17
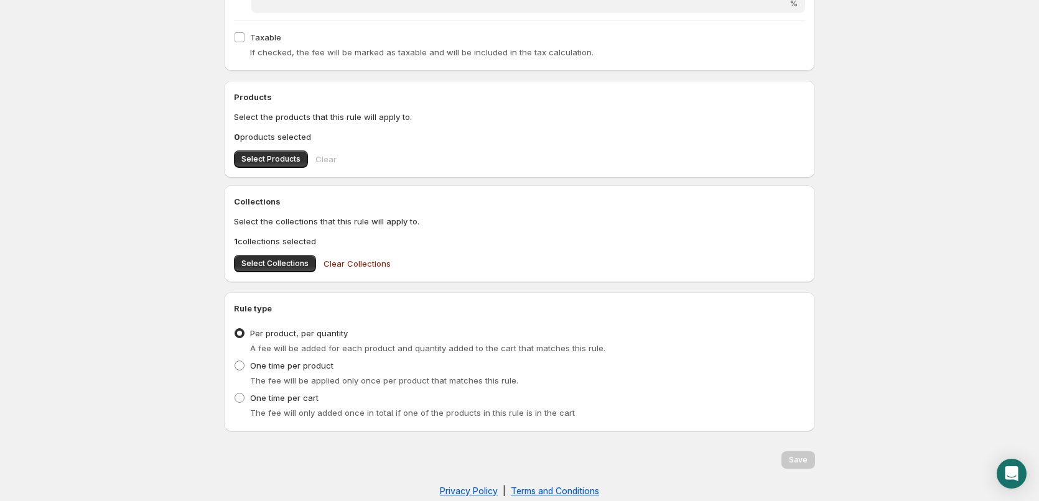
scroll to position [0, 0]
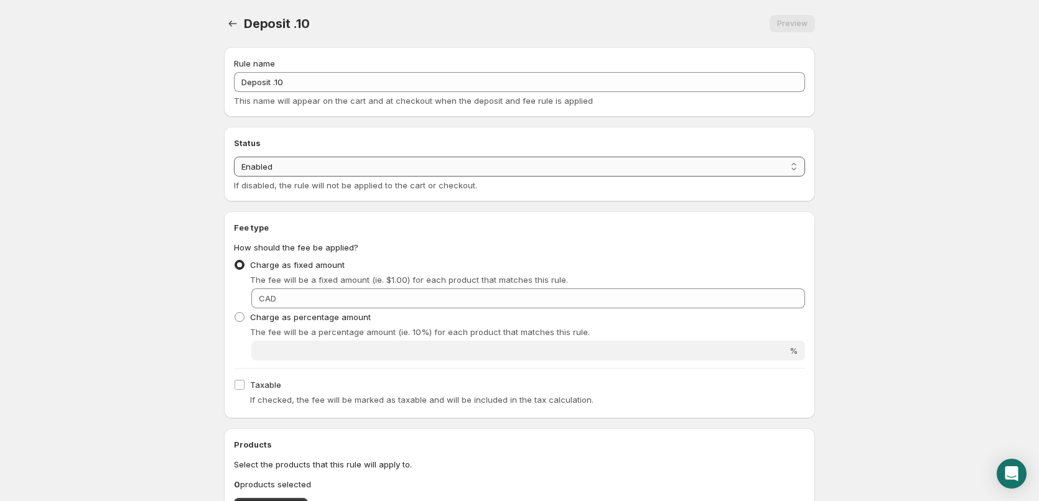
click at [760, 170] on select "Enabled Disabled" at bounding box center [519, 167] width 571 height 20
drag, startPoint x: 771, startPoint y: 269, endPoint x: 763, endPoint y: 292, distance: 25.0
click at [770, 277] on div "Charge as fixed amount The fee will be a fixed amount (ie. $1.00) for each prod…" at bounding box center [519, 271] width 571 height 30
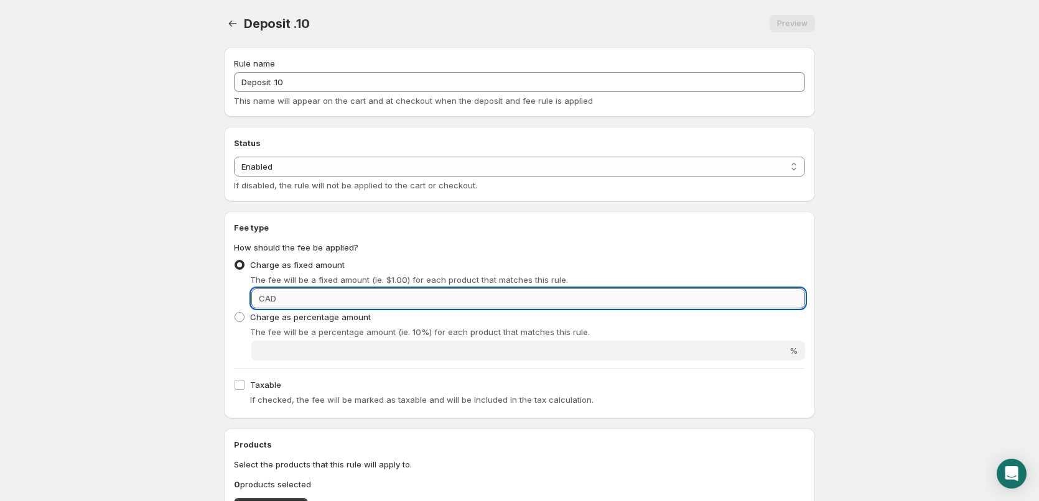
click at [763, 292] on input "Fixed amount" at bounding box center [542, 299] width 525 height 20
type input "1.50"
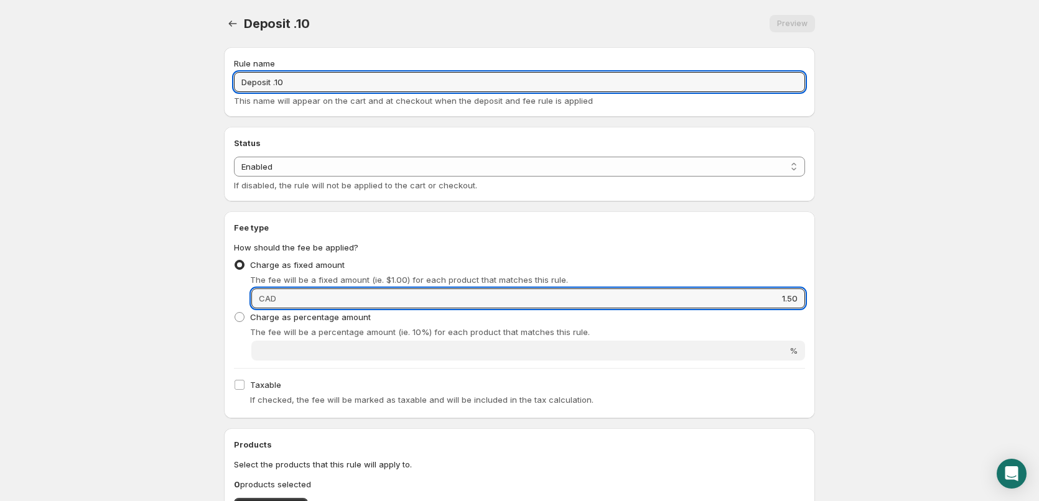
drag, startPoint x: 288, startPoint y: 85, endPoint x: 347, endPoint y: 101, distance: 60.5
click at [332, 95] on div "Rule name Deposit .10 This name will appear on the cart and at checkout when th…" at bounding box center [519, 82] width 571 height 50
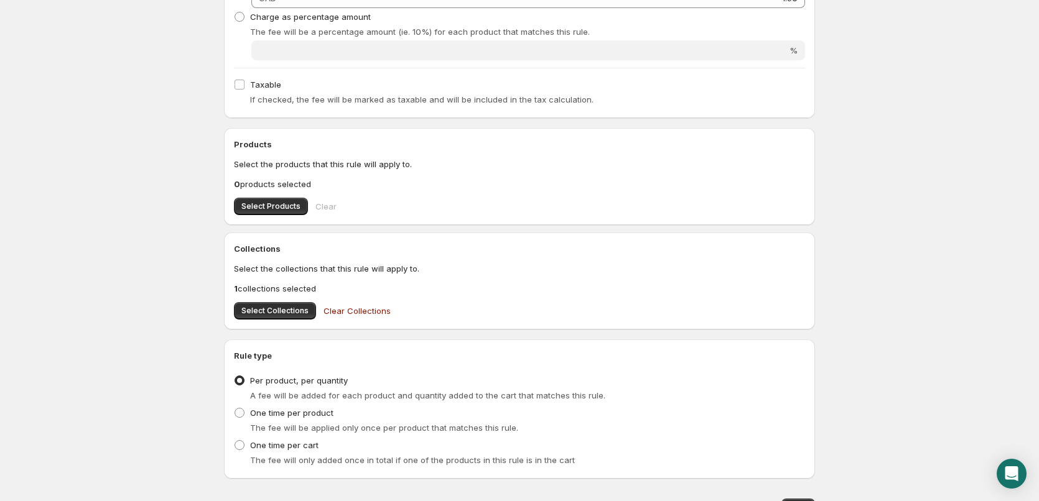
scroll to position [365, 0]
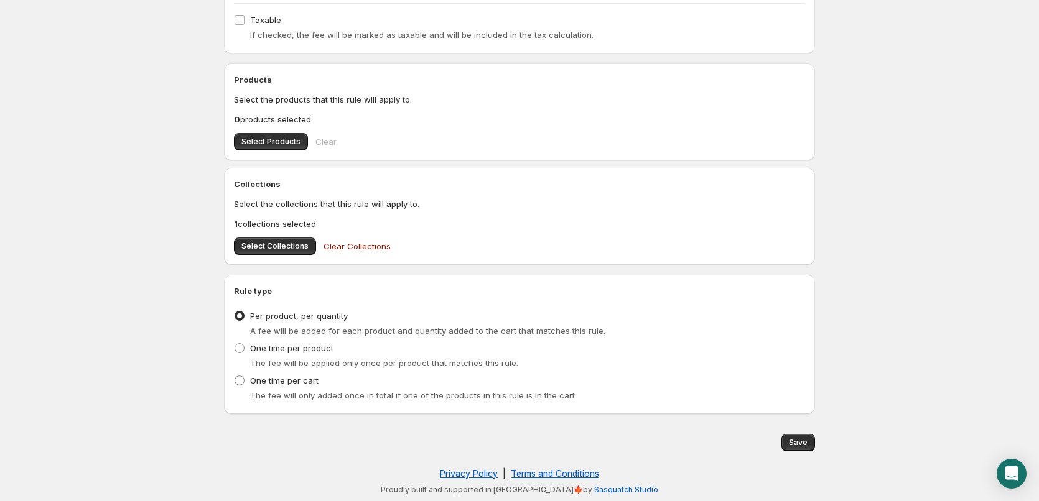
type input "Deposit 1.50"
click at [801, 469] on div "Privacy Policy | Terms and Conditions" at bounding box center [519, 474] width 579 height 12
click at [801, 455] on div "Save" at bounding box center [519, 442] width 591 height 37
click at [798, 443] on span "Save" at bounding box center [798, 443] width 19 height 10
type input "1.5"
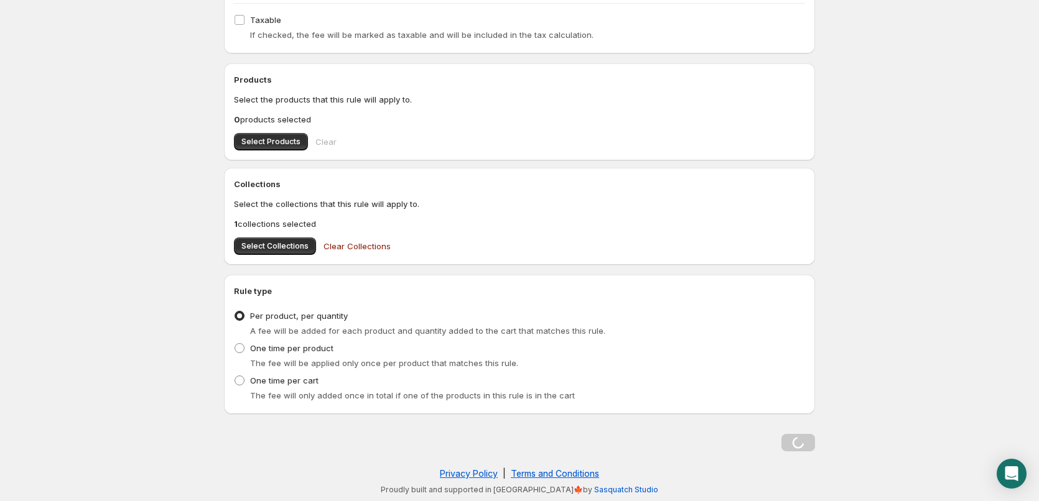
scroll to position [0, 0]
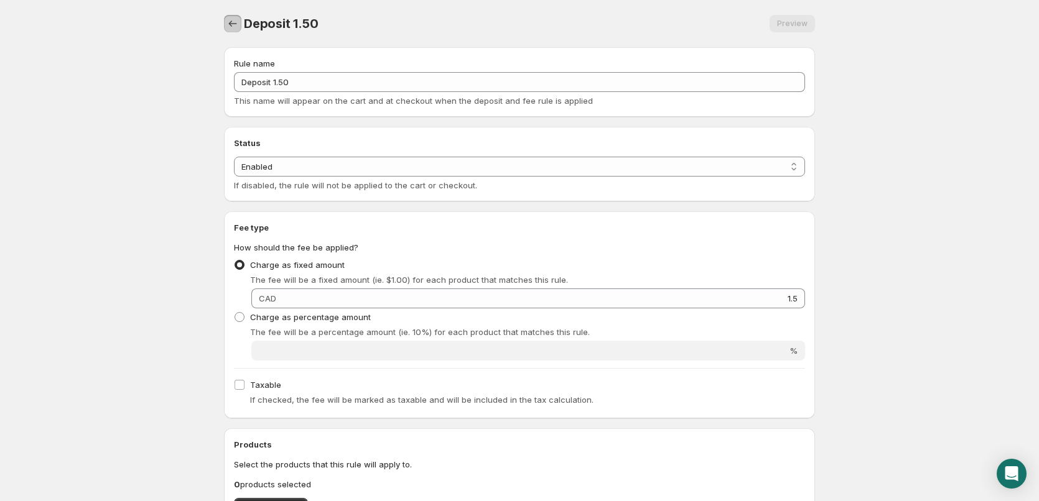
click at [231, 28] on icon "Settings" at bounding box center [232, 23] width 12 height 12
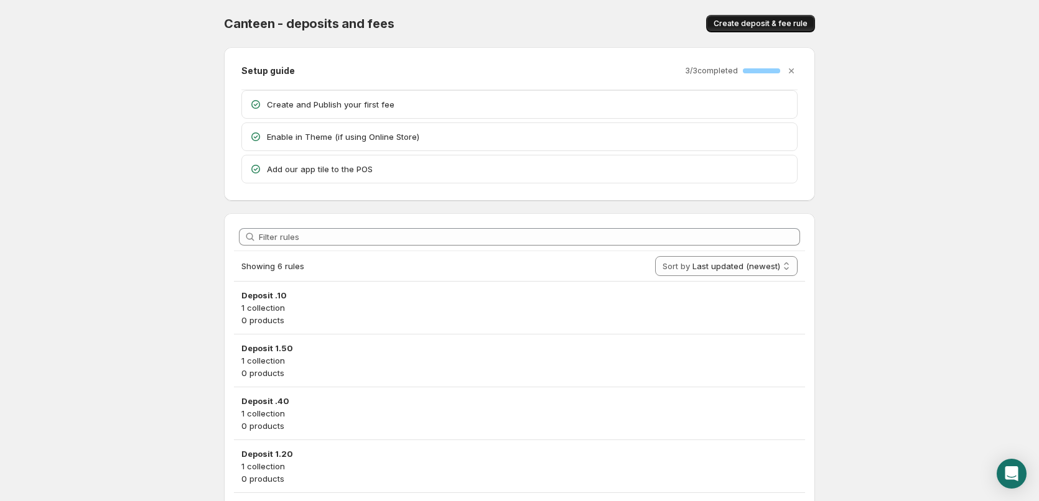
click at [745, 25] on span "Create deposit & fee rule" at bounding box center [761, 24] width 94 height 10
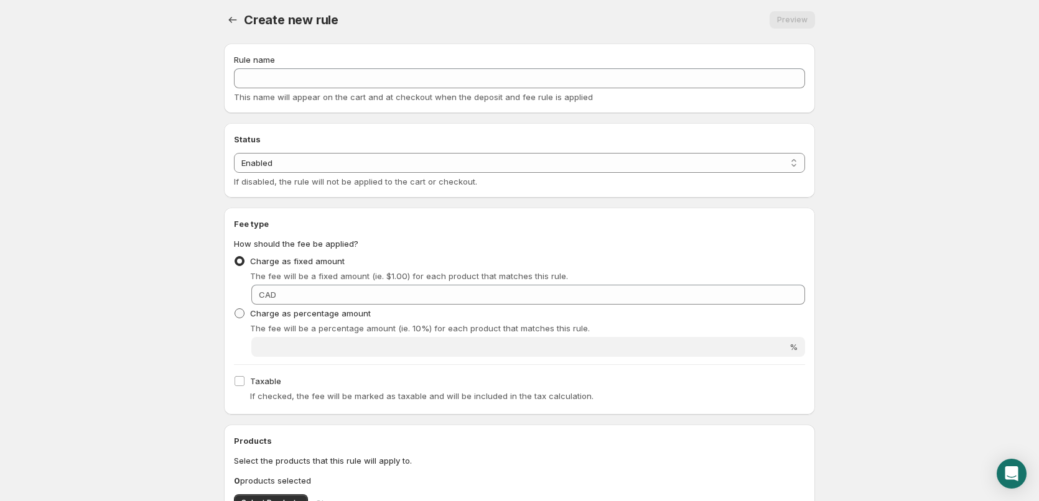
scroll to position [207, 0]
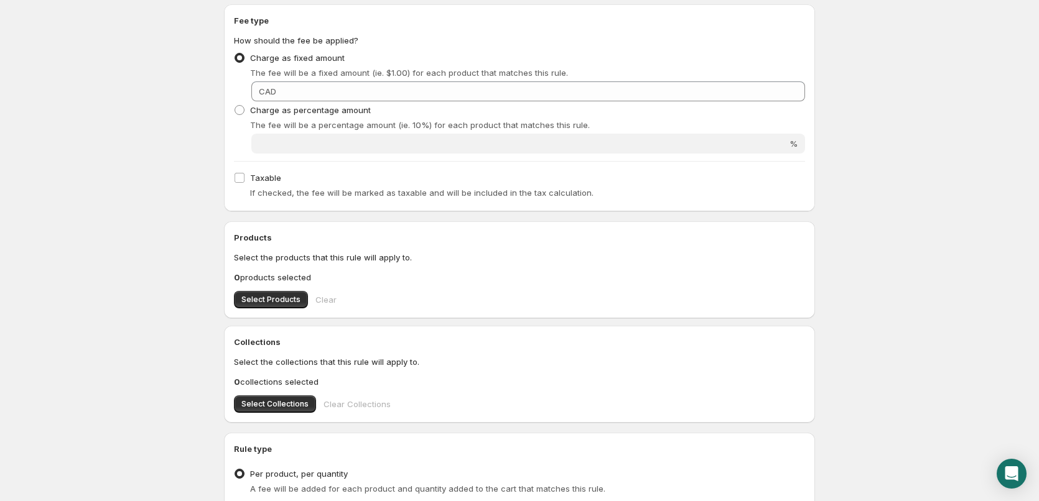
drag, startPoint x: 291, startPoint y: 387, endPoint x: 291, endPoint y: 406, distance: 19.3
click at [291, 389] on div "Collections Select the collections that this rule will apply to. 0 collections …" at bounding box center [519, 374] width 571 height 77
click at [294, 417] on div "Collections Select the collections that this rule will apply to. 0 collections …" at bounding box center [519, 374] width 591 height 97
click at [294, 408] on span "Select Collections" at bounding box center [274, 404] width 67 height 10
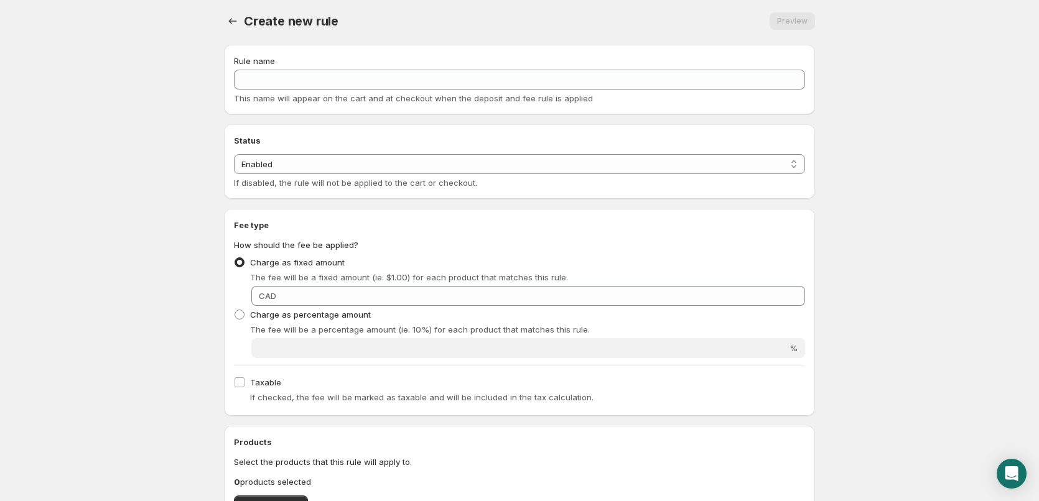
scroll to position [0, 0]
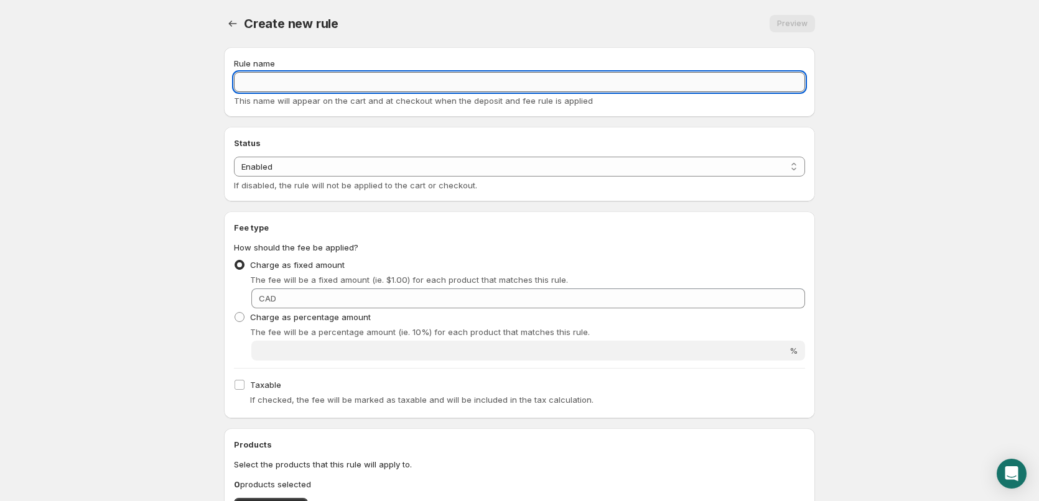
click at [302, 90] on input "Rule name" at bounding box center [519, 82] width 571 height 20
paste input "Deposit .10"
drag, startPoint x: 272, startPoint y: 84, endPoint x: 543, endPoint y: 96, distance: 270.9
click at [418, 107] on div "Rule name Deposit .10 This name will appear on the cart and at checkout when th…" at bounding box center [519, 82] width 591 height 70
drag, startPoint x: 274, startPoint y: 78, endPoint x: 528, endPoint y: 125, distance: 258.2
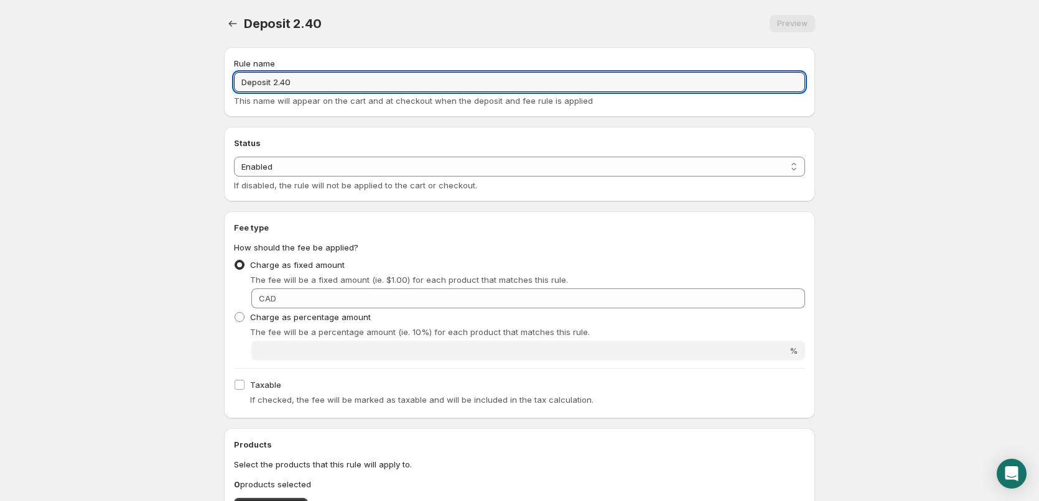
click at [386, 90] on input "Deposit 2.40" at bounding box center [519, 82] width 571 height 20
type input "Deposit 2.40"
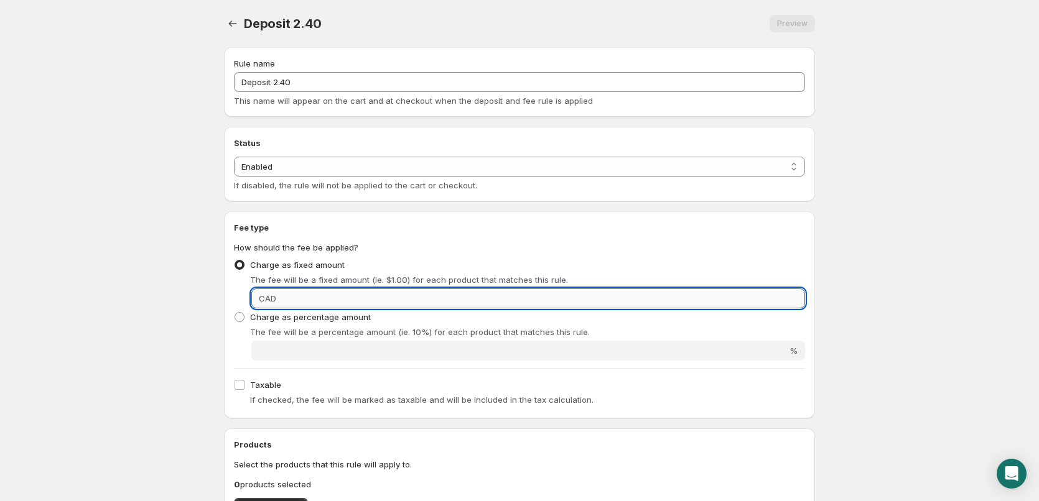
click at [725, 297] on input "Fixed amount" at bounding box center [542, 299] width 525 height 20
paste input "2.40"
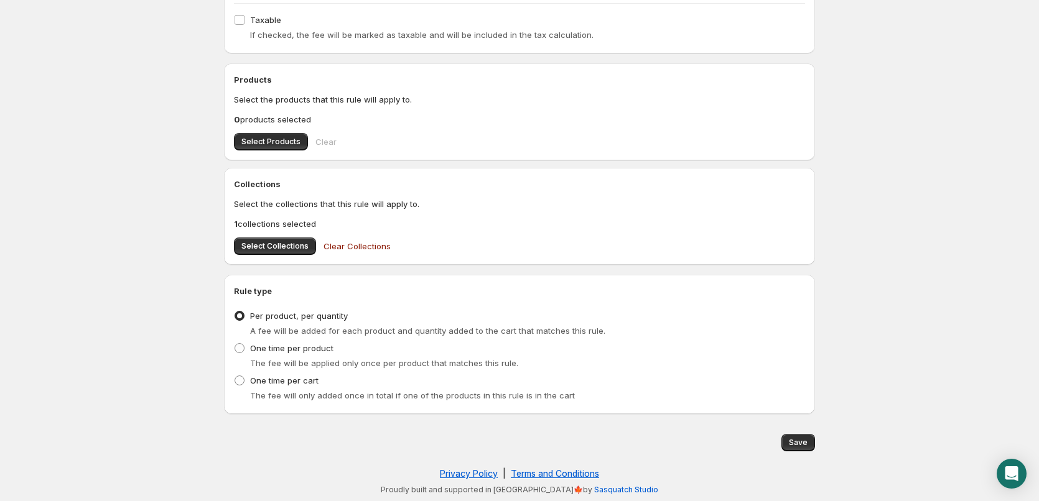
click at [817, 444] on div "Deposit 2.40. This page is ready Deposit 2.40 Preview More actions Preview Rule…" at bounding box center [519, 68] width 621 height 867
drag, startPoint x: 807, startPoint y: 442, endPoint x: 796, endPoint y: 442, distance: 10.6
click at [803, 442] on button "Save" at bounding box center [798, 442] width 34 height 17
type input "2.4"
click at [796, 442] on div "Loading Save" at bounding box center [798, 442] width 34 height 17
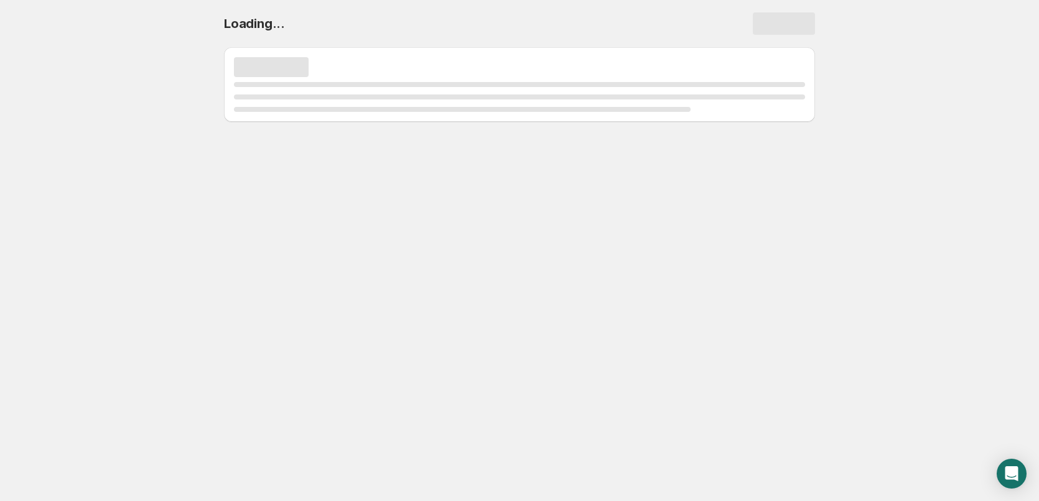
scroll to position [0, 0]
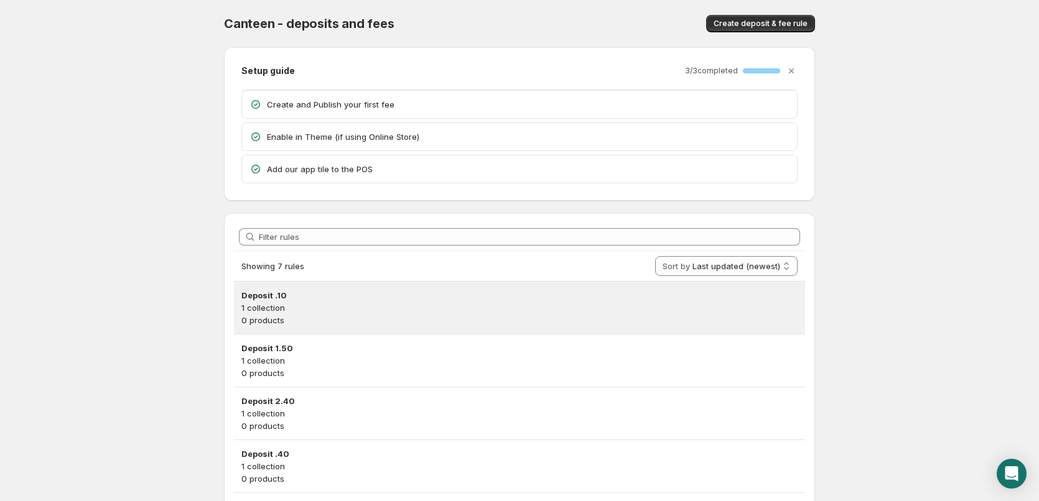
click at [542, 312] on p "1 collection" at bounding box center [519, 308] width 556 height 12
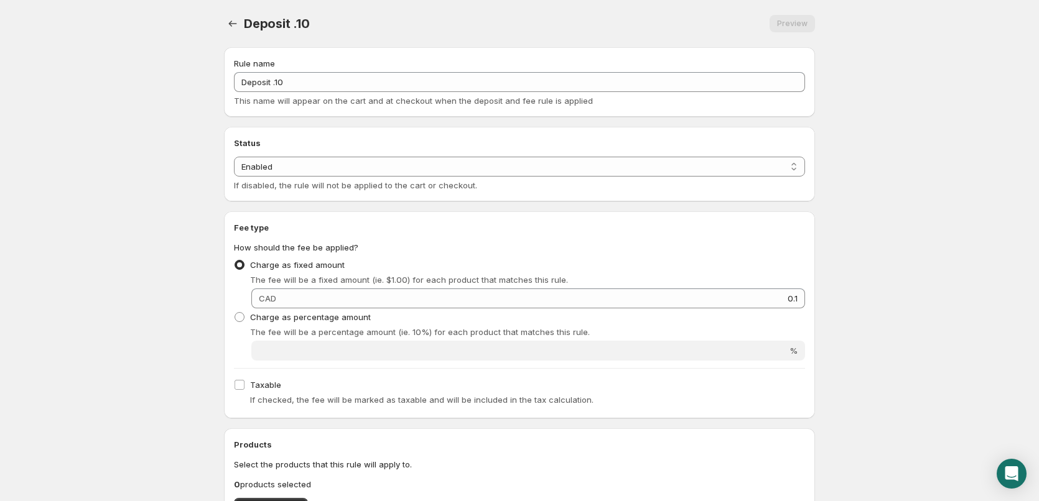
click at [796, 24] on div "Preview" at bounding box center [792, 23] width 45 height 17
click at [794, 11] on div "Deposit .10. This page is ready Deposit .10 Preview More actions Preview" at bounding box center [519, 23] width 591 height 47
click at [794, 20] on div "Preview" at bounding box center [792, 23] width 45 height 17
click at [231, 21] on icon "Settings" at bounding box center [232, 23] width 12 height 12
